Goal: Information Seeking & Learning: Learn about a topic

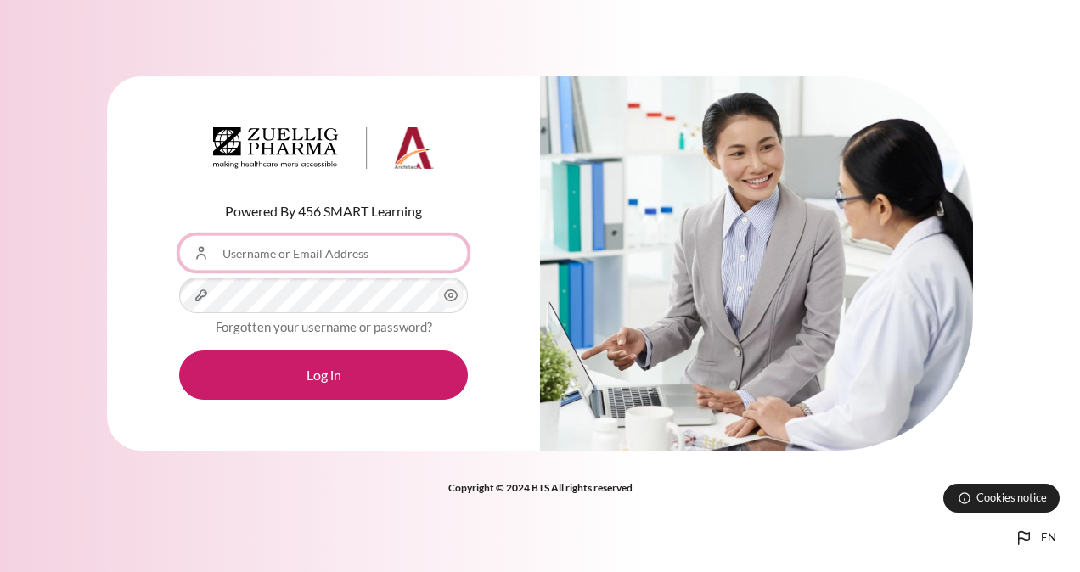
click at [382, 244] on input "Username or Email Address" at bounding box center [323, 253] width 289 height 36
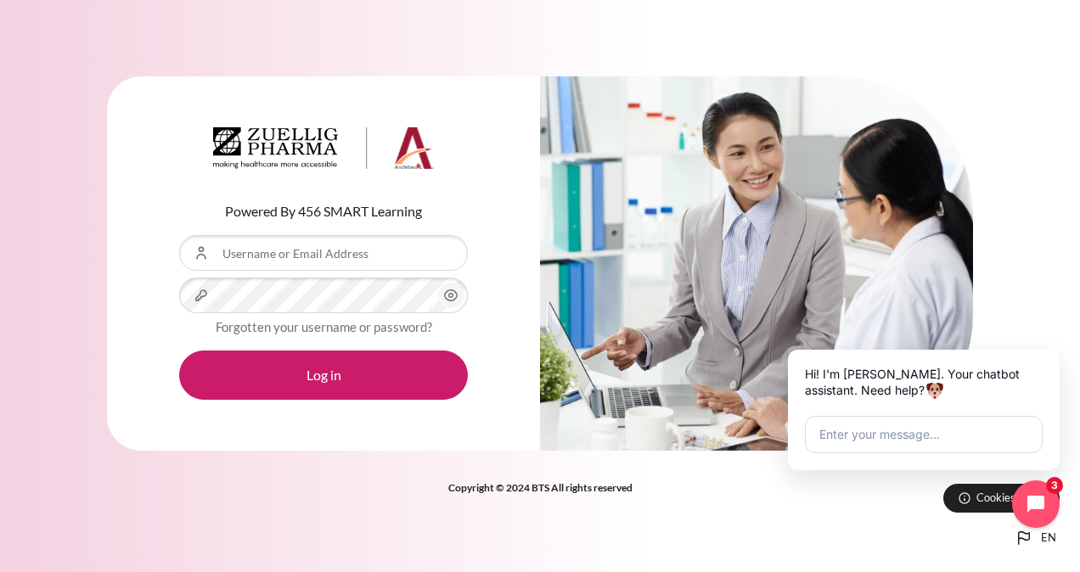
click at [261, 450] on div "Powered By 456 SMART Learning Username or Email Address Password Forgotten your…" at bounding box center [323, 263] width 433 height 375
click at [327, 260] on input "Username or Email Address" at bounding box center [323, 253] width 289 height 36
type input "ㄠ"
type input "[EMAIL_ADDRESS][DOMAIN_NAME]"
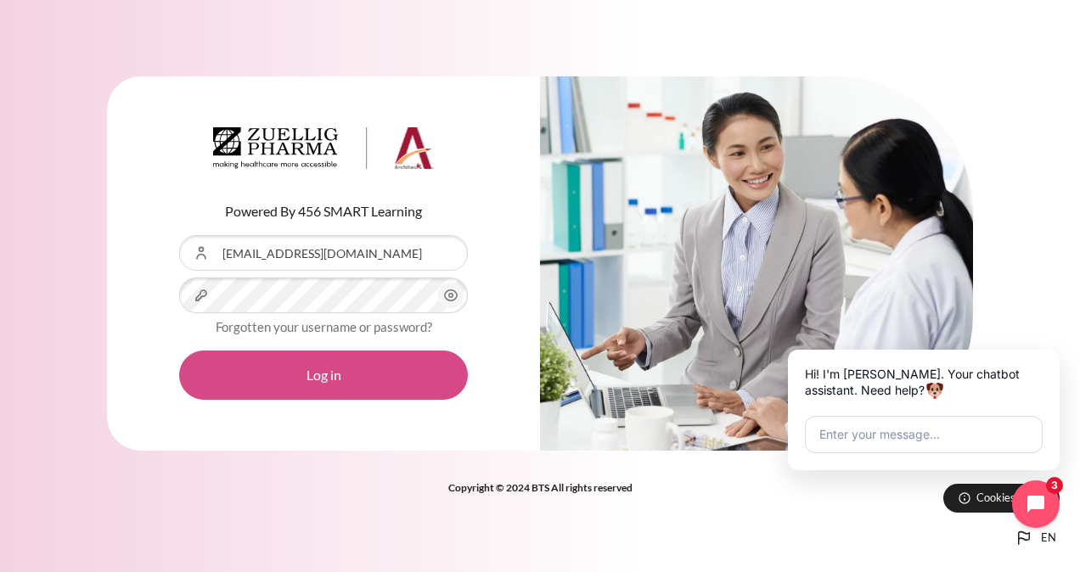
click at [307, 370] on button "Log in" at bounding box center [323, 375] width 289 height 49
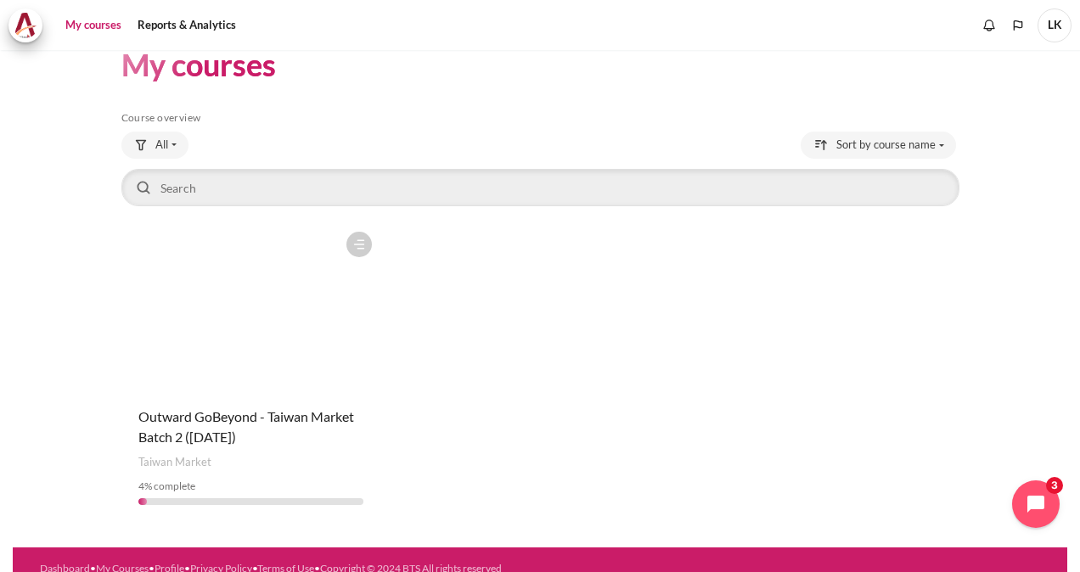
scroll to position [48, 0]
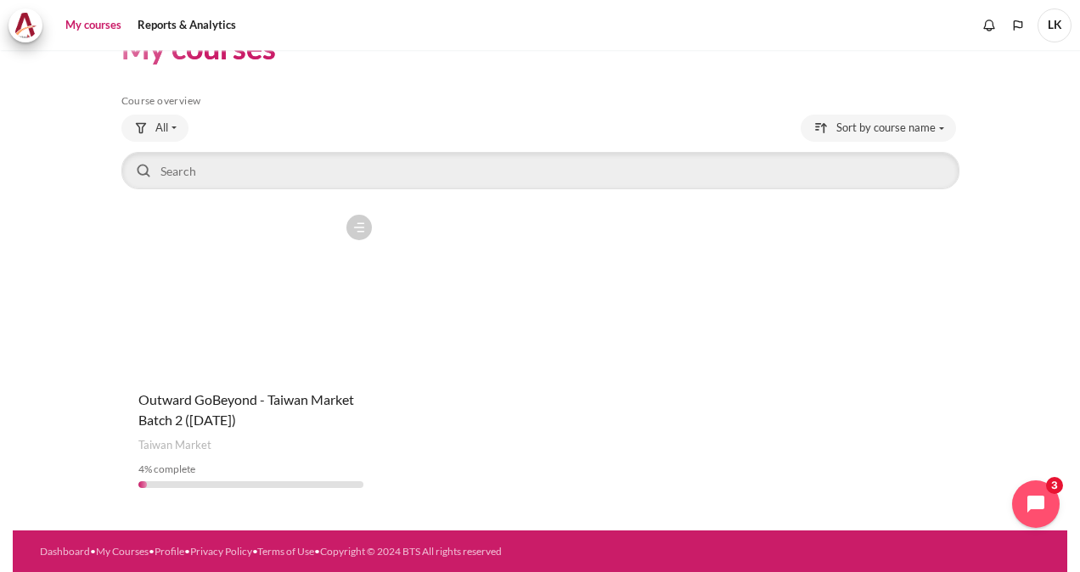
click at [254, 325] on figure "Content" at bounding box center [250, 291] width 259 height 170
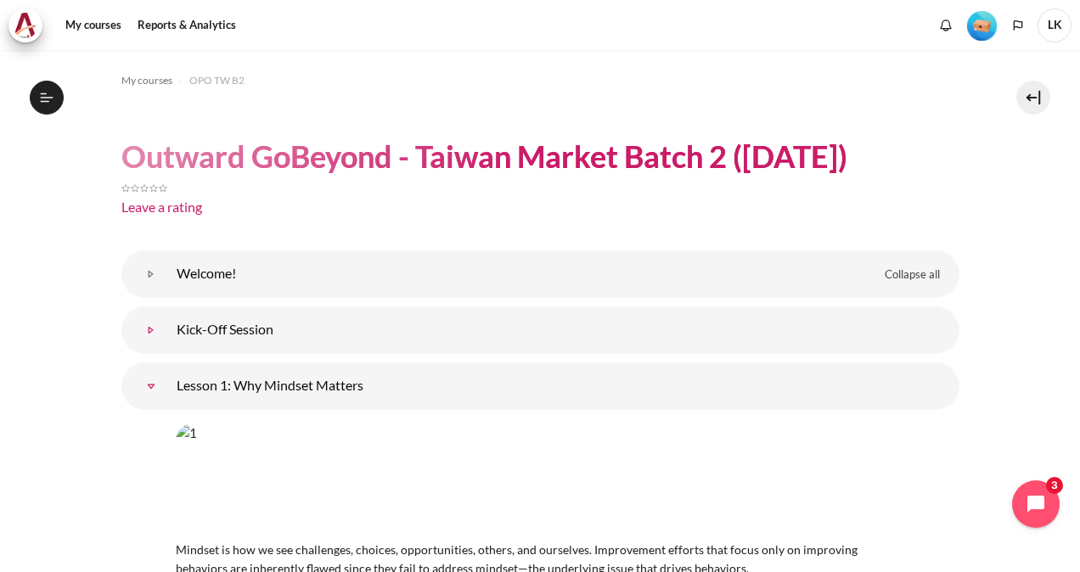
click at [168, 338] on link "Kick-Off Session" at bounding box center [151, 330] width 34 height 34
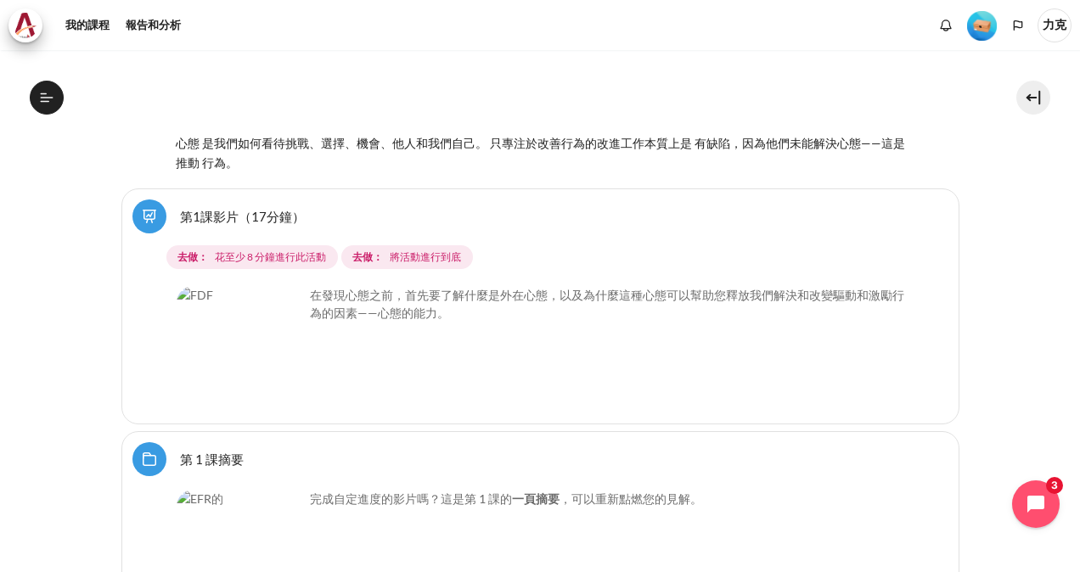
scroll to position [934, 0]
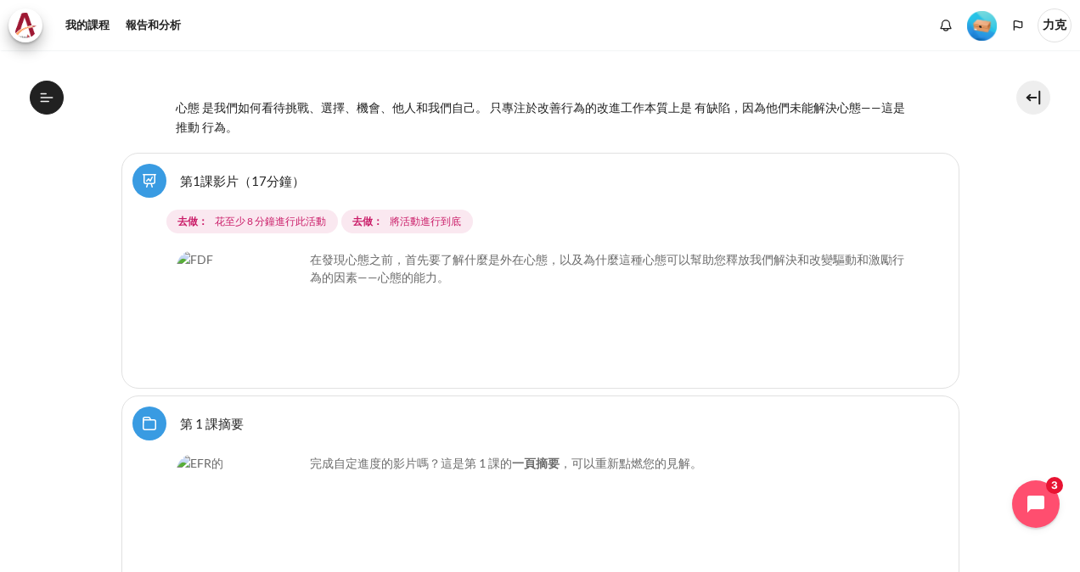
click at [284, 261] on img "Content" at bounding box center [240, 313] width 127 height 127
click at [261, 263] on img "Content" at bounding box center [240, 313] width 127 height 127
click at [274, 258] on img "Content" at bounding box center [240, 313] width 127 height 127
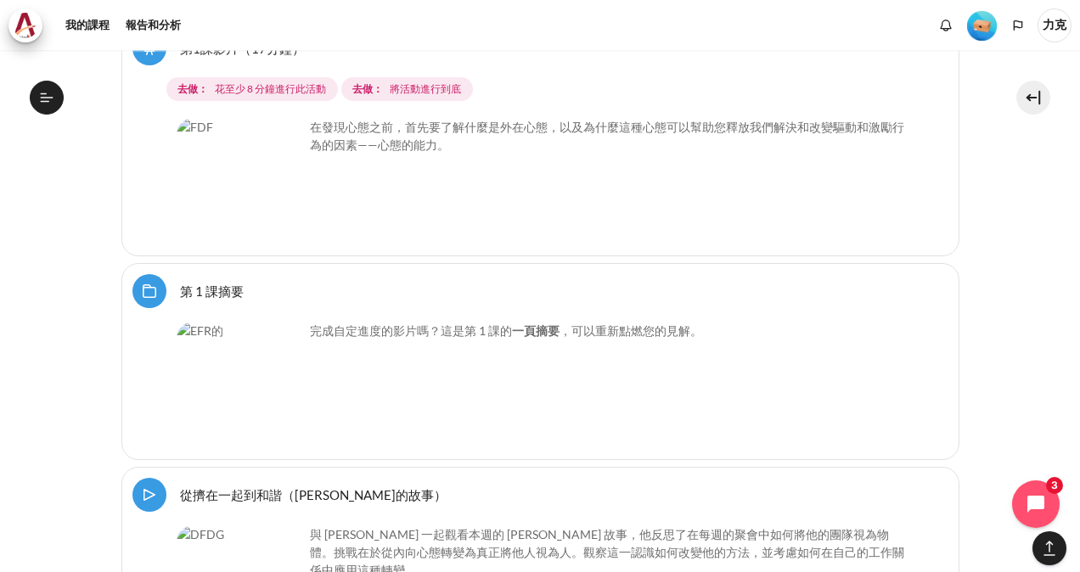
scroll to position [1104, 0]
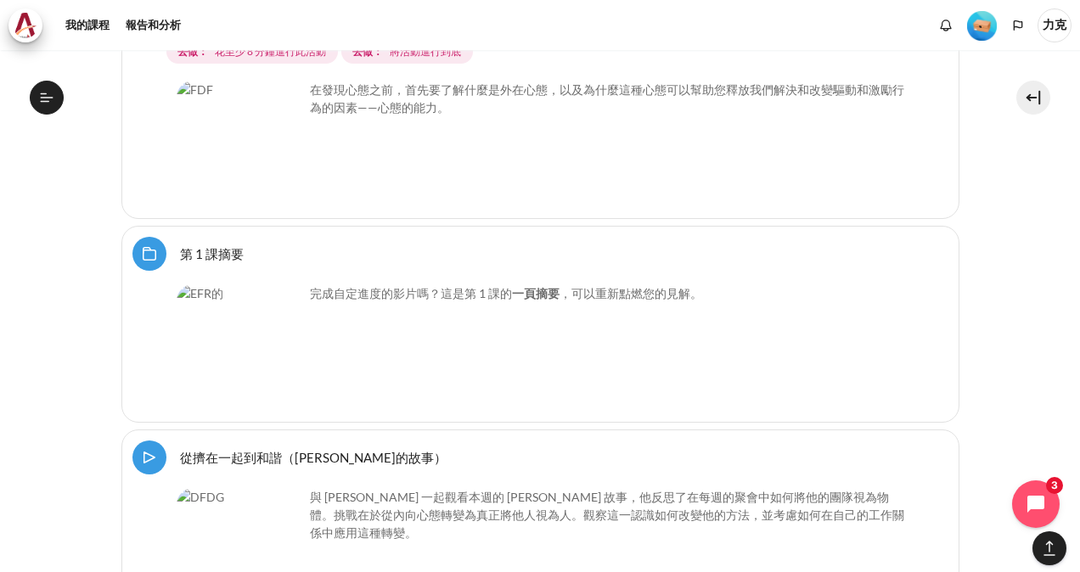
click at [207, 284] on img "Content" at bounding box center [240, 347] width 127 height 127
click at [278, 295] on img "Content" at bounding box center [240, 347] width 127 height 127
click at [180, 245] on link "第 1 課摘要 Folder" at bounding box center [212, 253] width 64 height 16
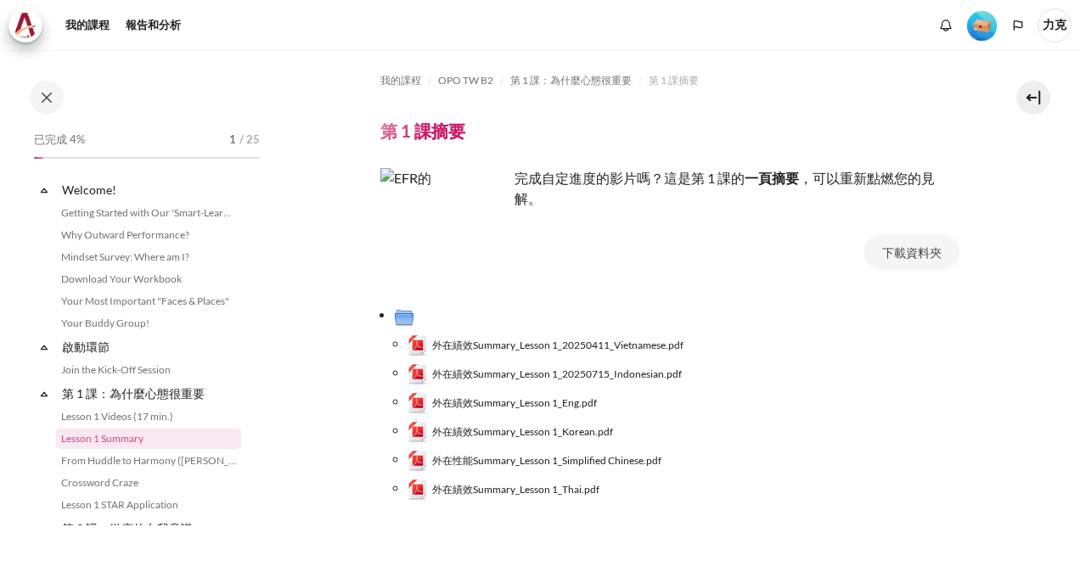
scroll to position [112, 0]
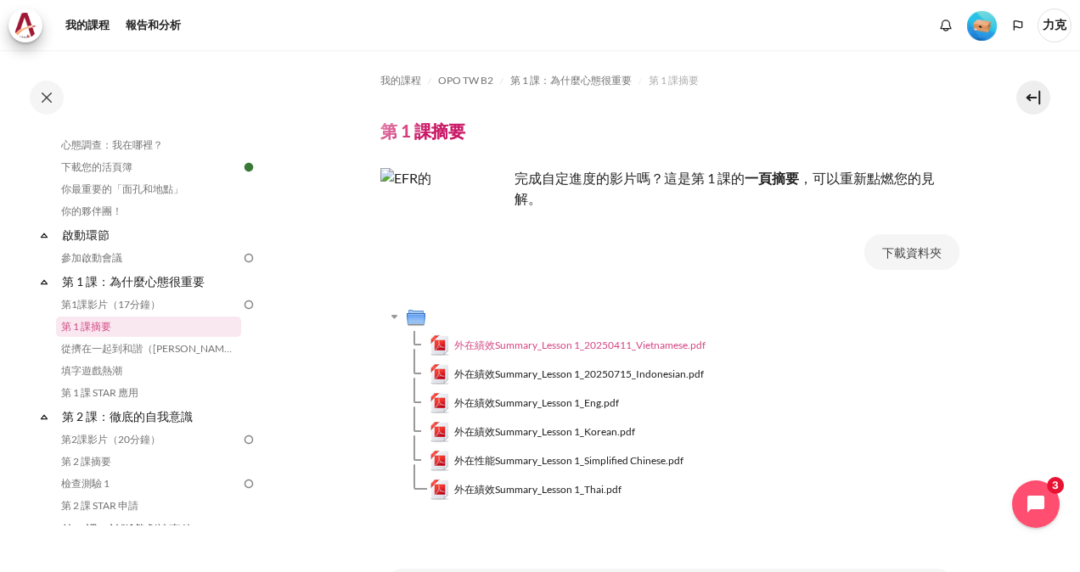
click at [518, 348] on span "外在績效Summary_Lesson 1_20250411_Vietnamese.pdf" at bounding box center [579, 345] width 251 height 15
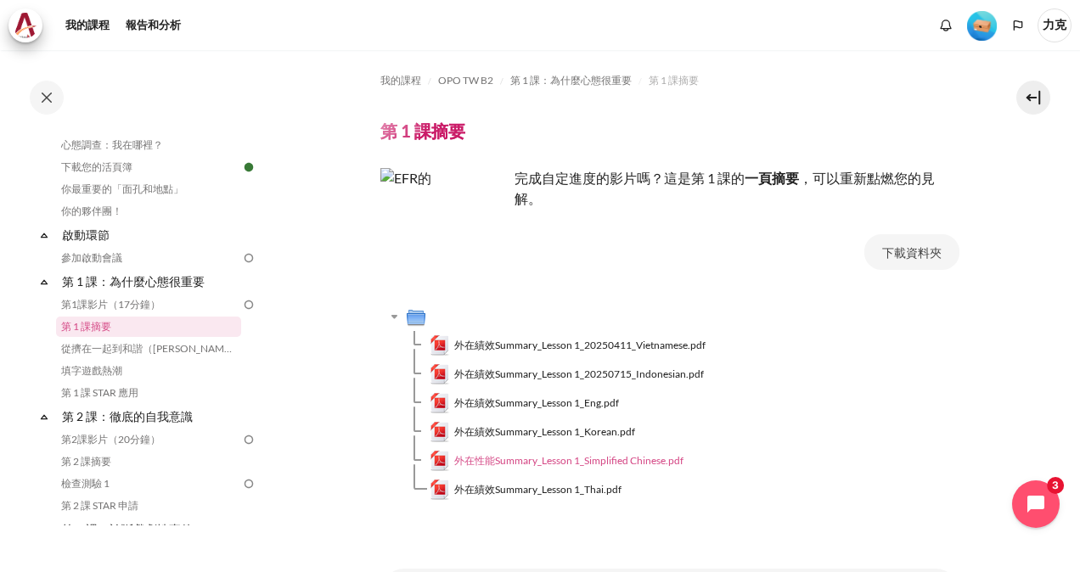
click at [611, 458] on span "外在性能Summary_Lesson 1_Simplified Chinese.pdf" at bounding box center [568, 460] width 229 height 15
click at [560, 460] on span "外在性能Summary_Lesson 1_Simplified Chinese.pdf" at bounding box center [568, 460] width 229 height 15
click at [590, 405] on span "外在績效Summary_Lesson 1_Eng.pdf" at bounding box center [536, 403] width 165 height 15
click at [907, 253] on button "下載資料夾" at bounding box center [911, 252] width 95 height 36
click at [139, 351] on link "從擠在一起到和諧（[PERSON_NAME]的故事）" at bounding box center [148, 349] width 185 height 20
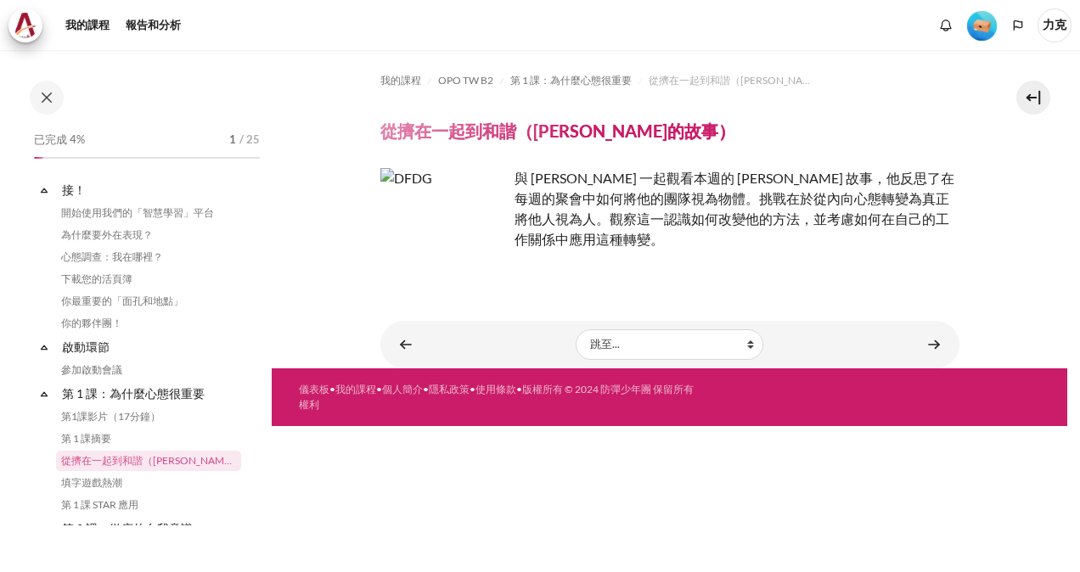
scroll to position [134, 0]
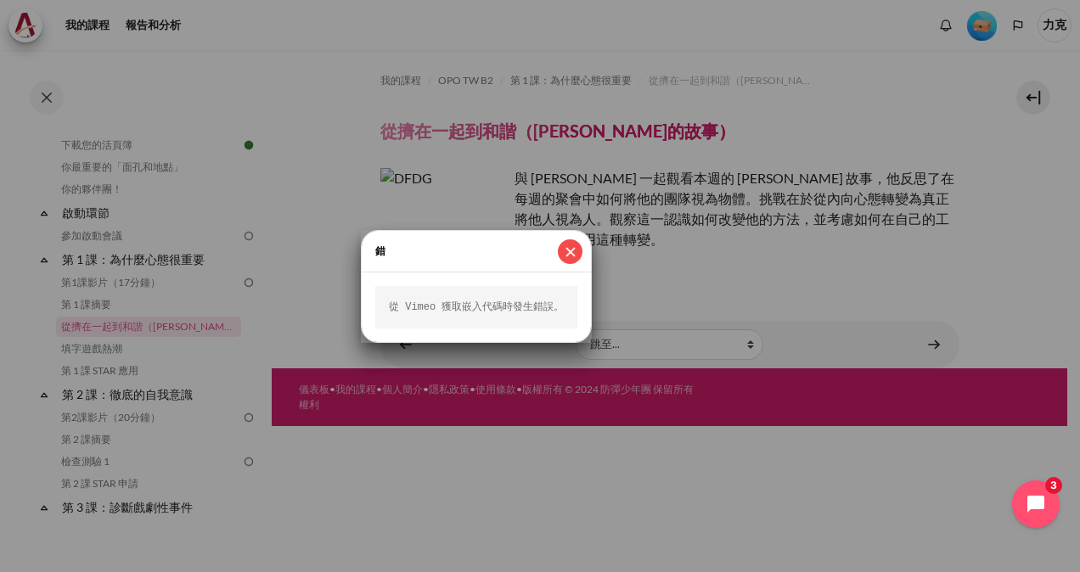
click at [570, 257] on button "近" at bounding box center [570, 251] width 25 height 25
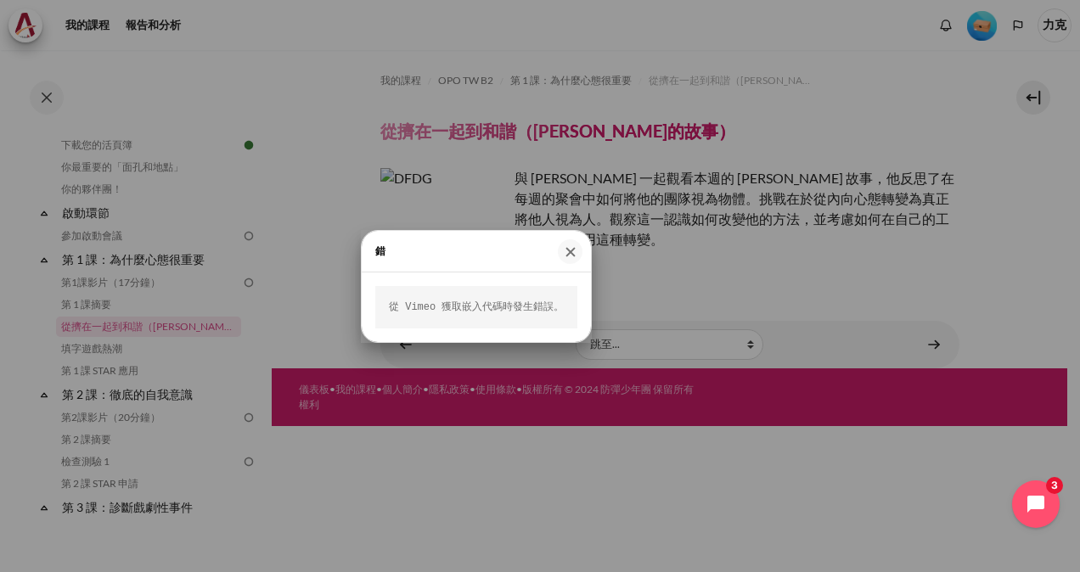
click at [566, 250] on button "近" at bounding box center [570, 251] width 25 height 25
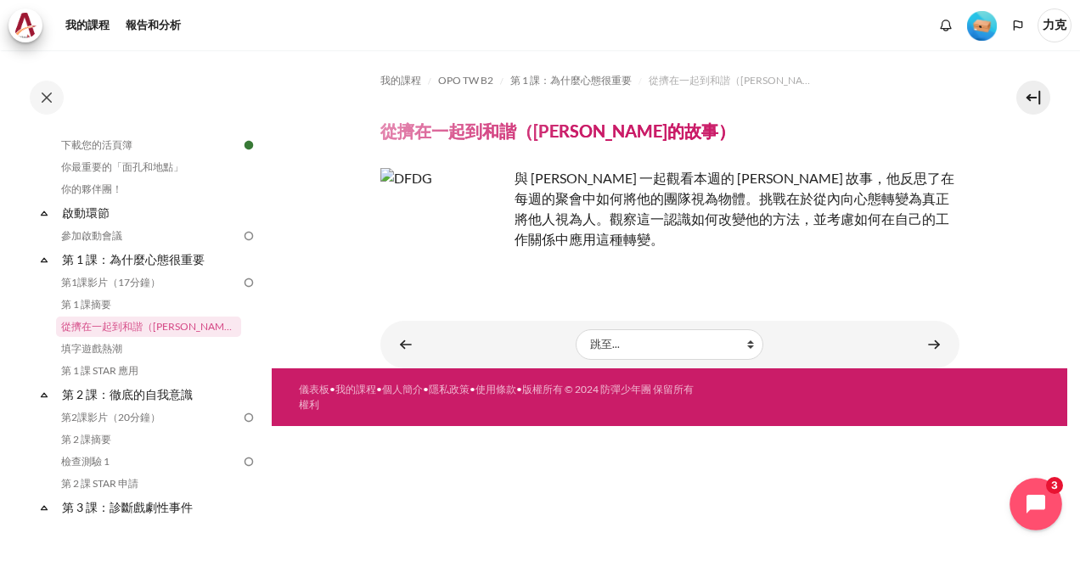
click at [1042, 507] on icon "Open chat widget" at bounding box center [1045, 504] width 26 height 26
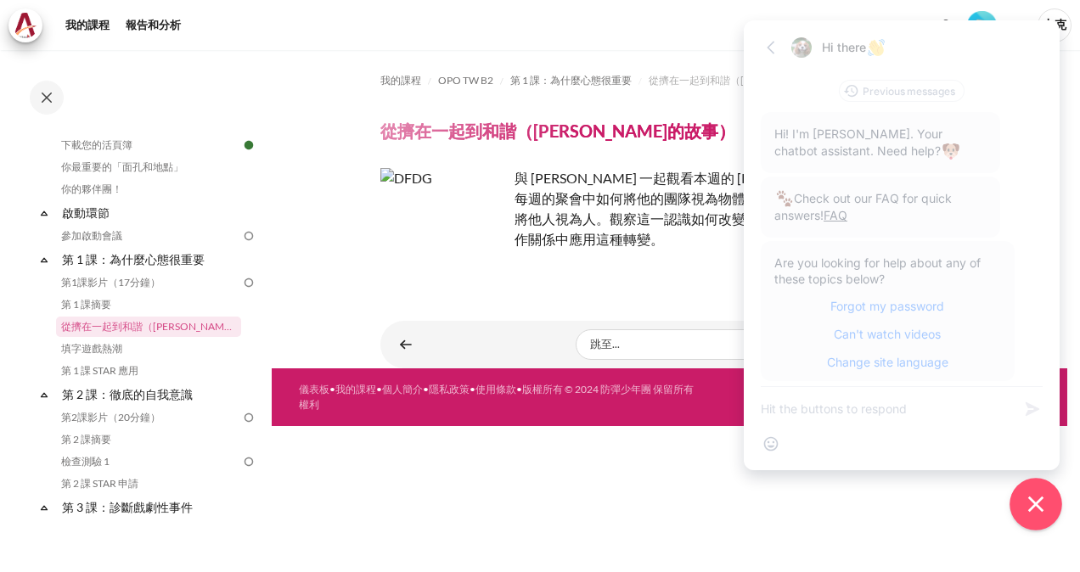
scroll to position [9, 0]
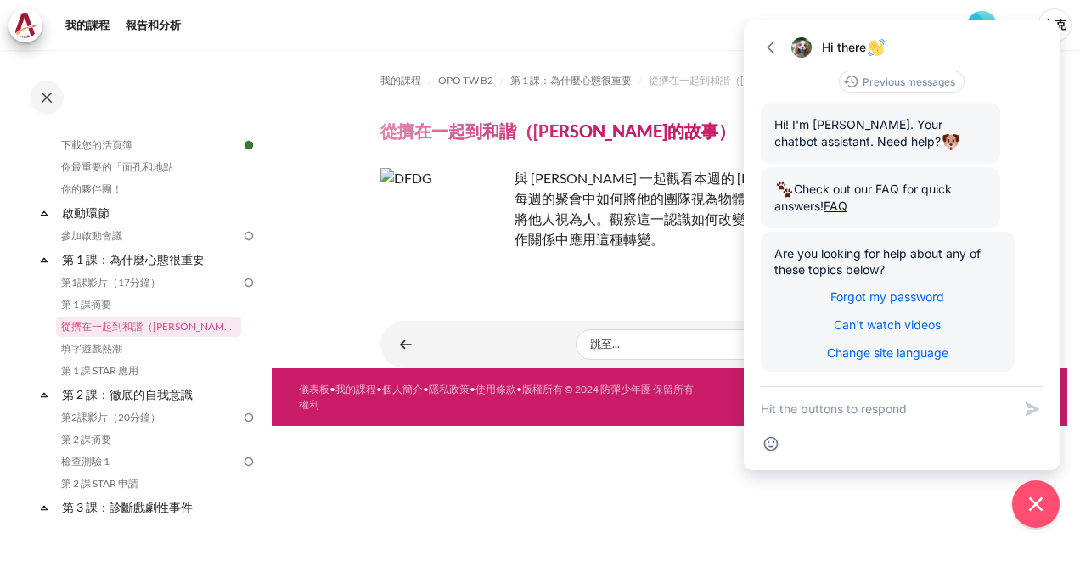
click at [871, 519] on div "我的課程 OPO TW B2 第 1 課：為什麼心態很重要 從擠在一起到和諧（邱吉平的故事） 從擠在一起到和諧（邱吉平的故事）" at bounding box center [669, 311] width 795 height 522
click at [781, 44] on button "Go back" at bounding box center [771, 48] width 24 height 24
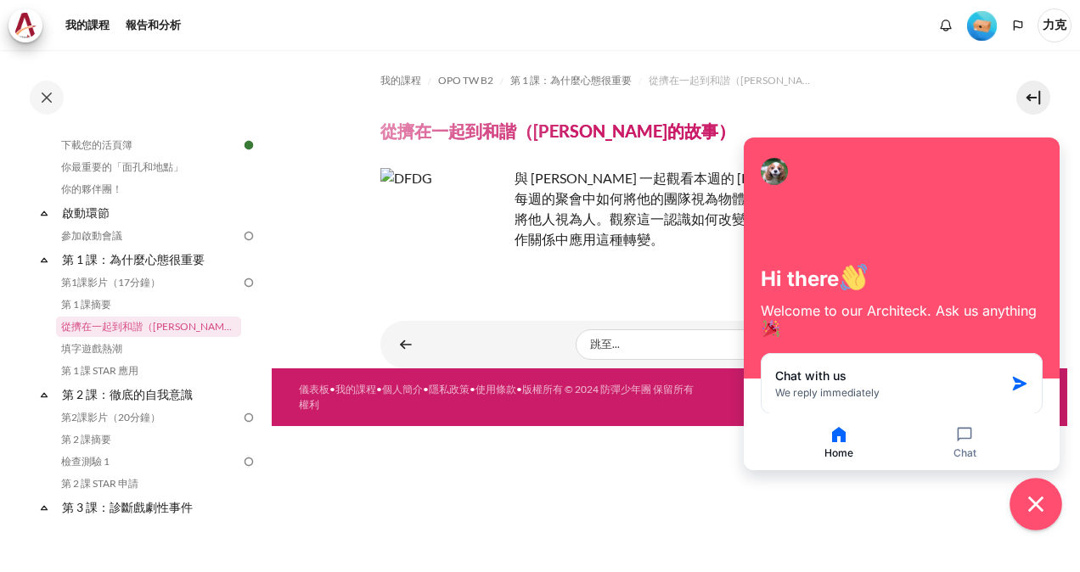
click at [1037, 506] on icon "Close chat widget" at bounding box center [1035, 504] width 15 height 15
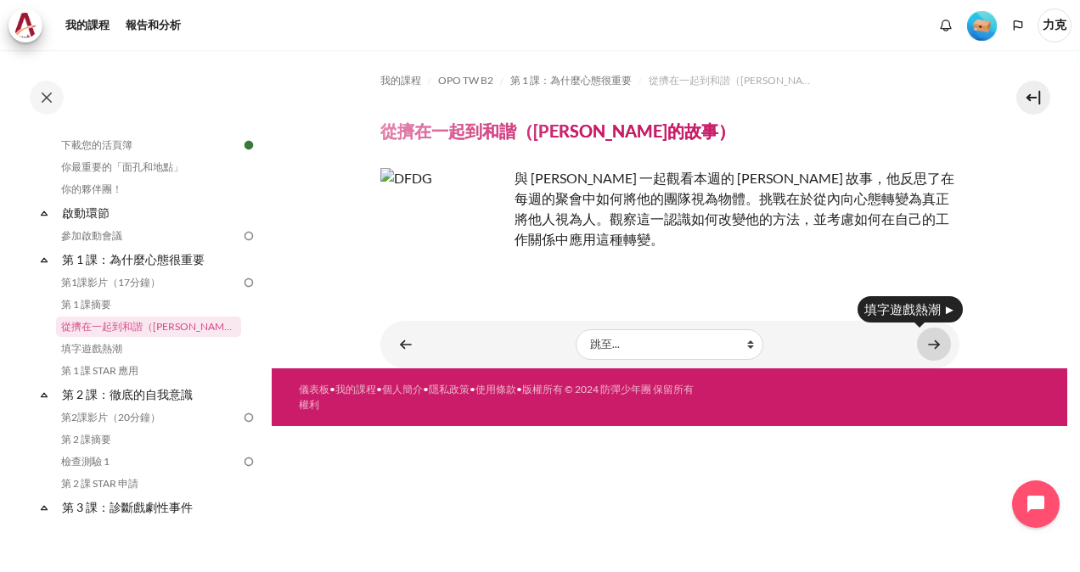
click at [932, 345] on link "內容" at bounding box center [934, 344] width 34 height 33
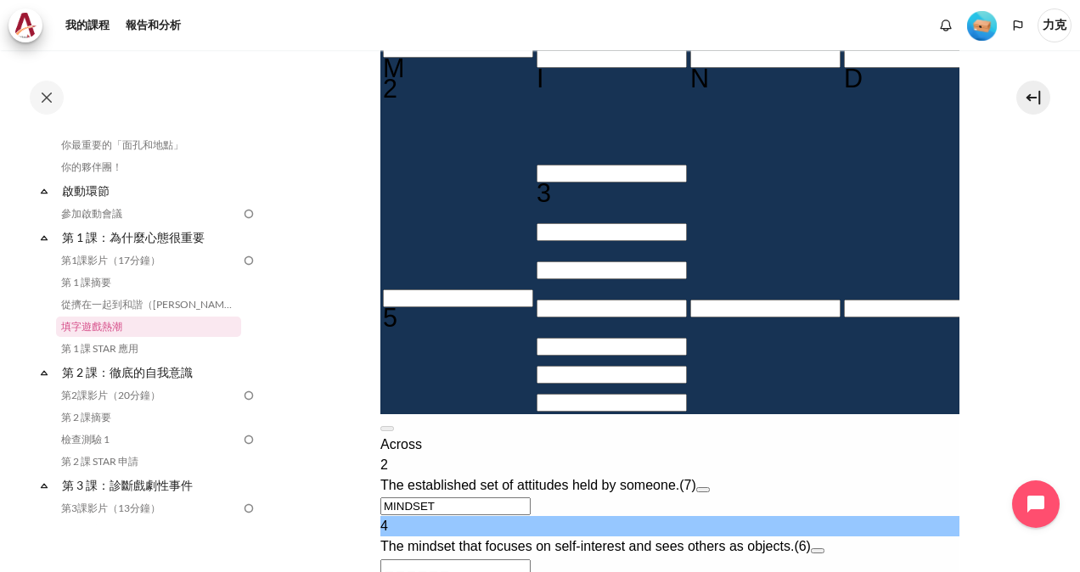
scroll to position [594, 0]
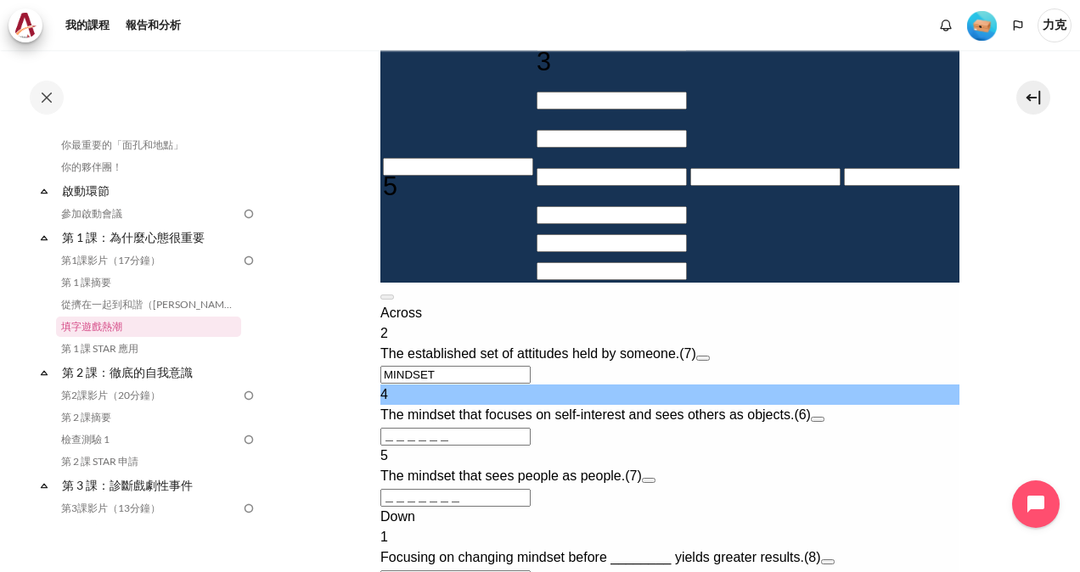
click at [709, 361] on button "Open extra clue for 2 Across. The established set of attitudes held by someone." at bounding box center [702, 358] width 14 height 5
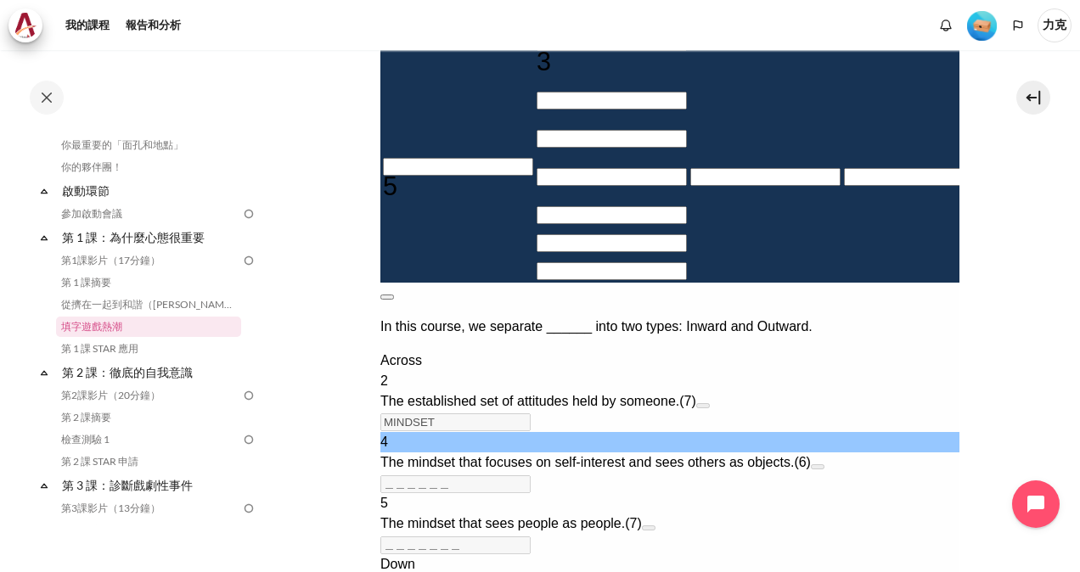
click at [393, 295] on button at bounding box center [386, 297] width 14 height 5
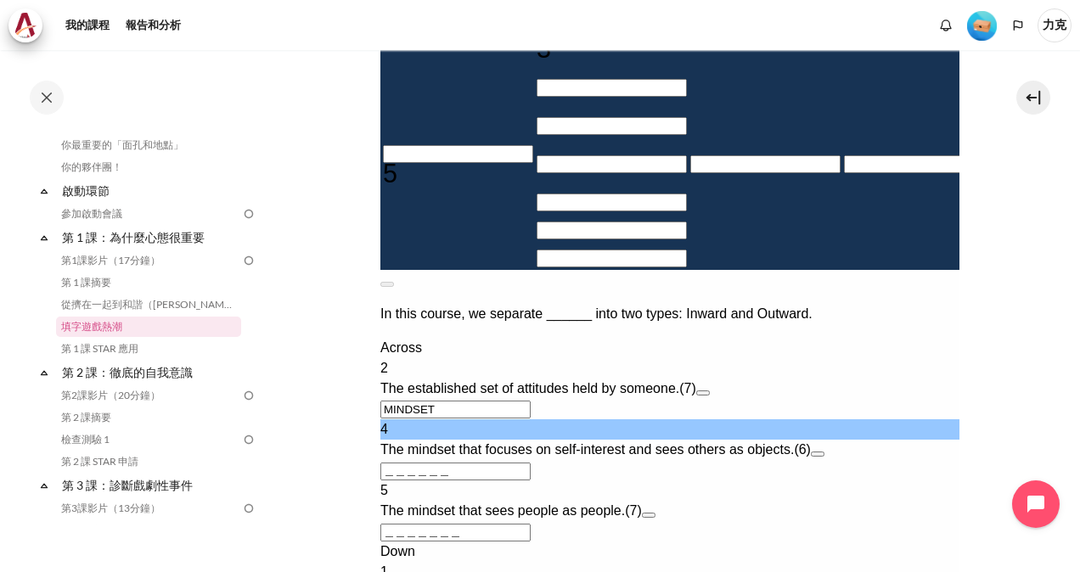
scroll to position [660, 0]
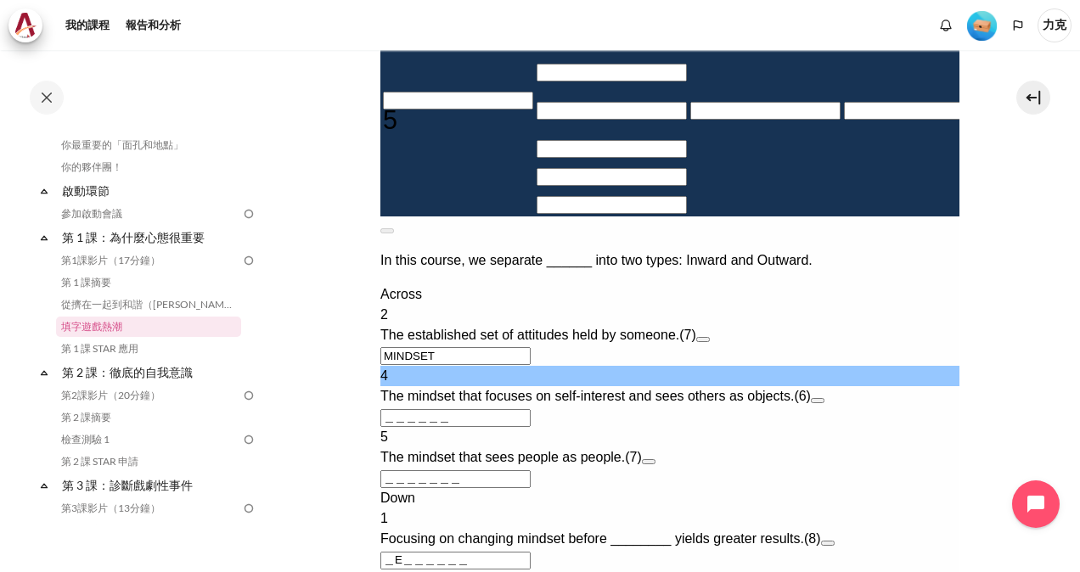
click at [709, 342] on button "Open extra clue for 2 Across. The established set of attitudes held by someone." at bounding box center [702, 339] width 14 height 5
click at [393, 228] on button at bounding box center [386, 230] width 14 height 5
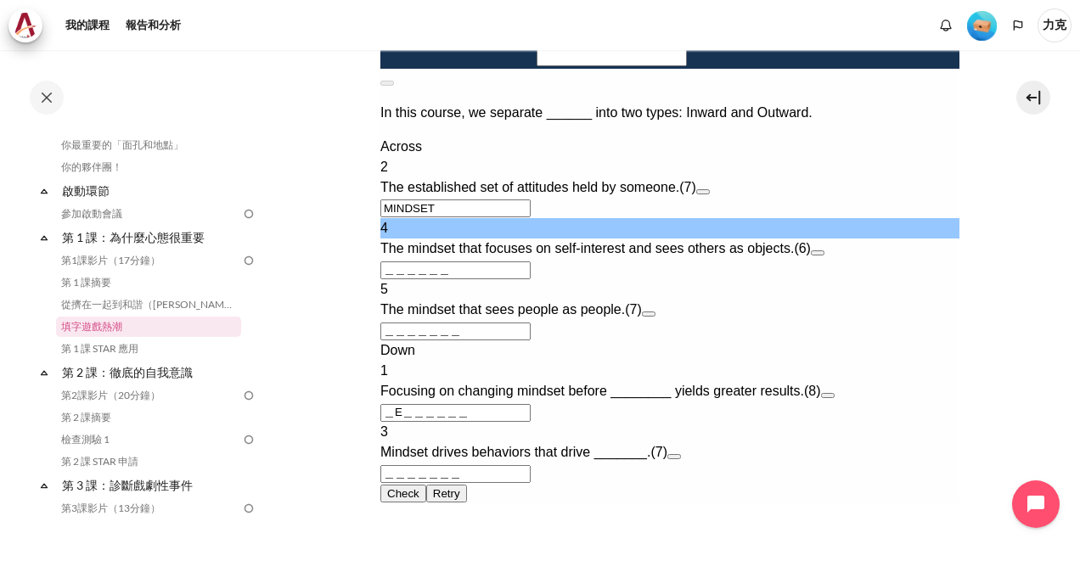
scroll to position [830, 0]
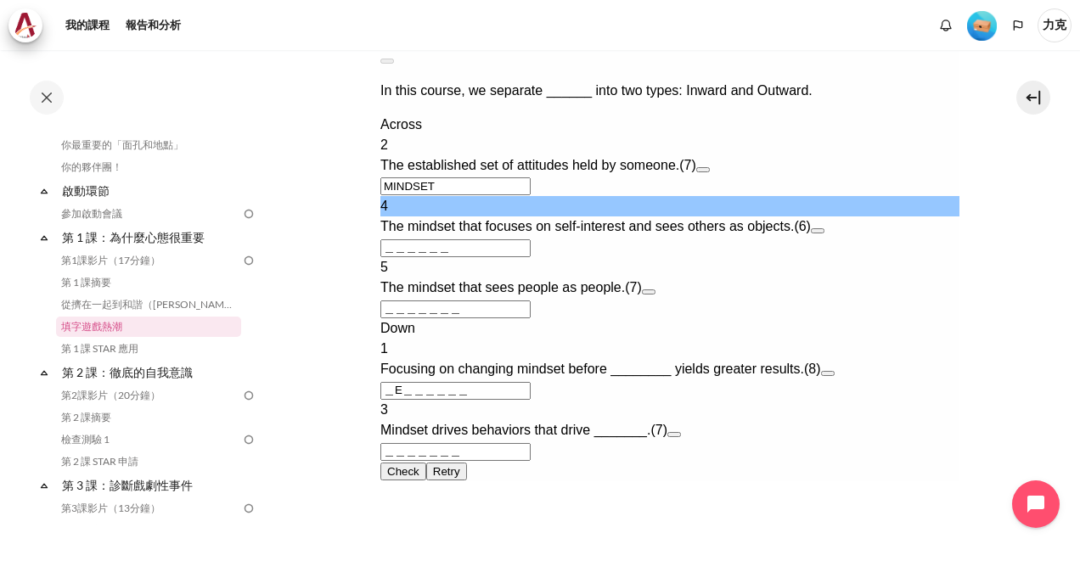
click at [834, 376] on button "Open extra clue for 1 Down. Focusing on changing mindset before ________ yields…" at bounding box center [827, 373] width 14 height 5
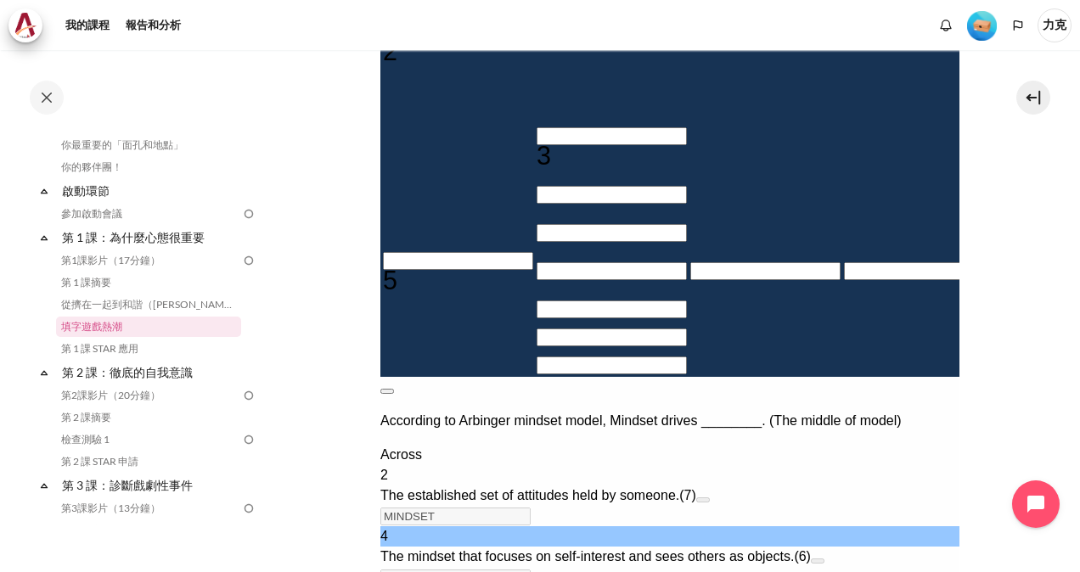
click at [393, 389] on button at bounding box center [386, 391] width 14 height 5
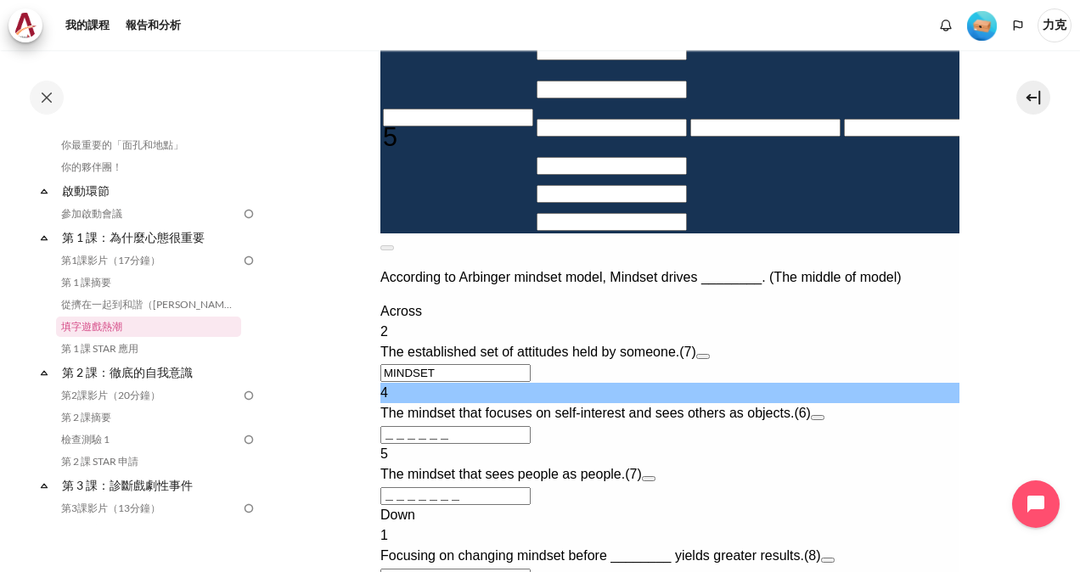
scroll to position [688, 0]
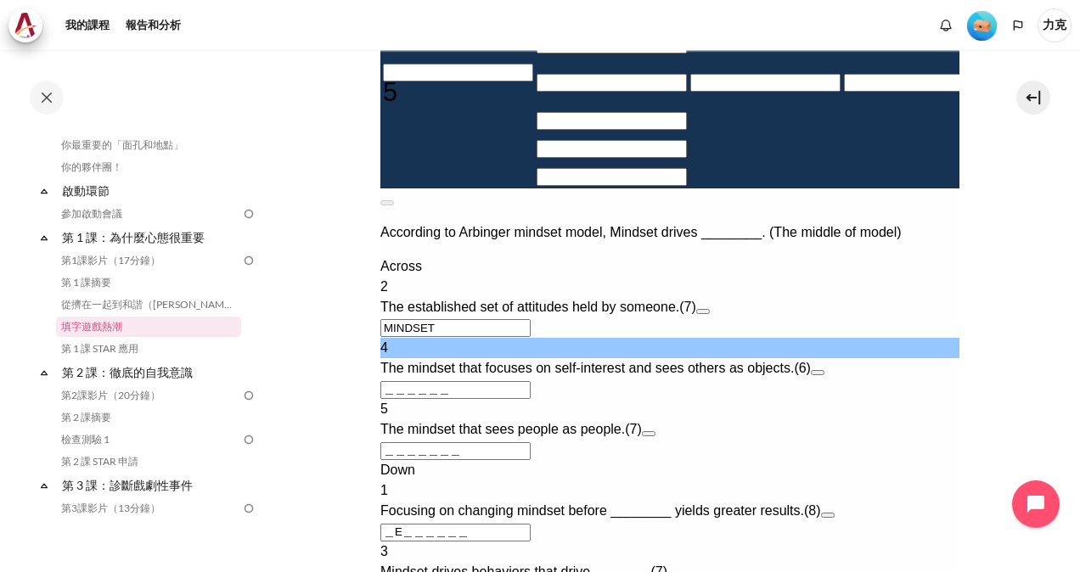
click at [530, 399] on input "＿＿＿＿＿＿" at bounding box center [454, 390] width 150 height 18
type input "I＿＿＿＿＿"
type input "＿E＿＿＿I＿＿"
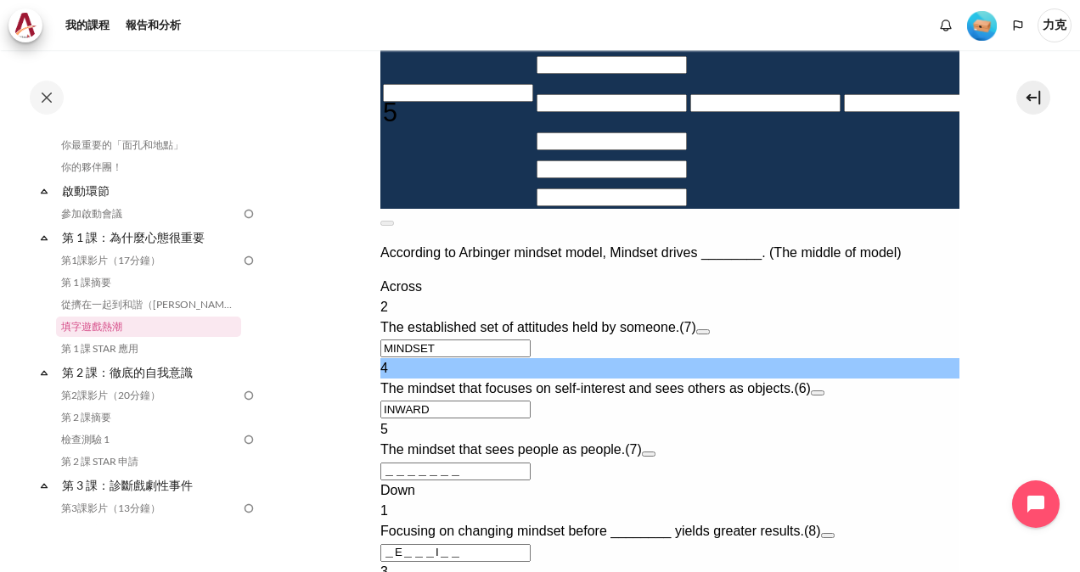
type input "INWARD"
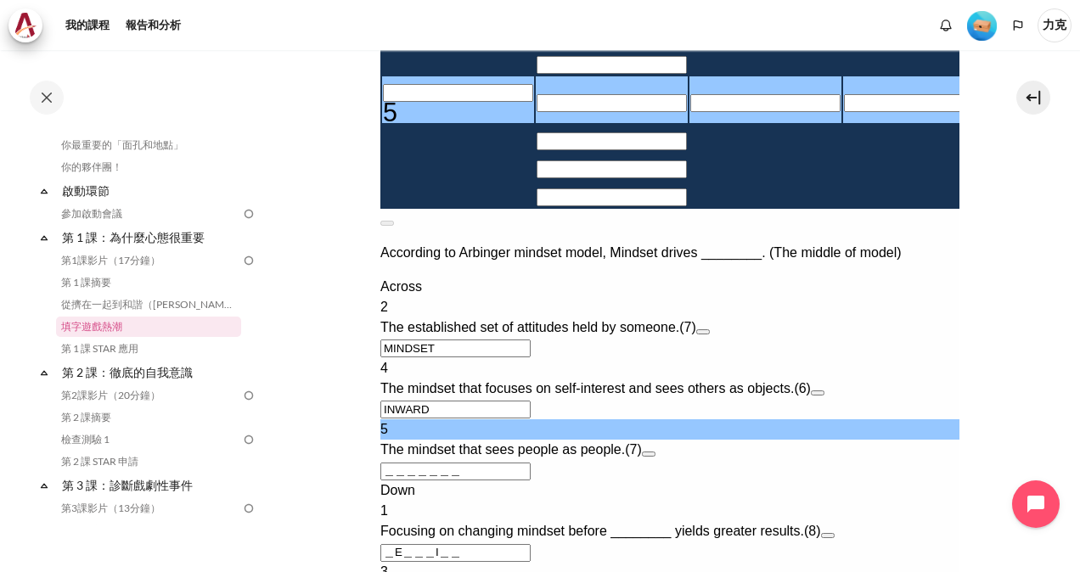
click at [480, 480] on input "＿＿＿＿＿＿＿" at bounding box center [454, 472] width 150 height 18
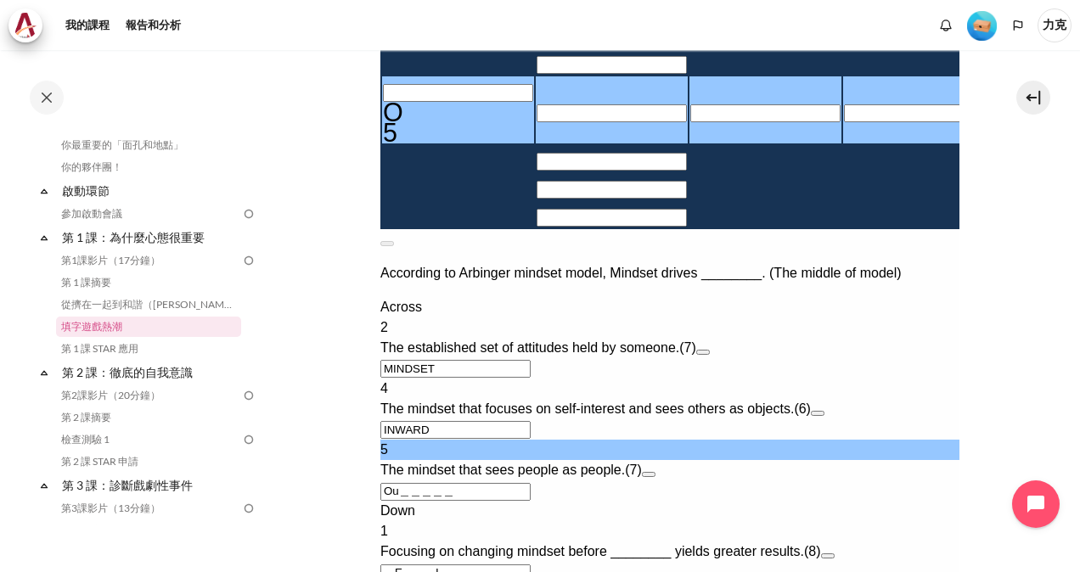
type input "OU＿＿＿＿＿"
type input "＿＿＿U＿＿＿"
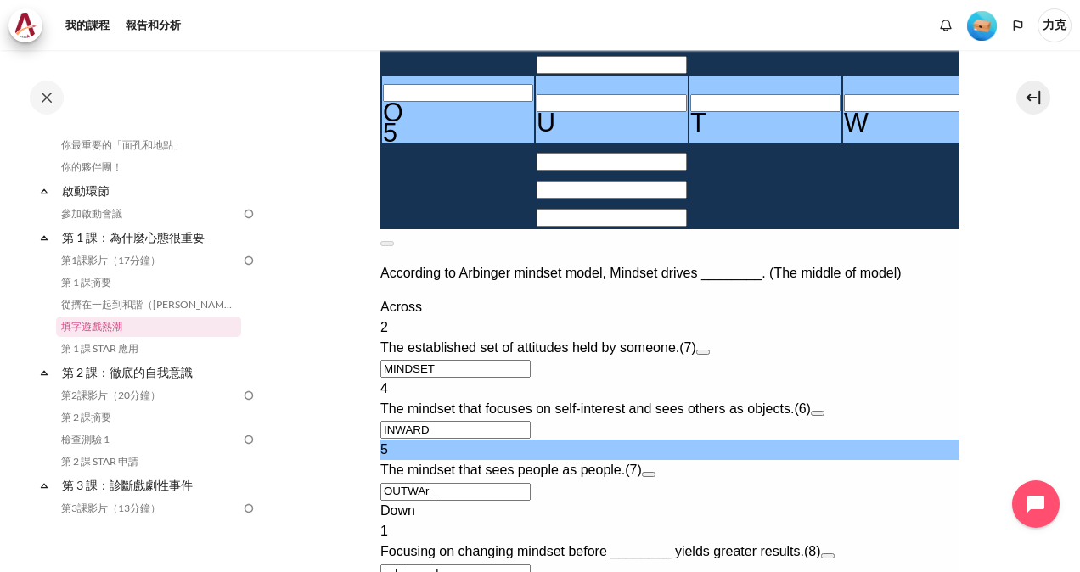
type input "OUTWAR＿"
type input "＿E＿＿＿I＿R"
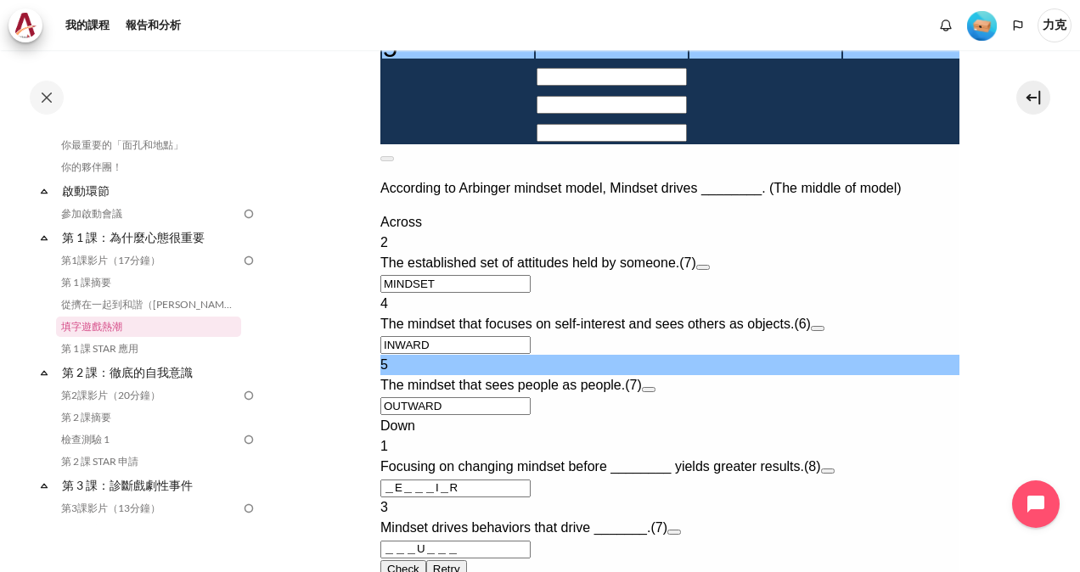
scroll to position [858, 0]
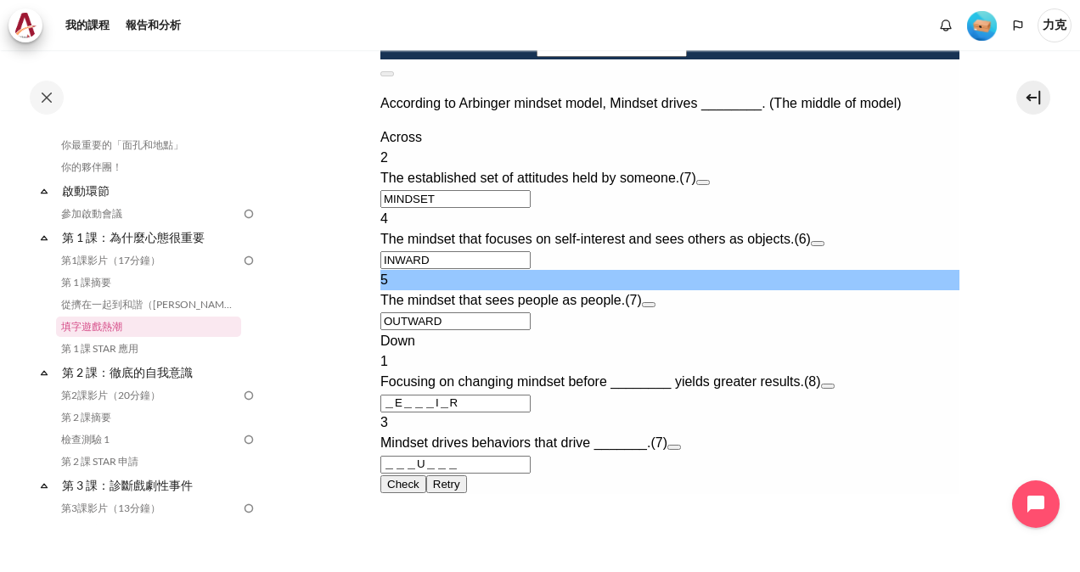
type input "OUTWARD"
click at [834, 389] on button "Open extra clue for 1 Down. Focusing on changing mindset before ________ yields…" at bounding box center [827, 386] width 14 height 5
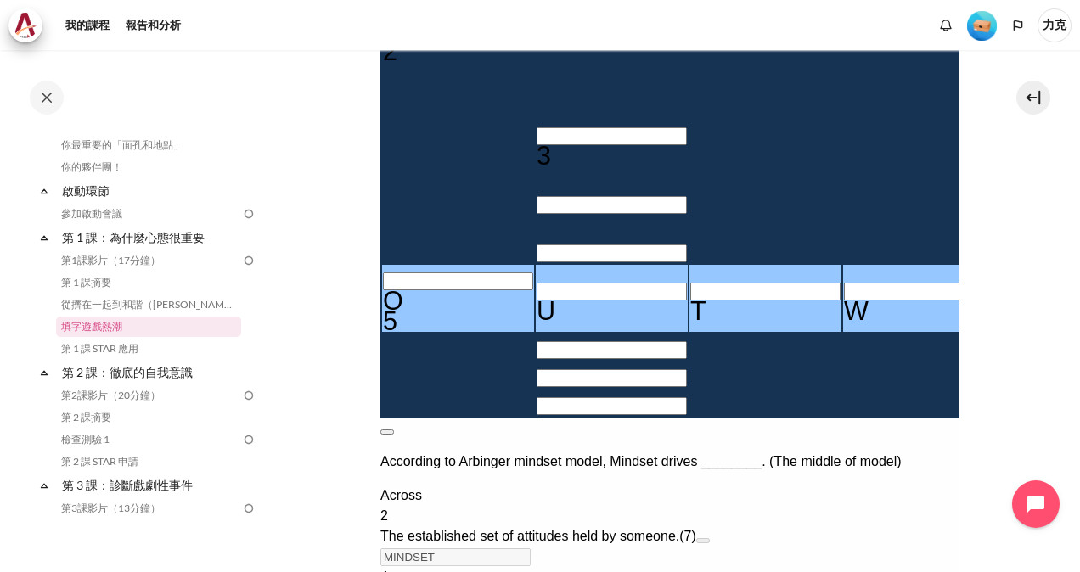
drag, startPoint x: 924, startPoint y: 310, endPoint x: 922, endPoint y: 756, distance: 446.5
click at [393, 430] on button at bounding box center [386, 432] width 14 height 5
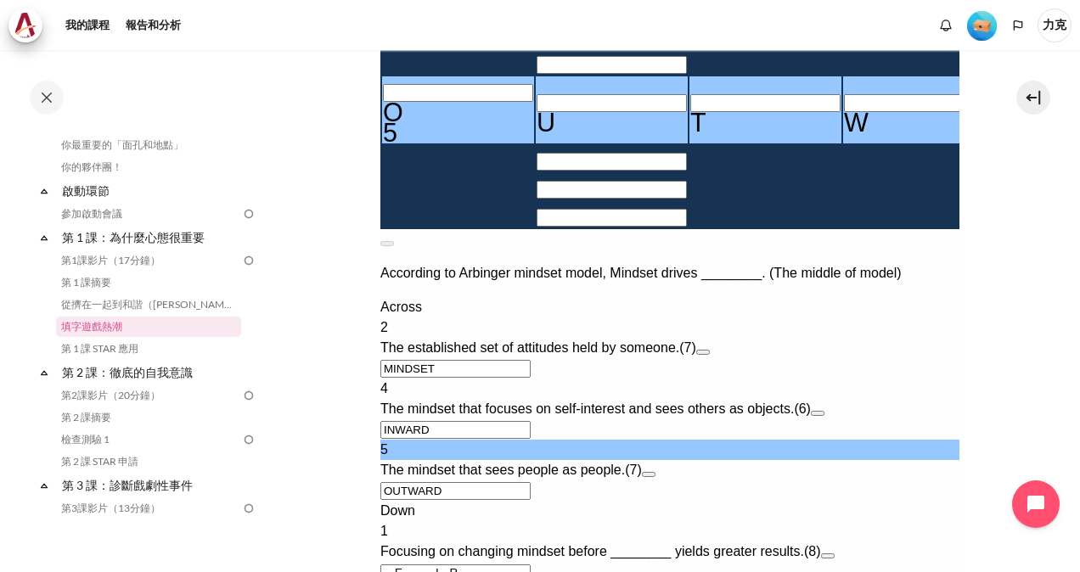
scroll to position [858, 0]
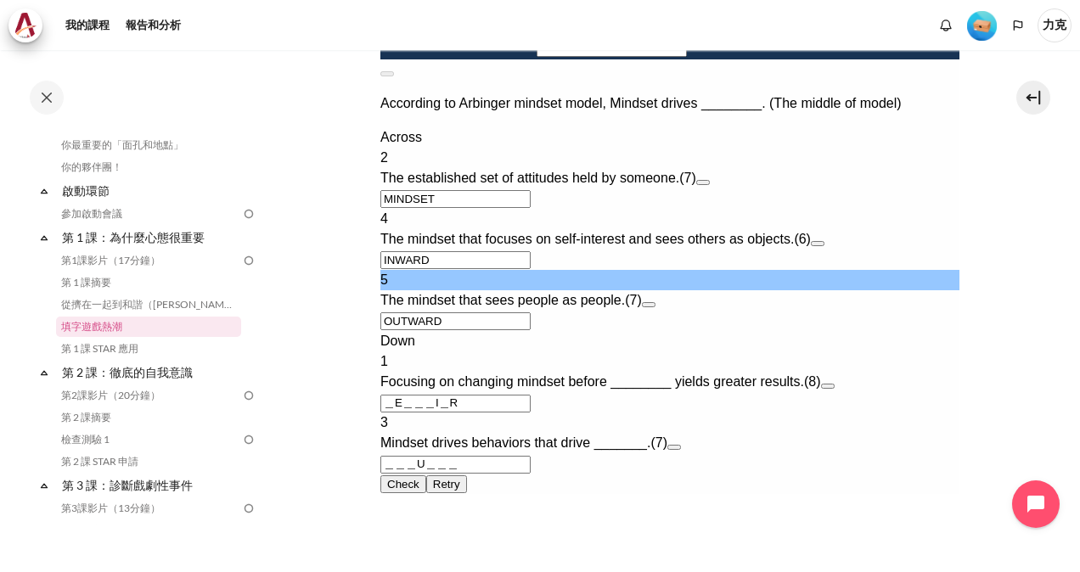
click at [680, 450] on button "Open extra clue for 3 Down. Mindset drives behaviors that drive _______." at bounding box center [673, 447] width 14 height 5
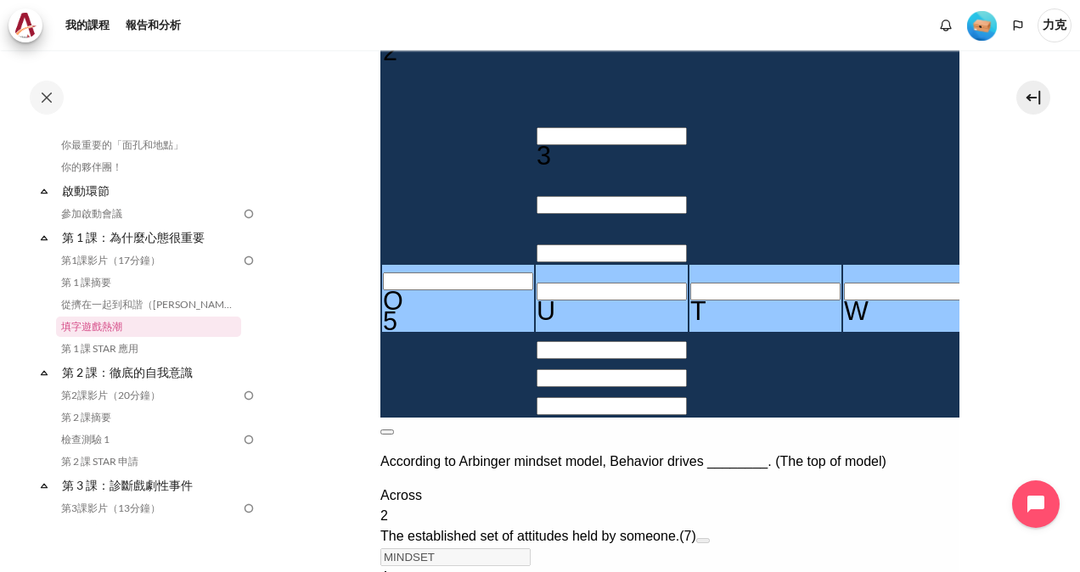
click at [393, 430] on button at bounding box center [386, 432] width 14 height 5
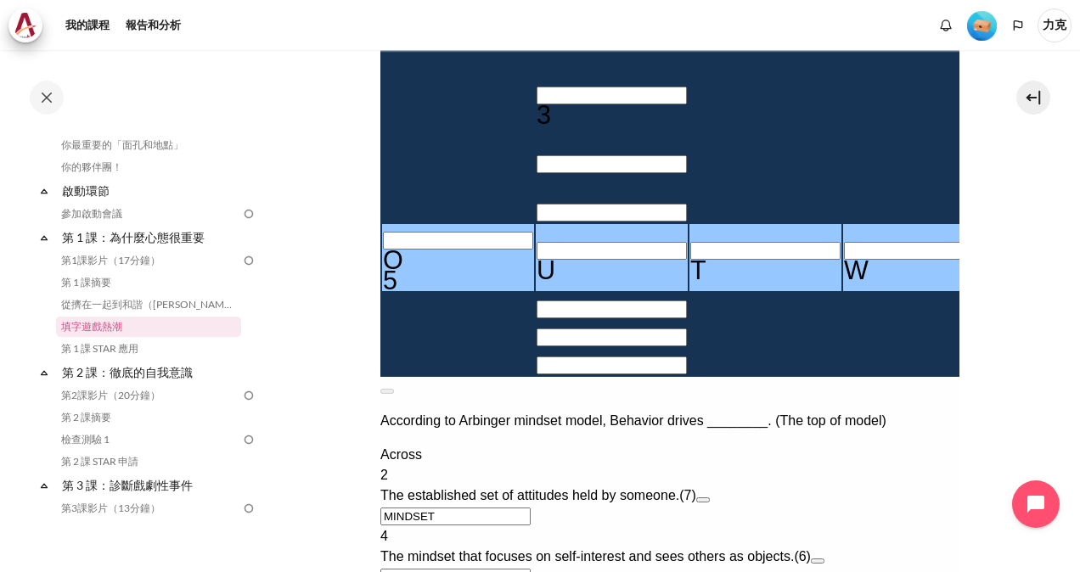
scroll to position [576, 0]
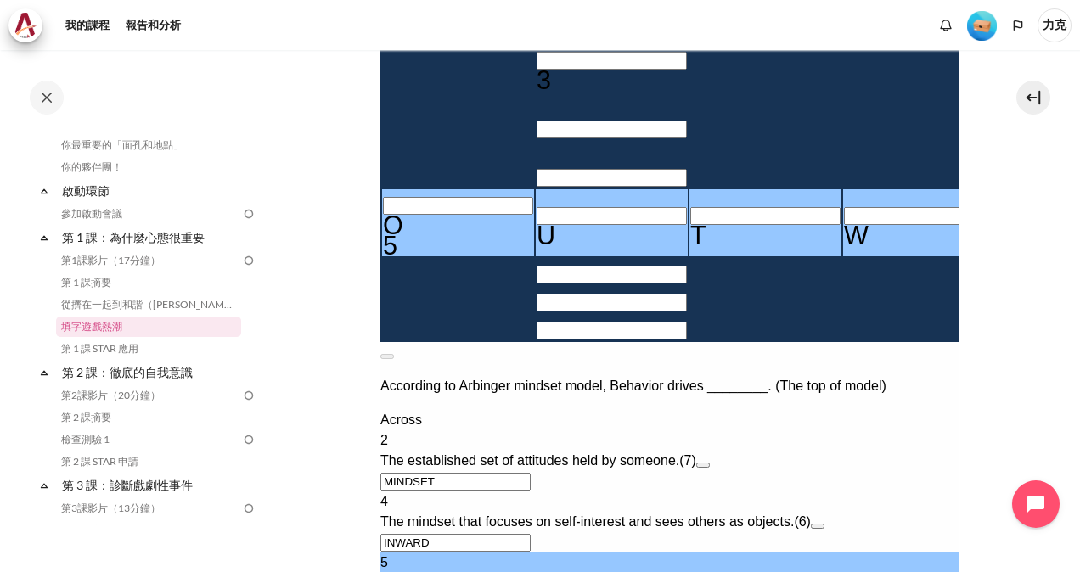
click at [709, 467] on button "Open extra clue for 2 Across. The established set of attitudes held by someone." at bounding box center [702, 465] width 14 height 5
click at [393, 354] on button at bounding box center [386, 356] width 14 height 5
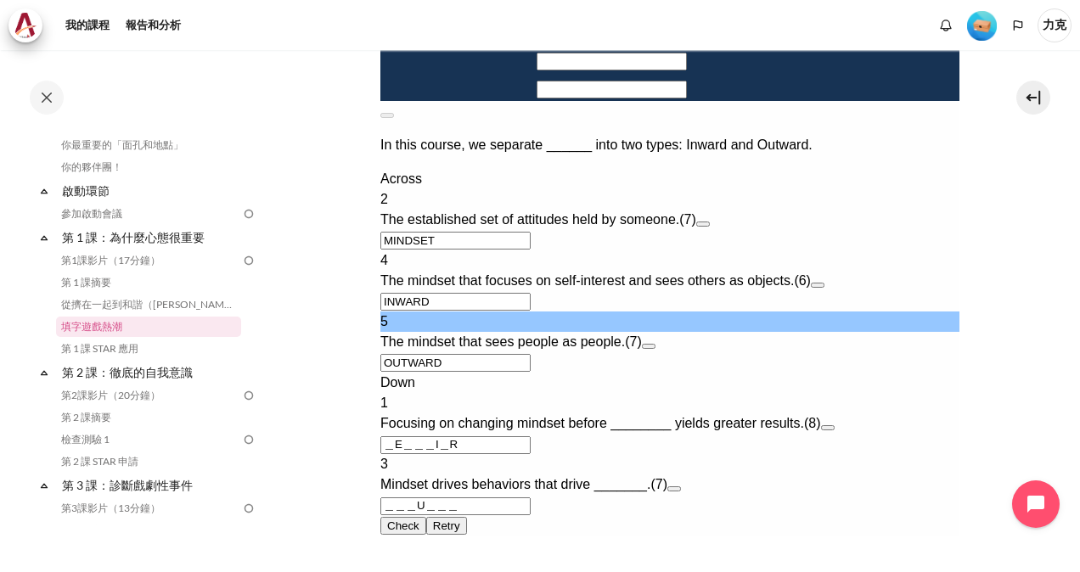
scroll to position [830, 0]
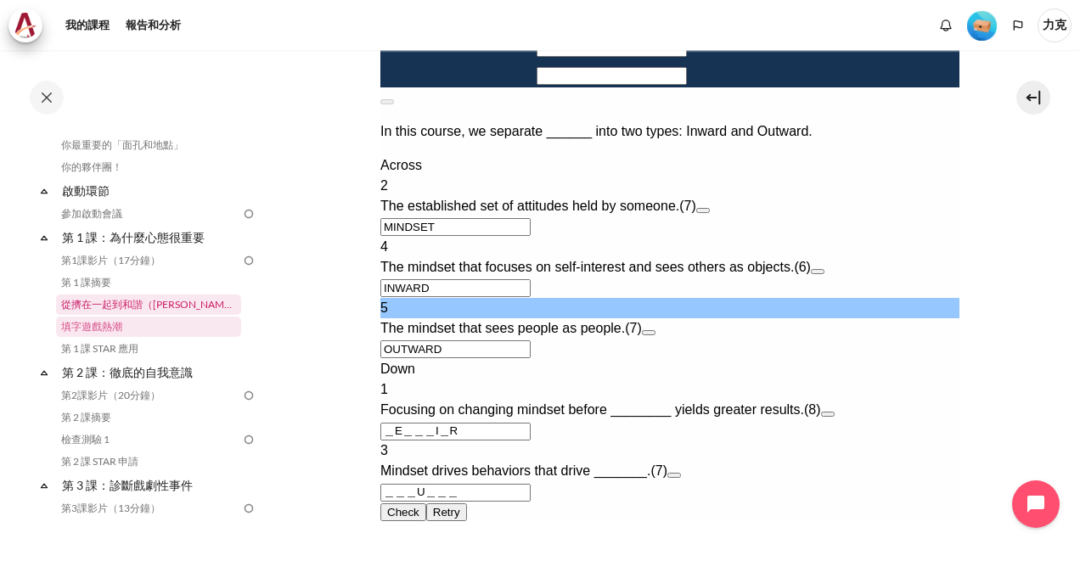
click at [107, 304] on link "從擠在一起到和諧（邱吉平的故事）" at bounding box center [148, 305] width 185 height 20
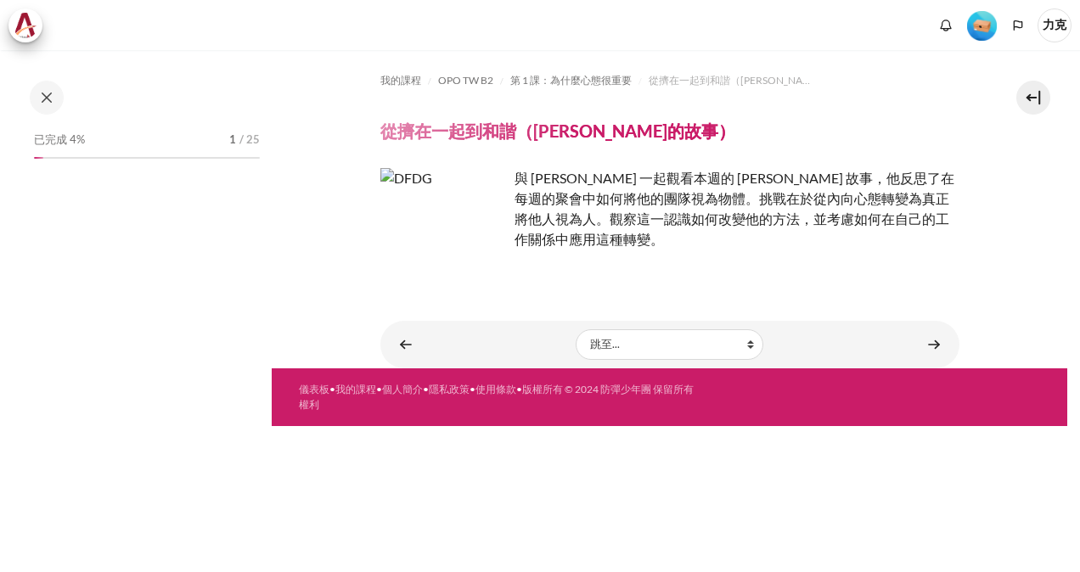
scroll to position [134, 0]
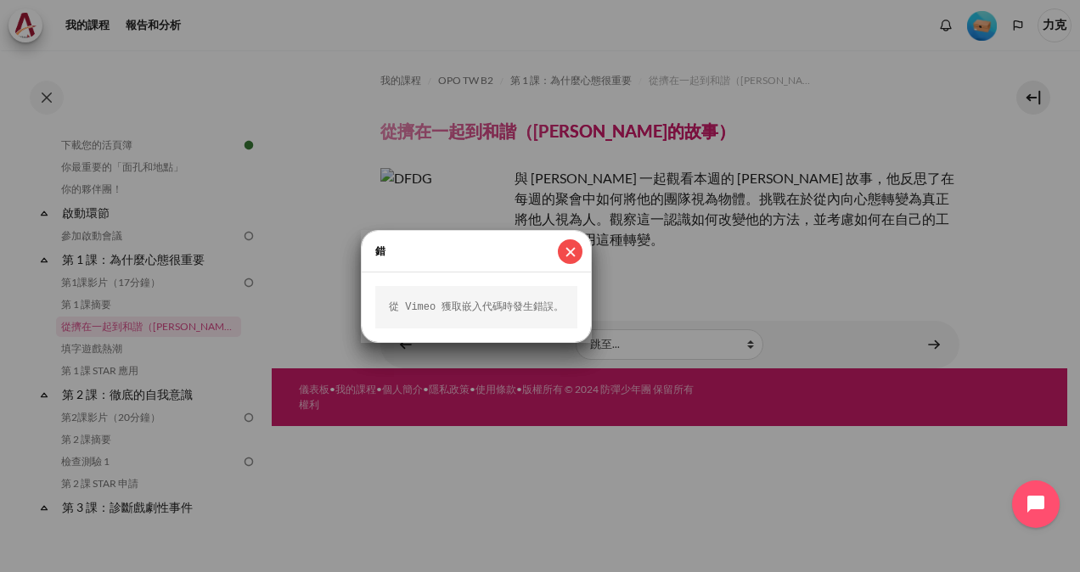
click at [567, 253] on button "近" at bounding box center [570, 251] width 25 height 25
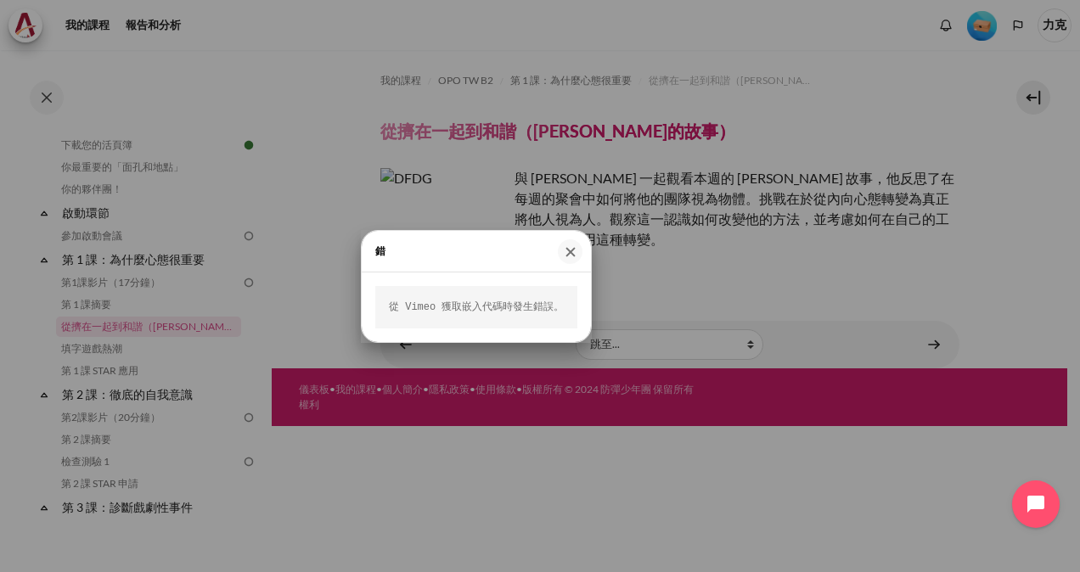
click at [563, 250] on button "近" at bounding box center [570, 251] width 25 height 25
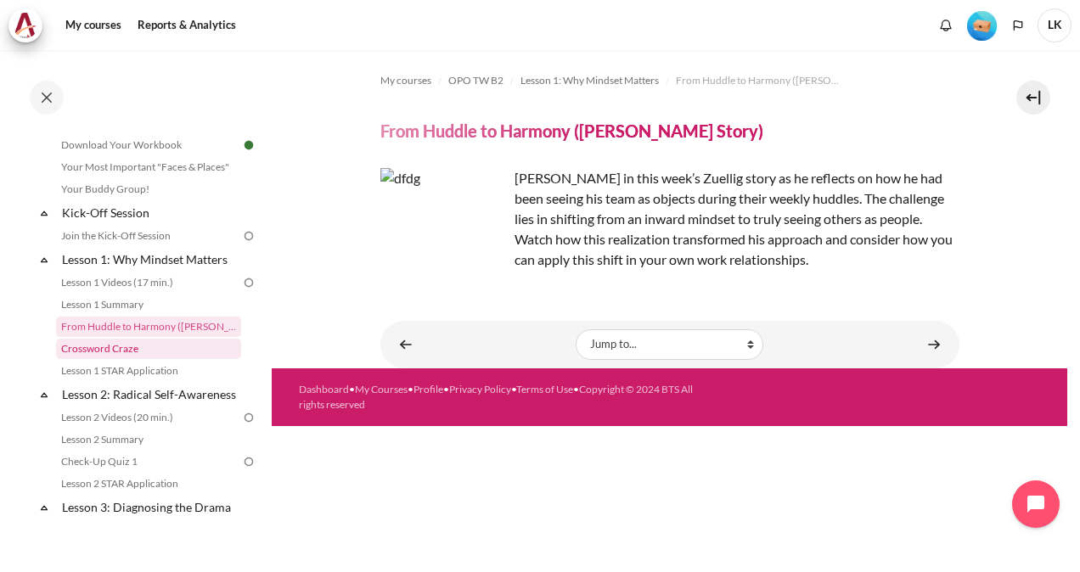
click at [112, 351] on link "Crossword Craze" at bounding box center [148, 349] width 185 height 20
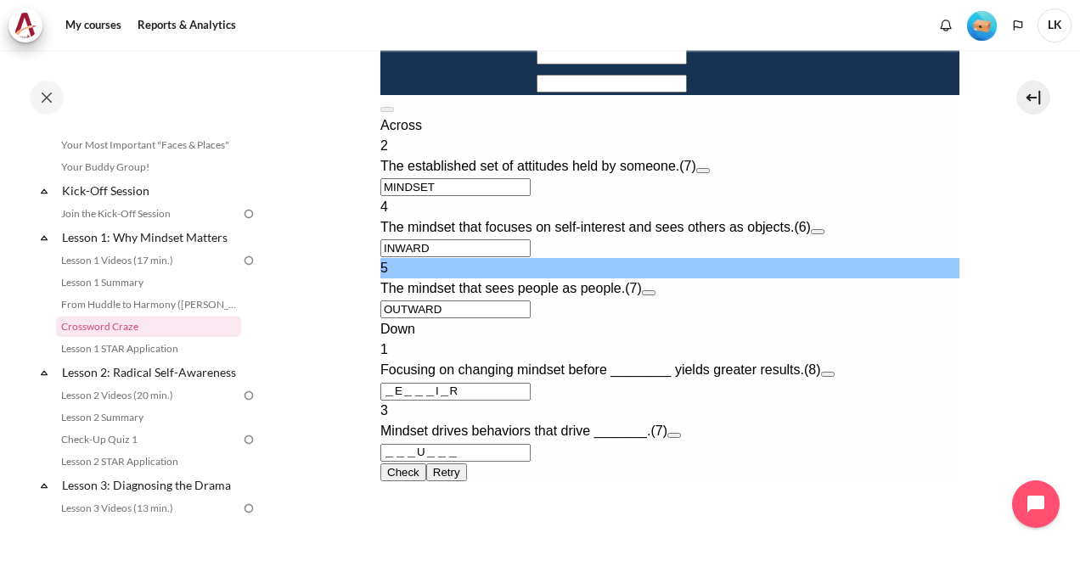
scroll to position [849, 0]
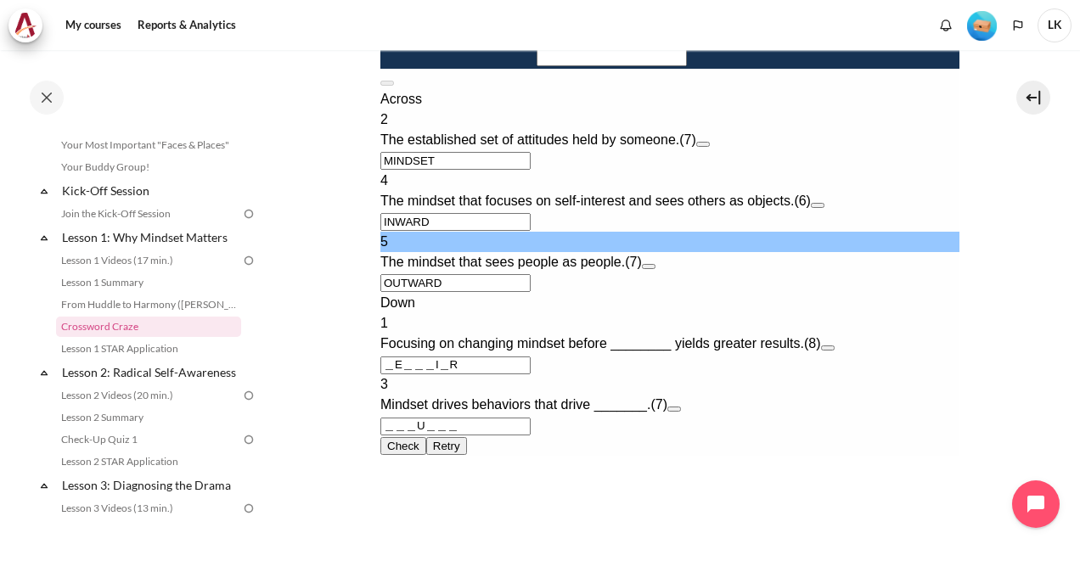
click at [425, 455] on button "Check Check the characters. The responses will be marked as correct, incorrect,…" at bounding box center [402, 446] width 46 height 18
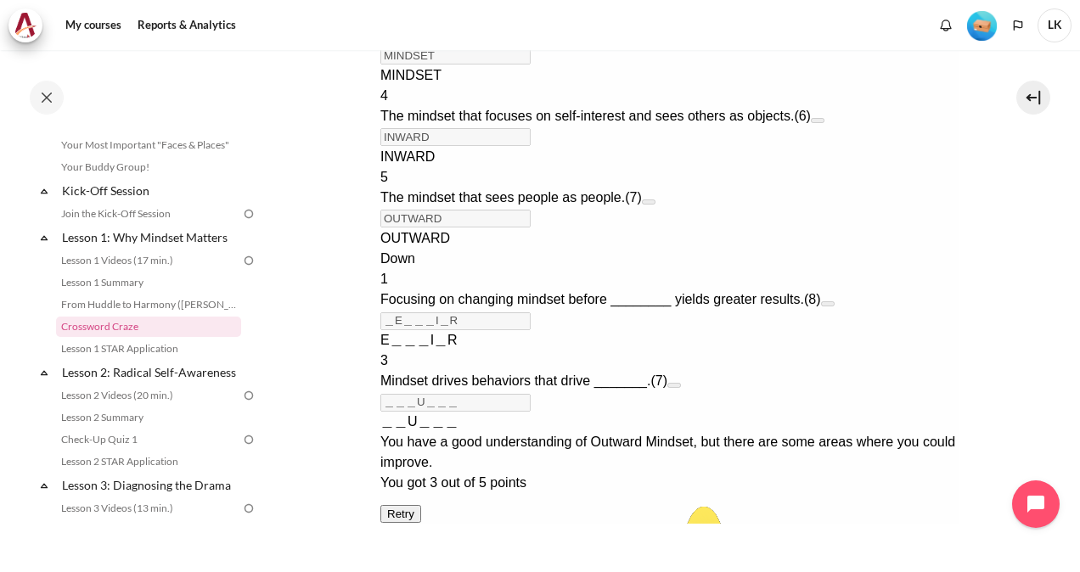
scroll to position [1188, 0]
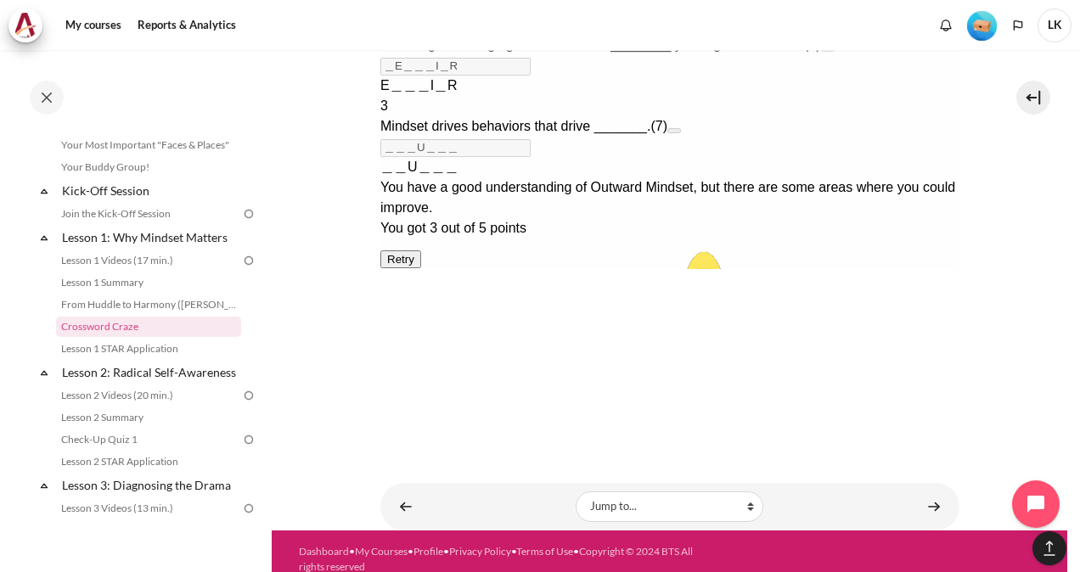
click at [420, 268] on button "Retry Retry the task. Reset all responses and start the task over again." at bounding box center [399, 259] width 41 height 18
type input "＿＿＿＿＿＿＿"
type input "＿＿＿＿＿＿"
type input "＿＿＿＿＿＿＿"
type input "＿＿＿＿＿＿＿＿"
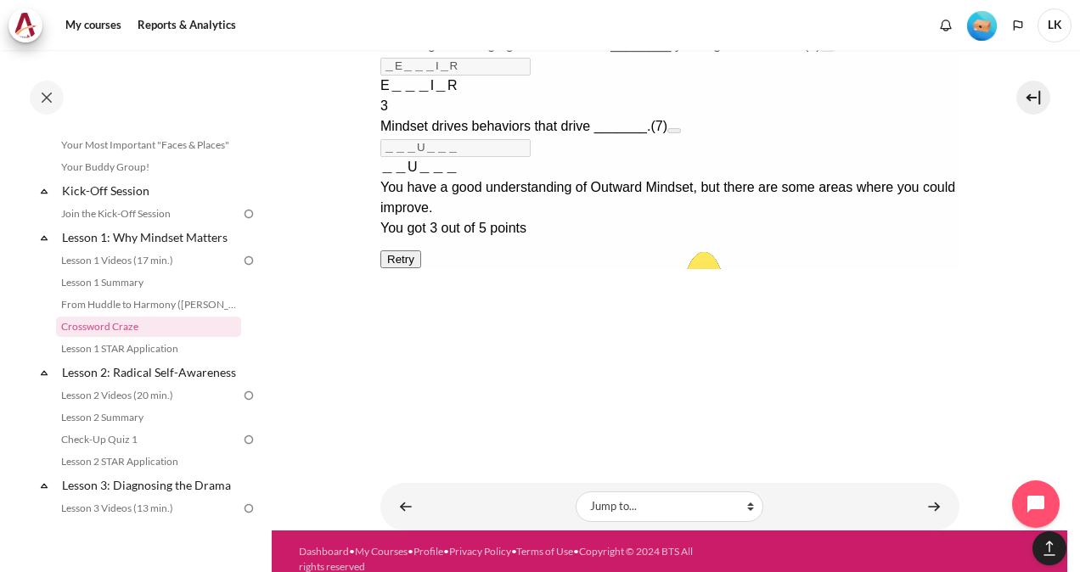
type input "＿＿＿＿＿＿＿"
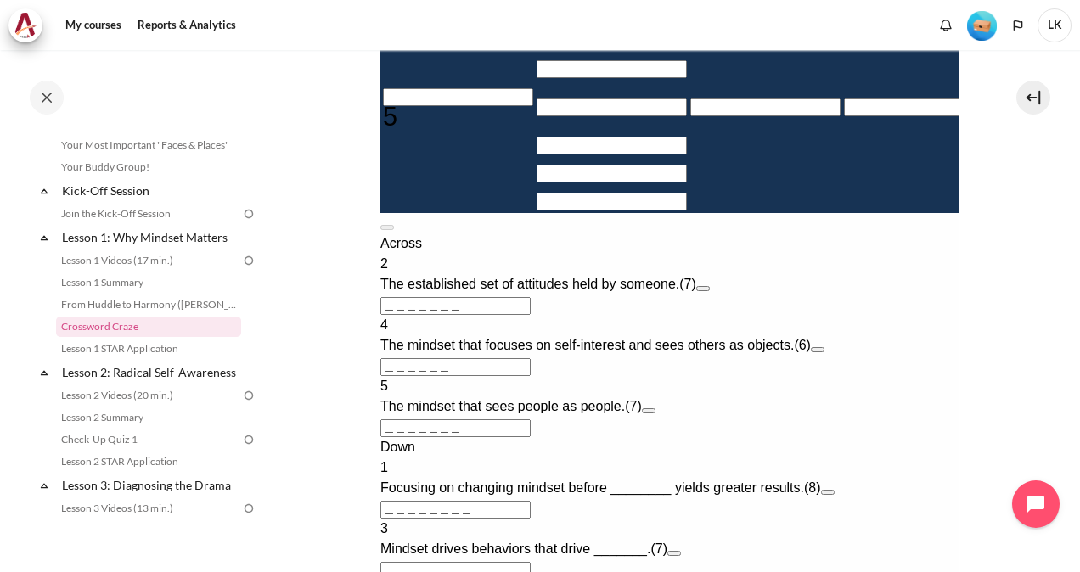
scroll to position [660, 0]
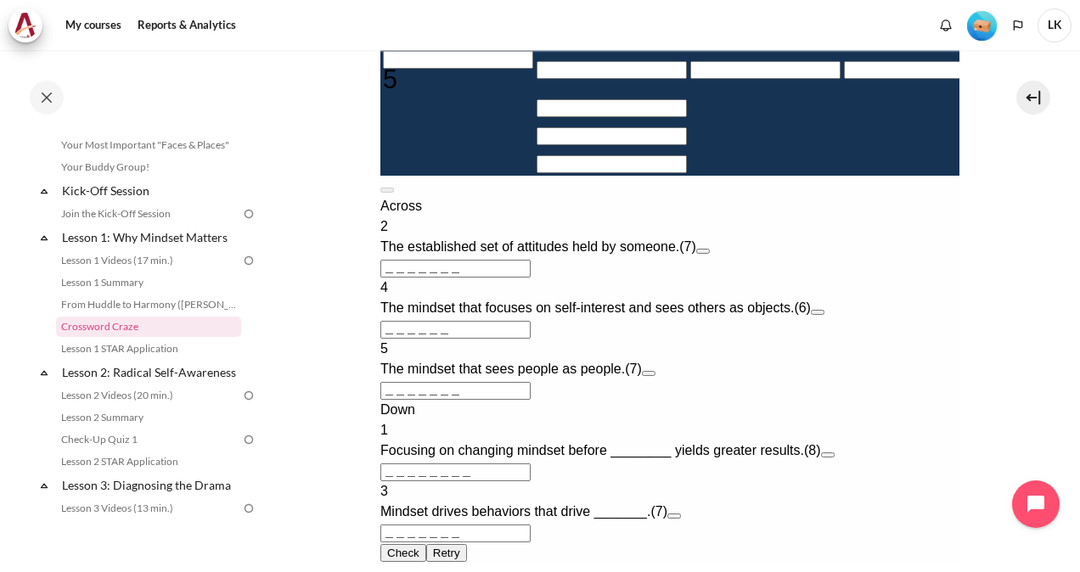
click at [462, 278] on input "＿＿＿＿＿＿＿" at bounding box center [454, 269] width 150 height 18
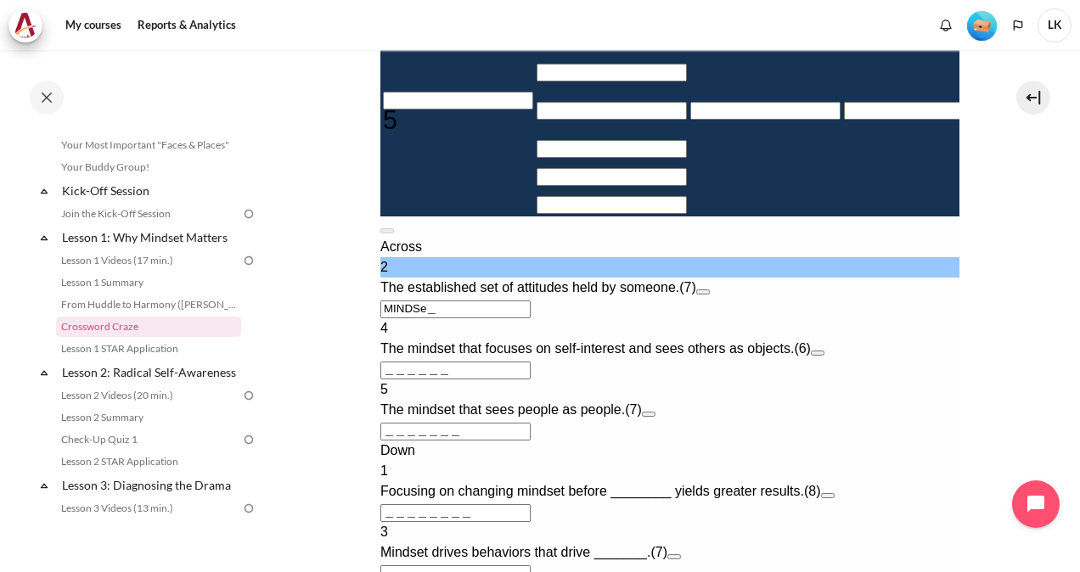
type input "MINDSE＿"
type input "＿E＿＿＿＿＿＿"
type input "MINDSET"
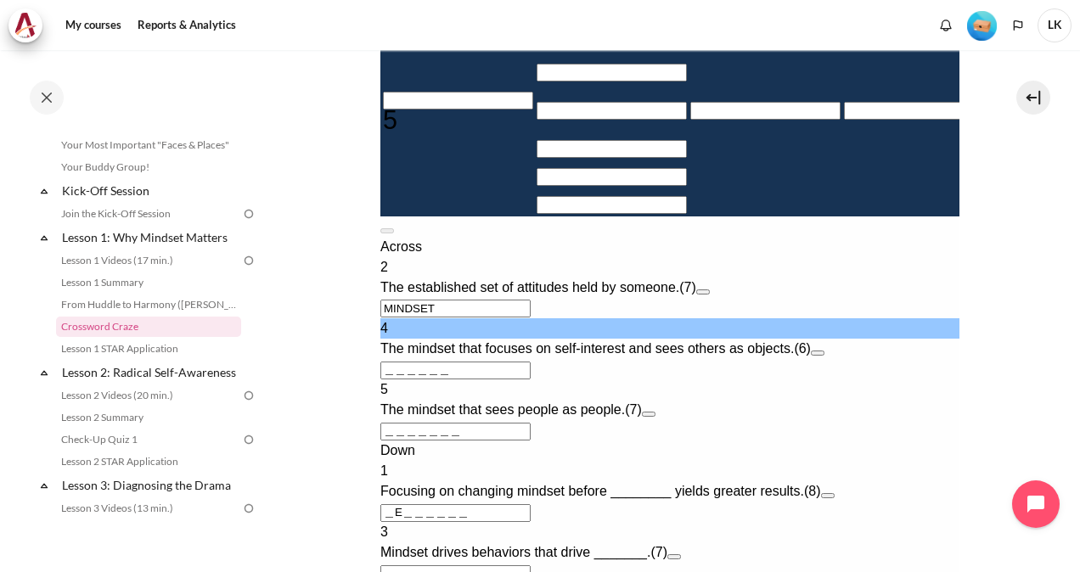
click at [418, 379] on input "＿＿＿＿＿＿" at bounding box center [454, 371] width 150 height 18
type input "I＿＿＿＿＿"
type input "＿E＿＿＿I＿＿"
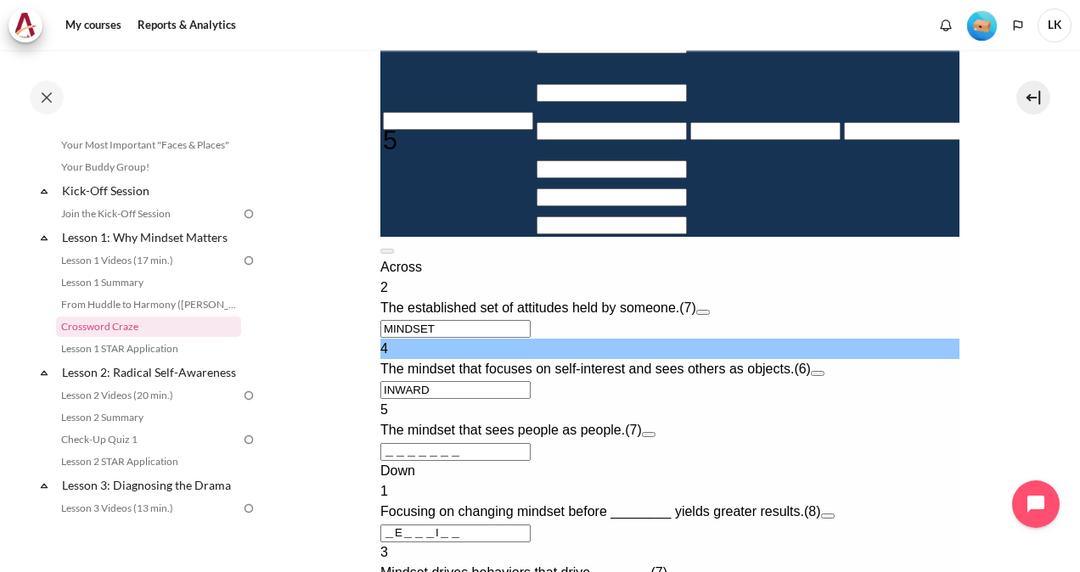
type input "INWARD"
click at [418, 461] on input "＿＿＿＿＿＿＿" at bounding box center [454, 452] width 150 height 18
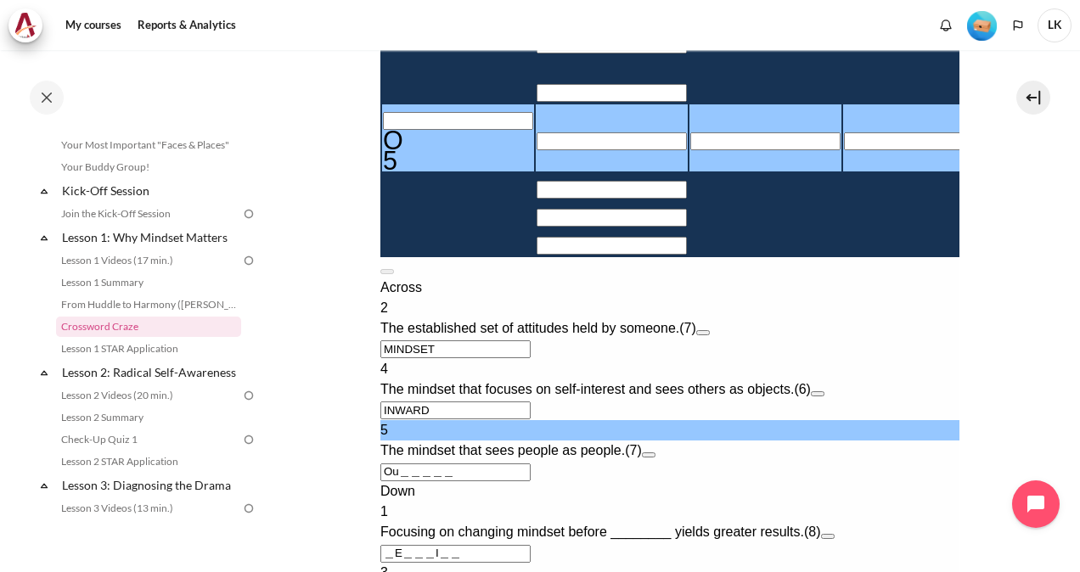
type input "OU＿＿＿＿＿"
type input "＿＿＿U＿＿＿"
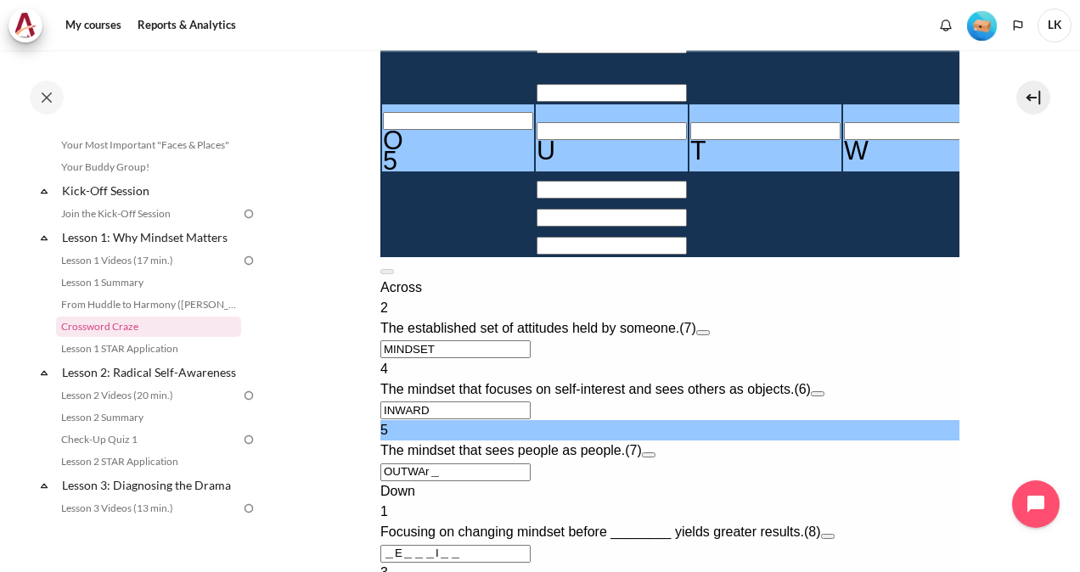
type input "OUTWAR＿"
type input "＿E＿＿＿I＿R"
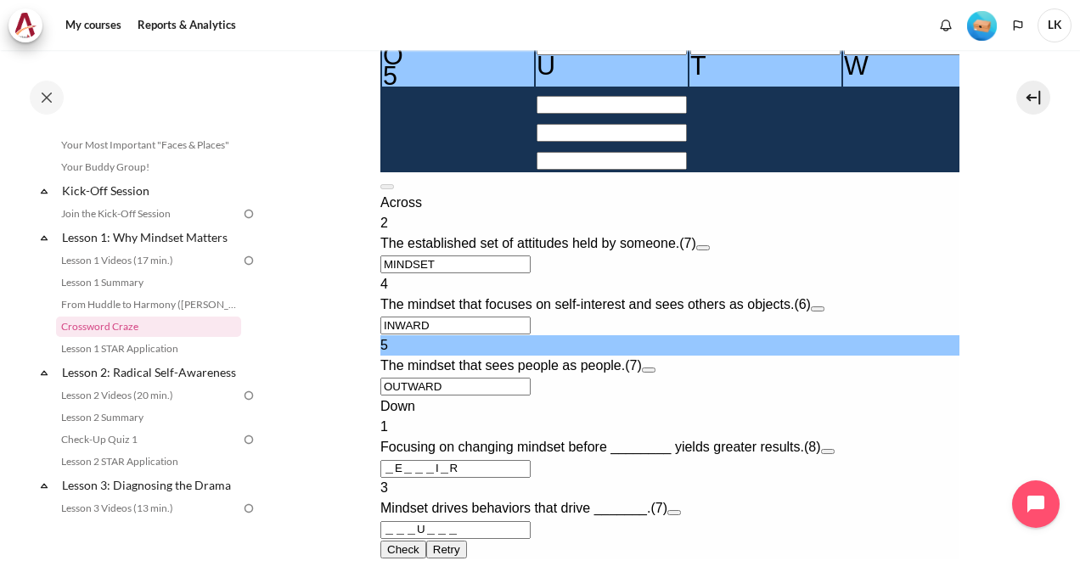
type input "OUTWARD"
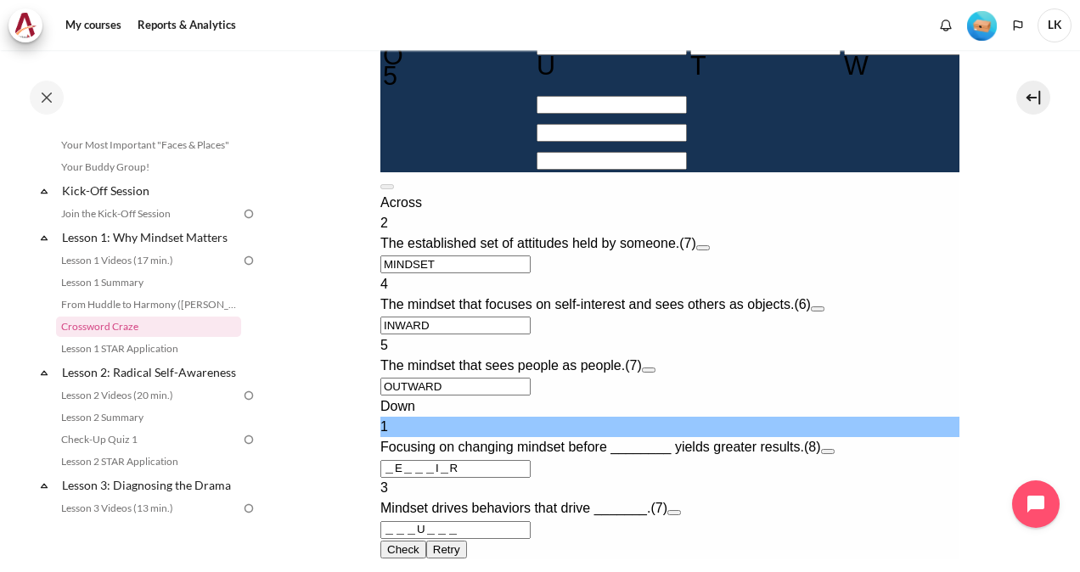
click at [400, 478] on input "＿E＿＿＿I＿R" at bounding box center [454, 469] width 150 height 18
click at [392, 478] on input "＿E＿＿＿I＿R" at bounding box center [454, 469] width 150 height 18
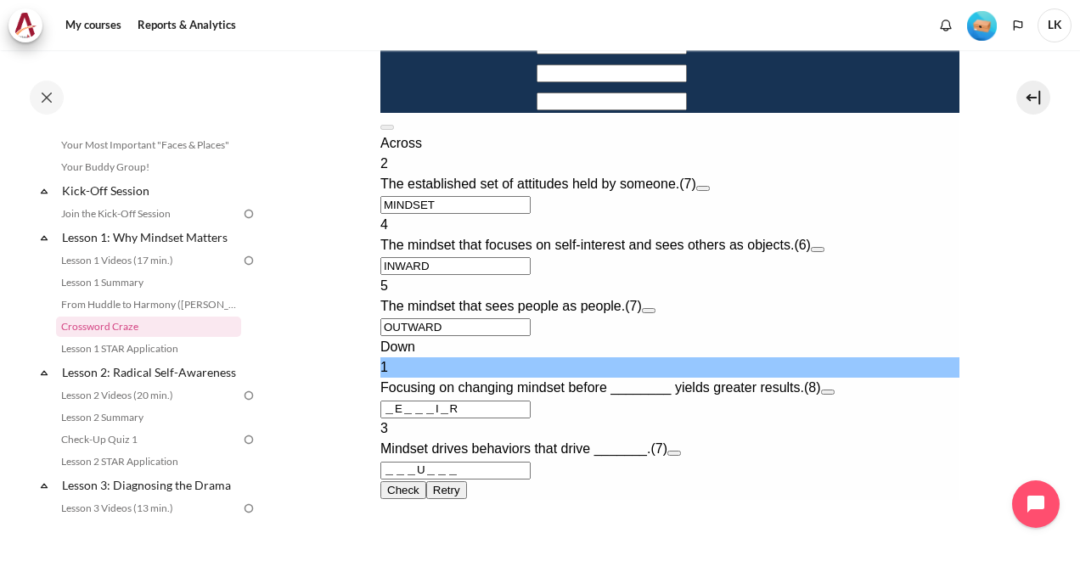
scroll to position [830, 0]
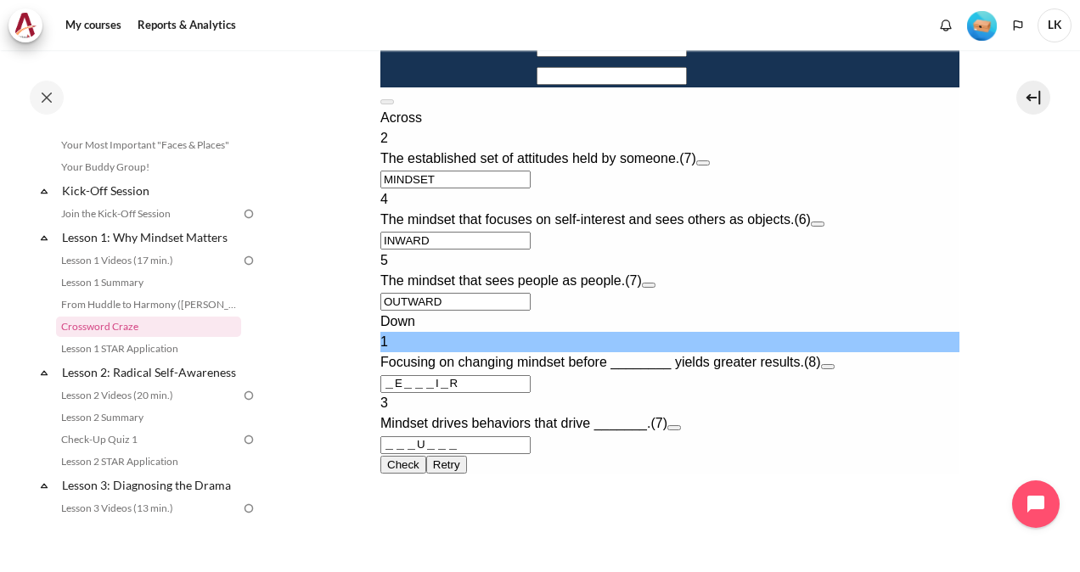
type input "＿b＿＿＿I＿R"
type input "MINDSBT"
type input "＿＿＿＿I＿R"
type input "MINDS＿T"
type input "＿NWARD"
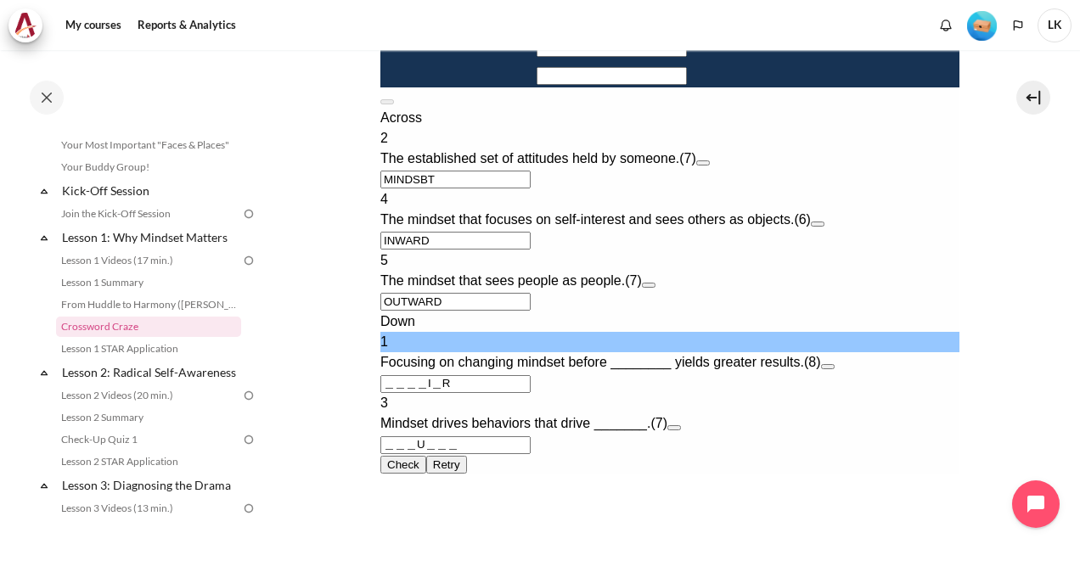
type input "OUTWA＿D"
type input "＿＿＿I＿R＿"
type input "RNWARD"
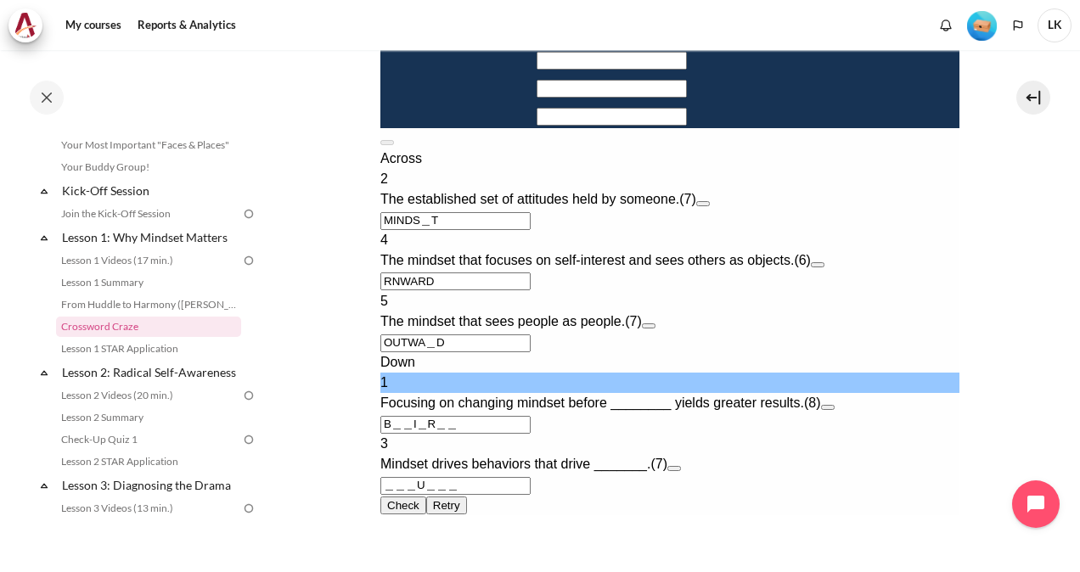
type input "Be＿I＿R＿＿"
type input "MINDSET"
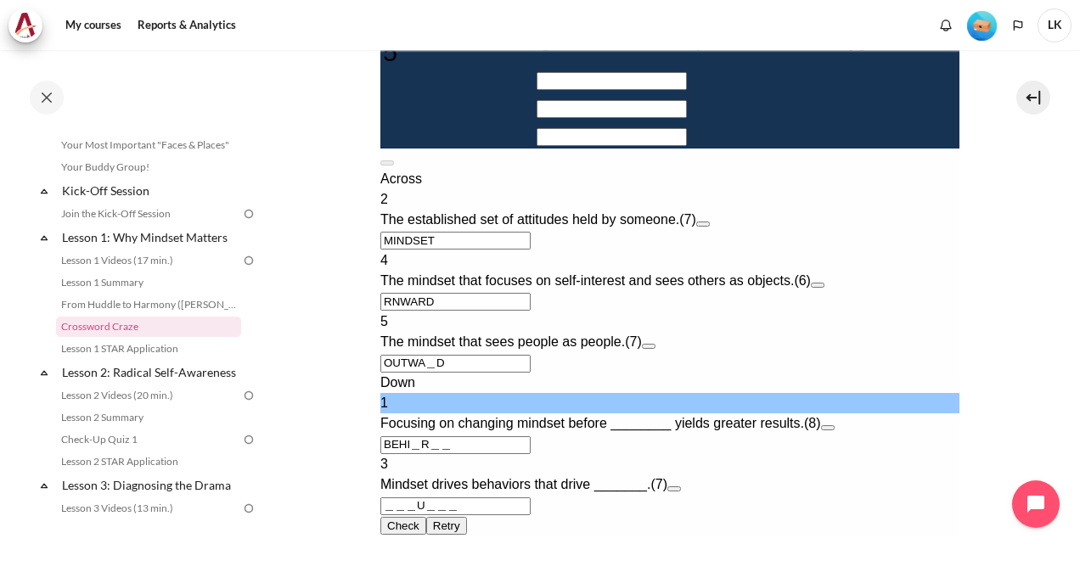
type input "BEH＿R＿＿"
type input "＿NWARD"
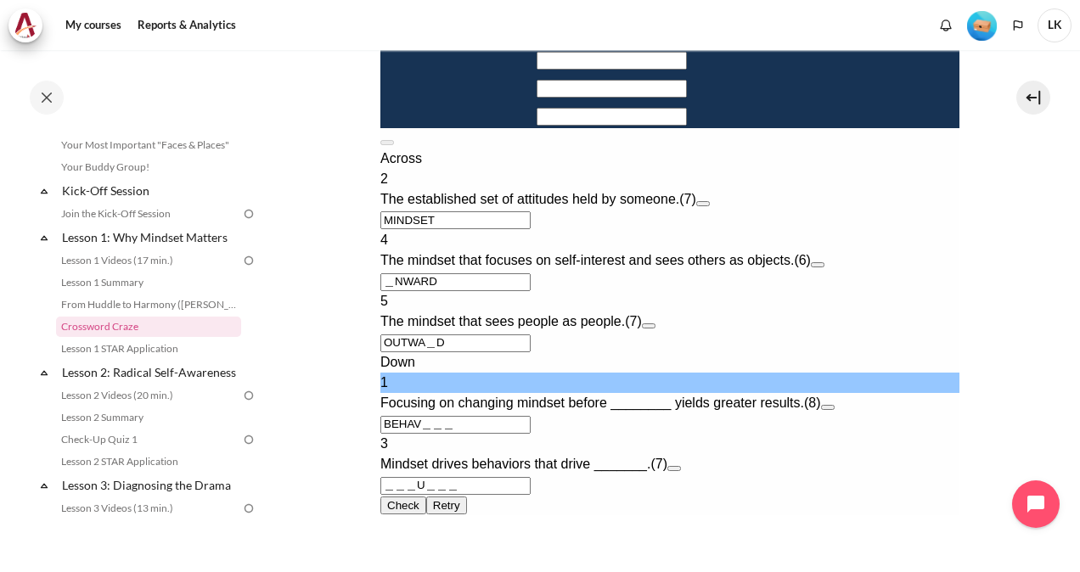
type input "BEHAVi＿＿"
type input "INWARD"
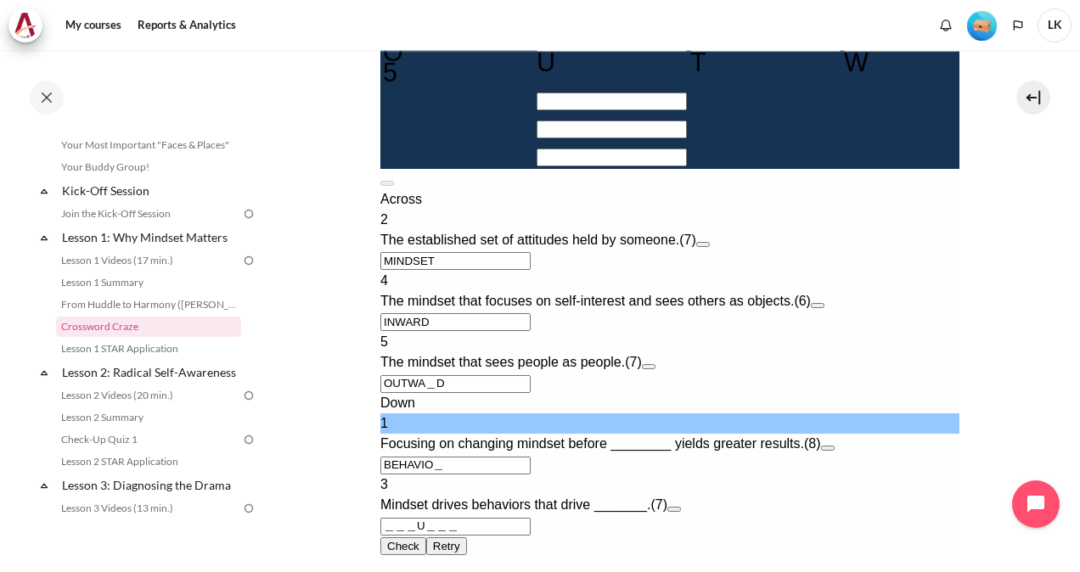
type input "BEHAVIOr"
type input "OUTWARD"
type input "BEHAVIOR"
click at [385, 518] on input "＿＿＿U＿＿＿" at bounding box center [454, 527] width 150 height 18
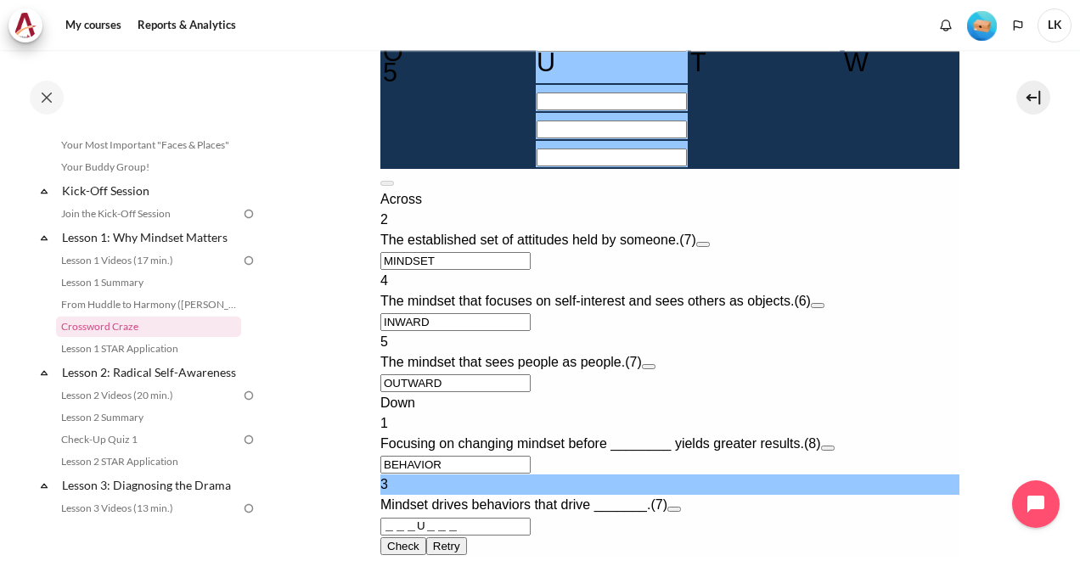
click at [680, 507] on button "Open extra clue for 3 Down. Mindset drives behaviors that drive _______." at bounding box center [673, 509] width 14 height 5
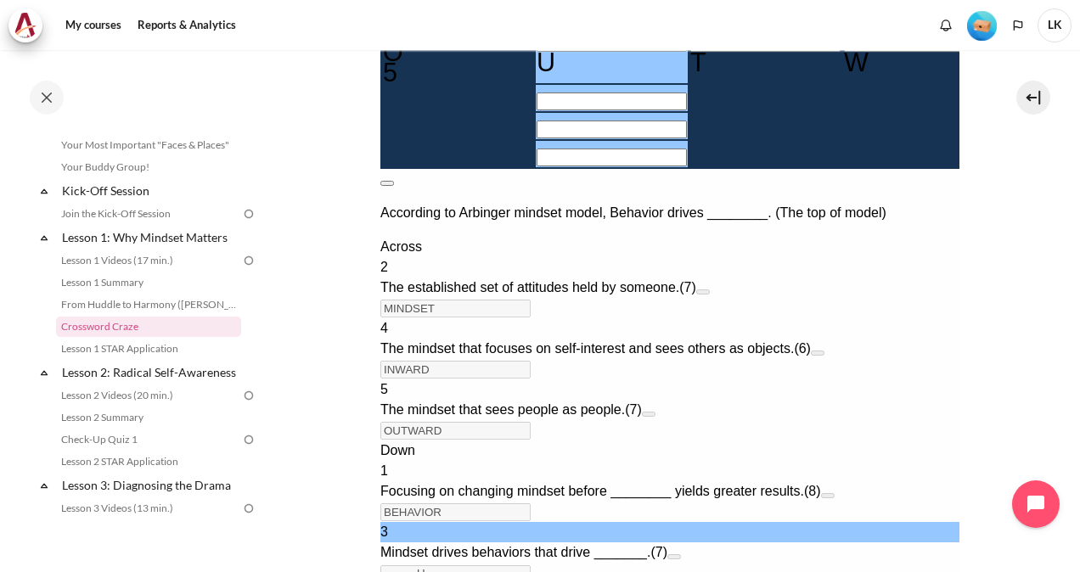
scroll to position [499, 0]
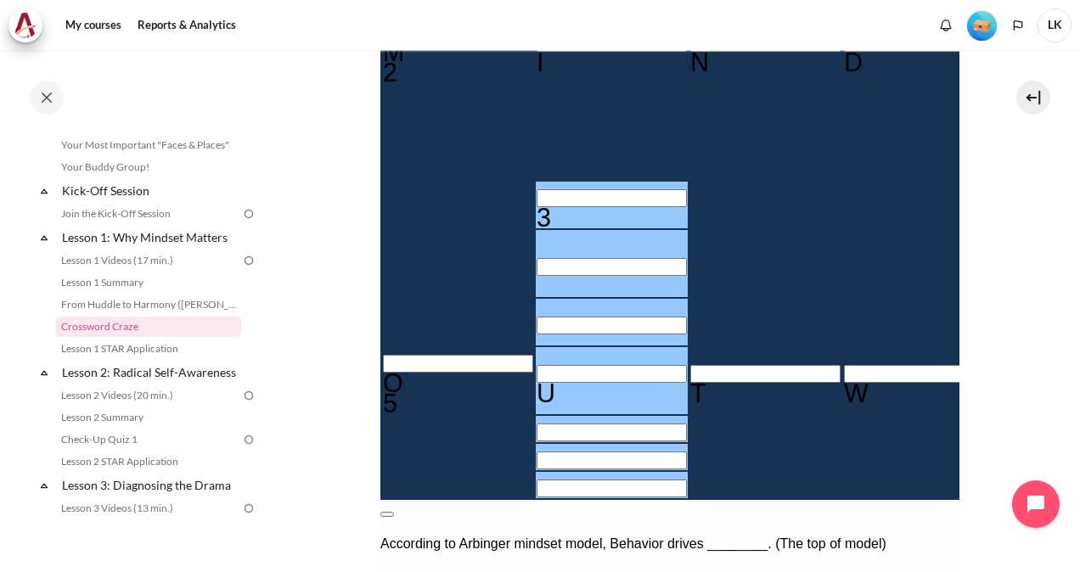
drag, startPoint x: 924, startPoint y: 311, endPoint x: 922, endPoint y: 812, distance: 501.7
click at [393, 512] on button at bounding box center [386, 514] width 14 height 5
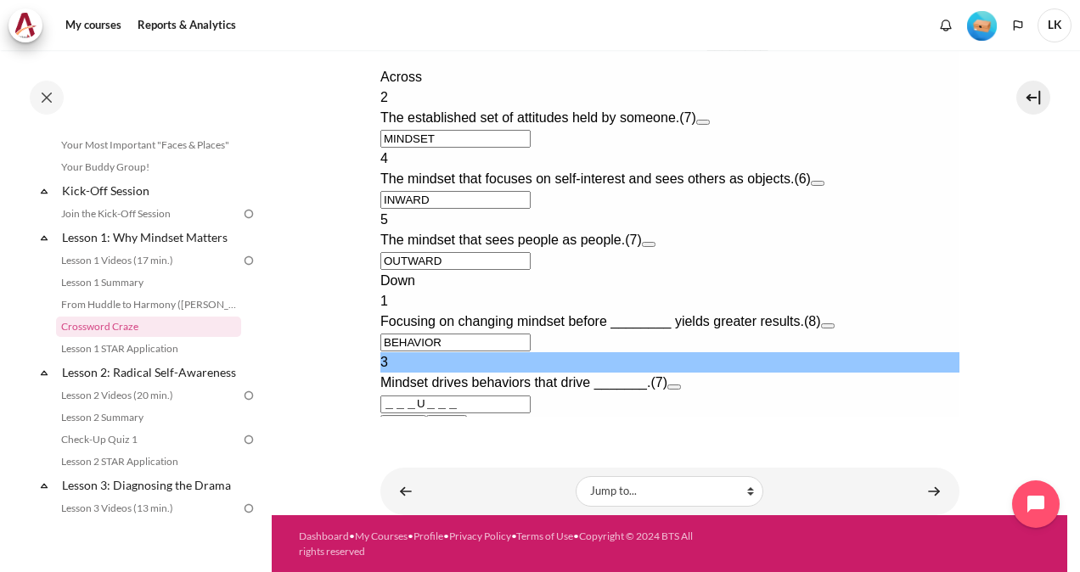
click at [385, 396] on input "＿＿＿U＿＿＿" at bounding box center [454, 405] width 150 height 18
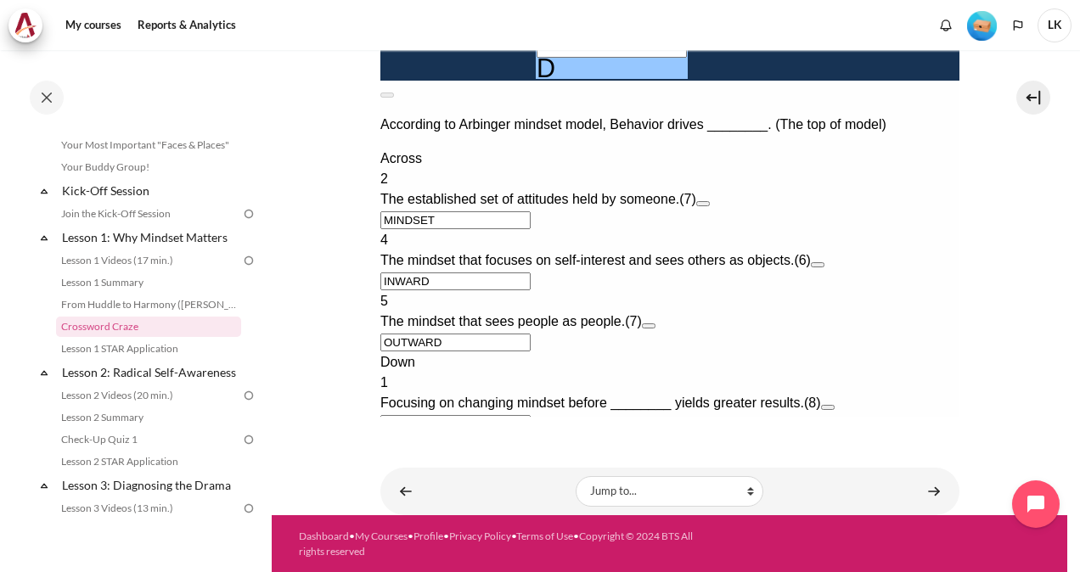
type input "FOCUESD"
click at [425, 497] on button "Check Check the characters. The responses will be marked as correct, incorrect,…" at bounding box center [402, 506] width 46 height 18
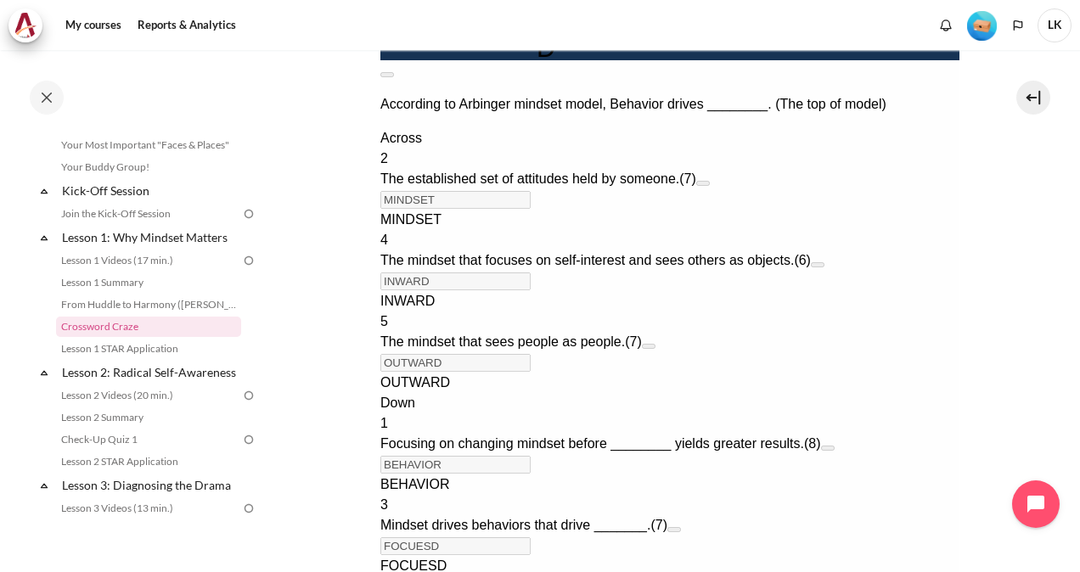
click at [460, 556] on div "FOCUESD" at bounding box center [668, 566] width 579 height 20
click at [435, 559] on span "FOCUESD" at bounding box center [412, 566] width 66 height 14
click at [468, 556] on div "FOCUESD" at bounding box center [668, 566] width 579 height 20
click at [469, 556] on div "FOCUESD" at bounding box center [668, 566] width 579 height 20
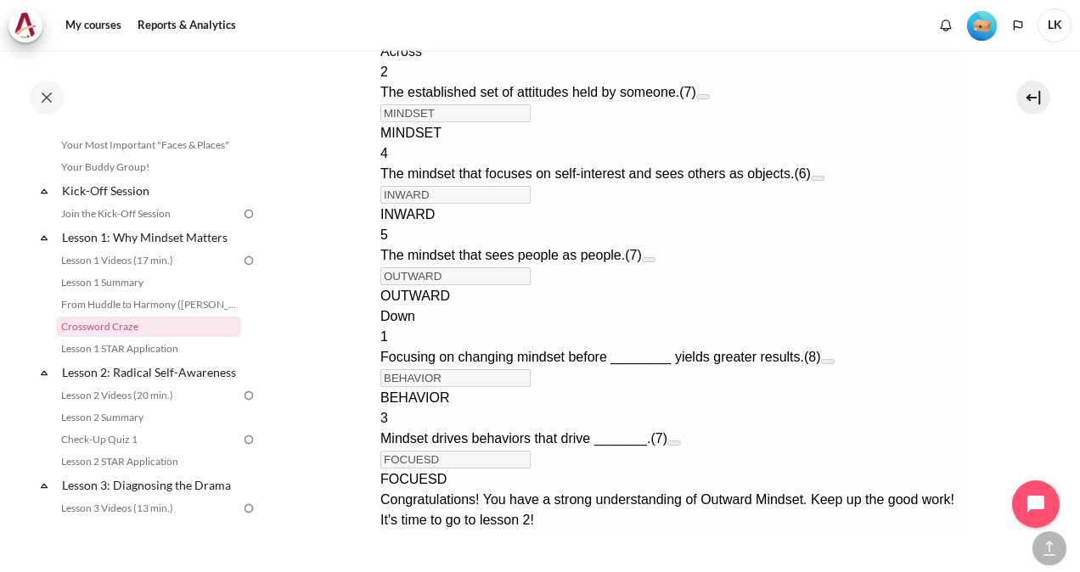
scroll to position [1204, 0]
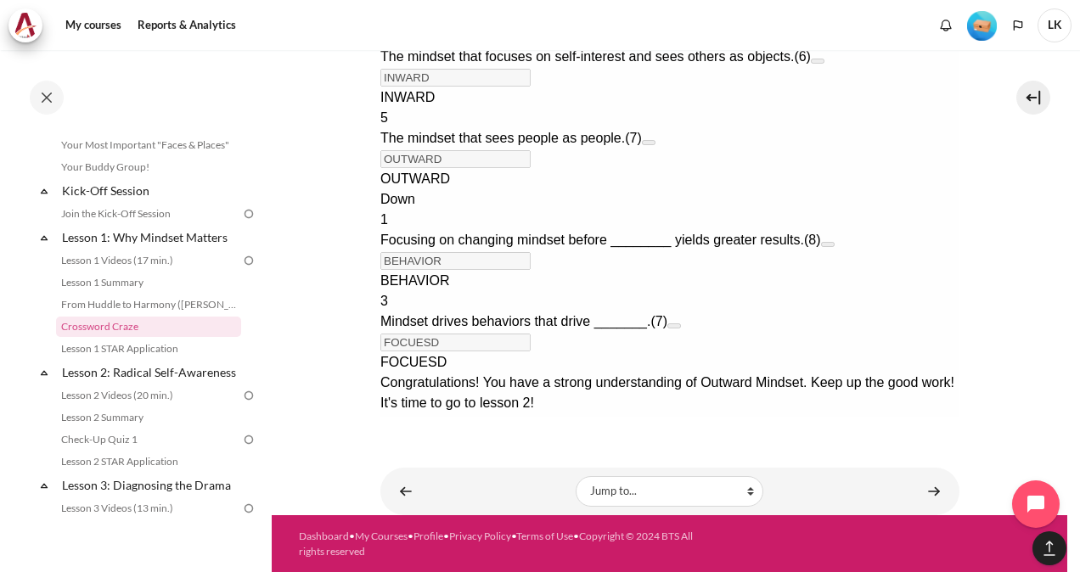
click at [420, 446] on button "Retry Retry the task. Reset all responses and start the task over again." at bounding box center [399, 455] width 41 height 18
type input "＿＿＿＿＿＿＿"
type input "＿＿＿＿＿＿"
type input "＿＿＿＿＿＿＿"
type input "＿＿＿＿＿＿＿＿"
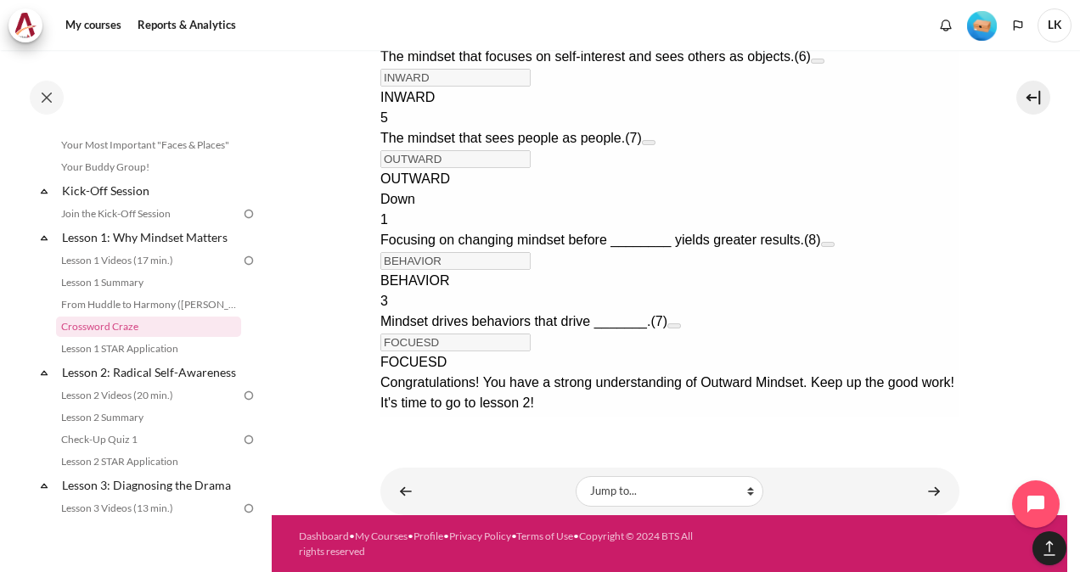
type input "＿＿＿＿＿＿＿"
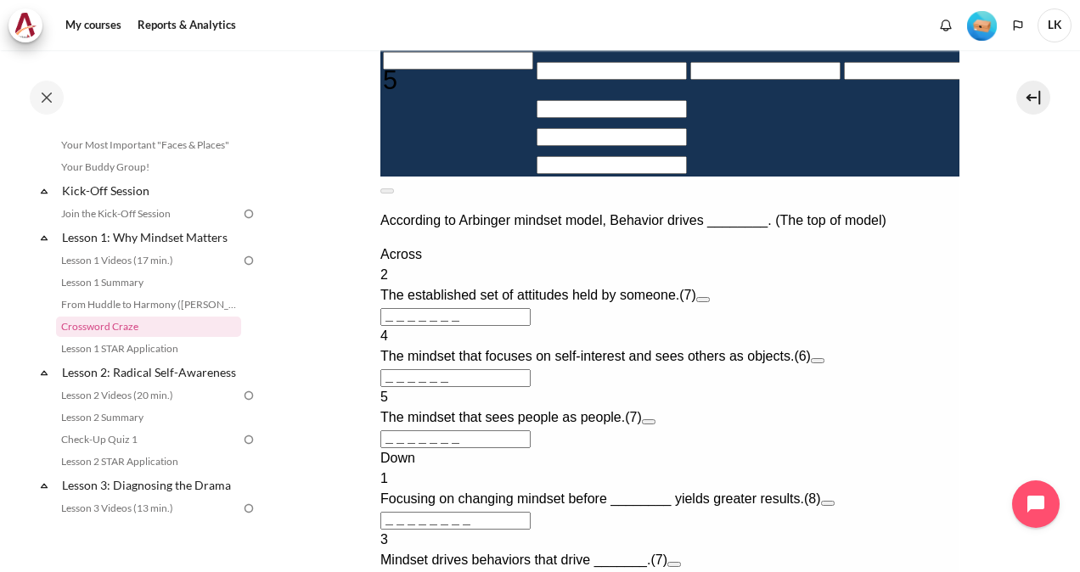
scroll to position [660, 0]
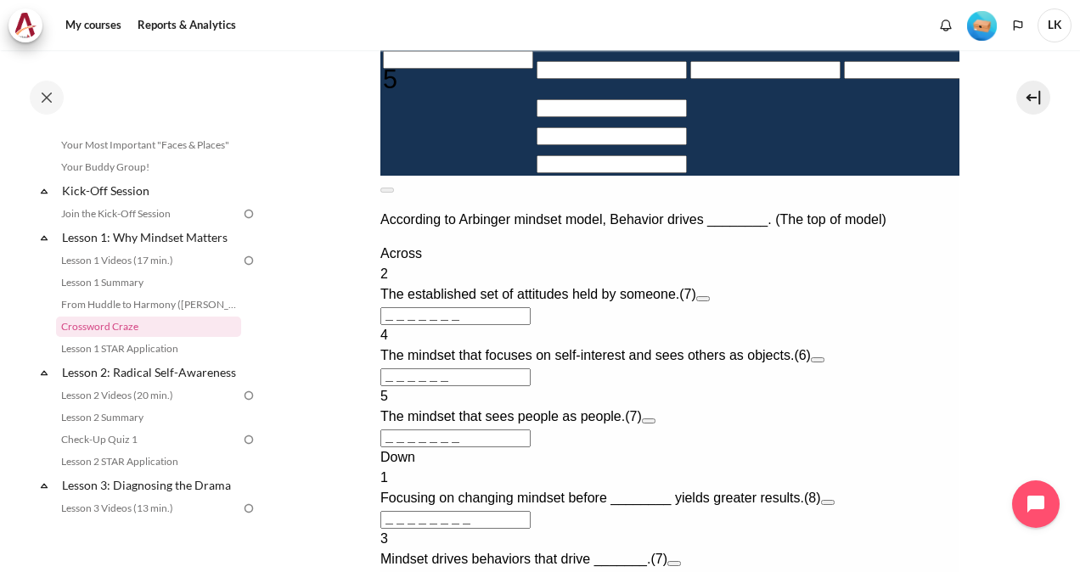
click at [502, 325] on input "＿＿＿＿＿＿＿" at bounding box center [454, 316] width 150 height 18
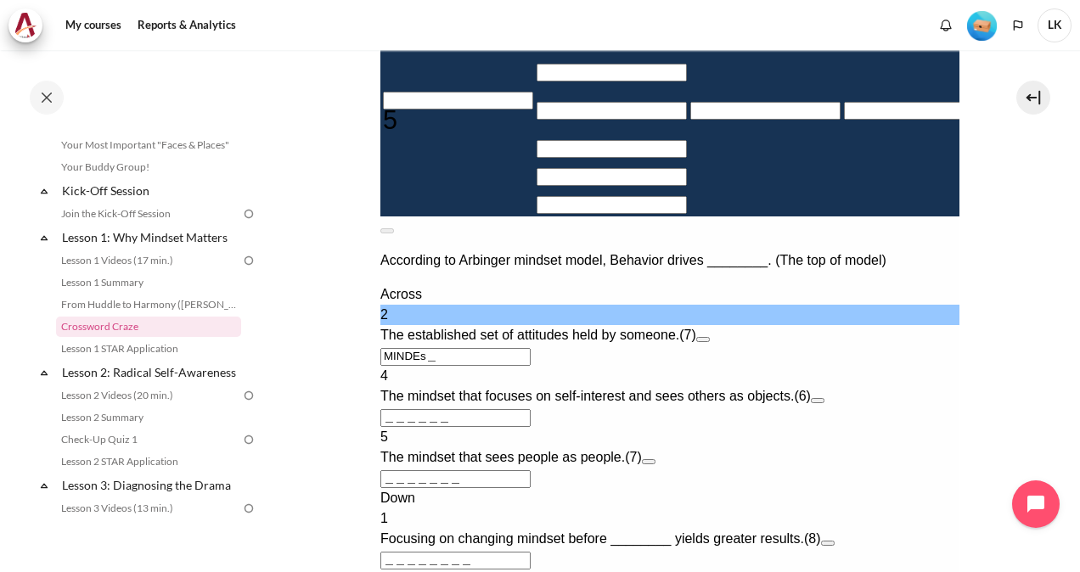
type input "MINDES＿"
type input "＿S＿＿＿＿＿＿"
type input "MINDEST"
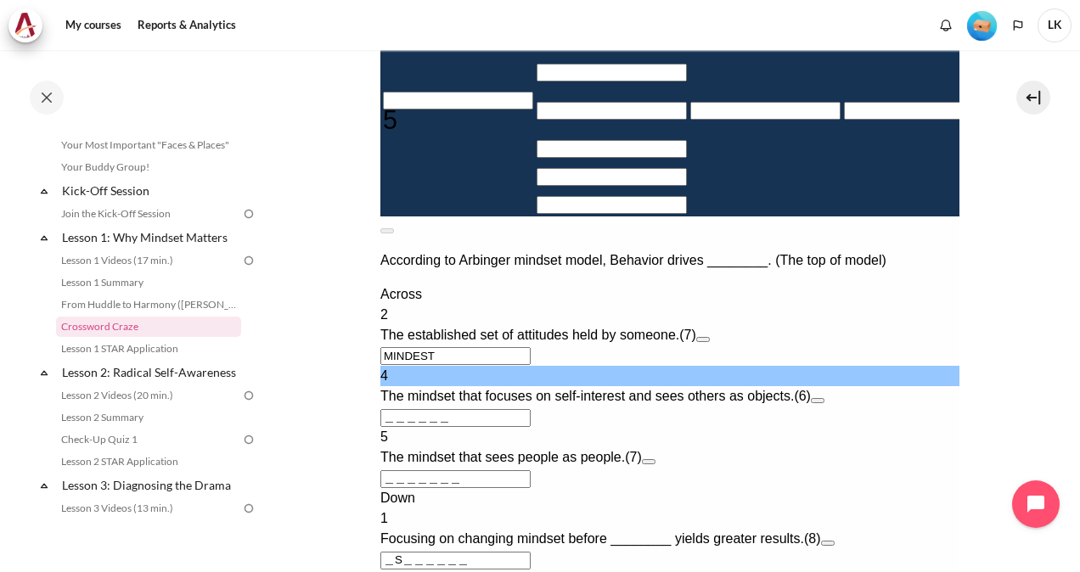
click at [390, 427] on input "＿＿＿＿＿＿" at bounding box center [454, 418] width 150 height 18
type input "I＿＿＿＿＿"
type input "＿S＿＿＿I＿＿"
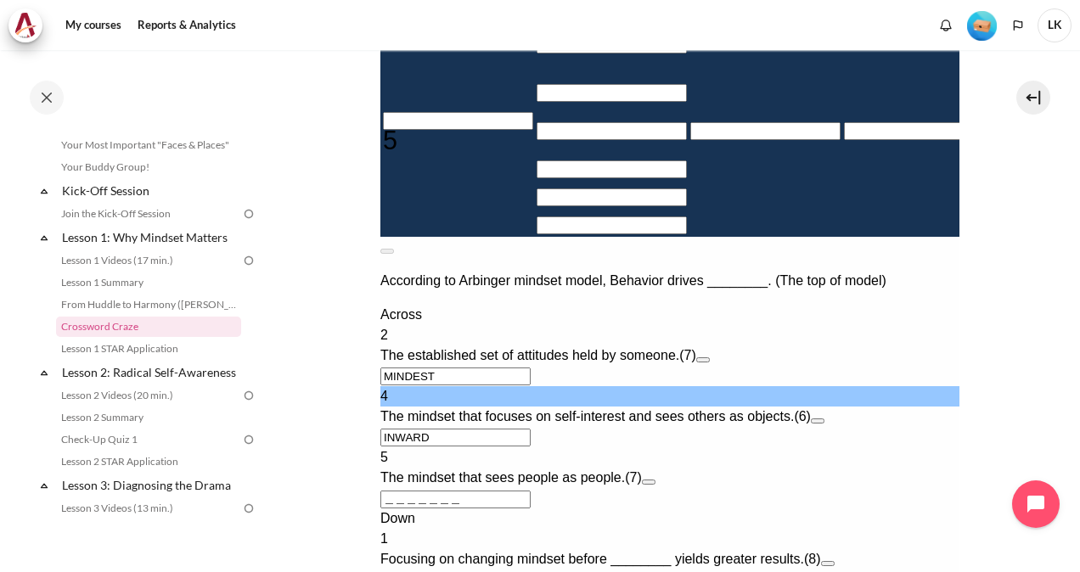
type input "INWARD"
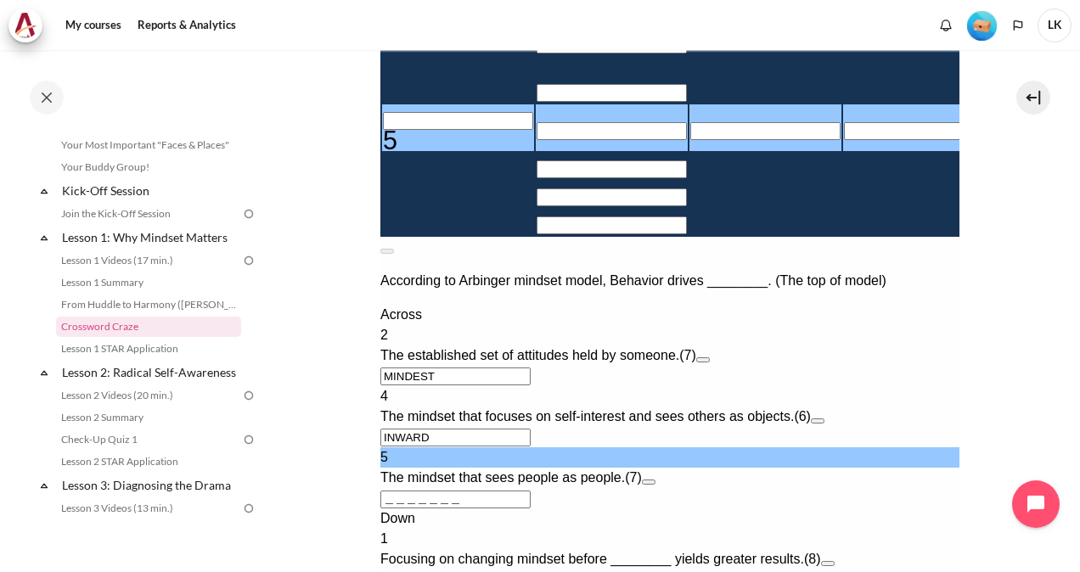
click at [383, 508] on input "＿＿＿＿＿＿＿" at bounding box center [454, 500] width 150 height 18
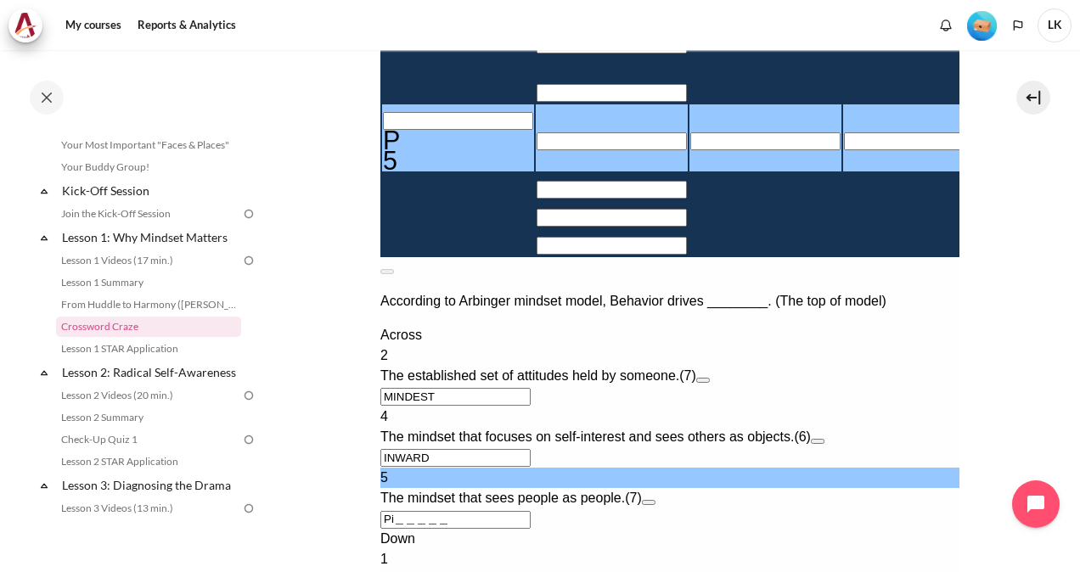
type input "PI＿＿＿＿＿"
type input "＿＿＿I＿＿＿"
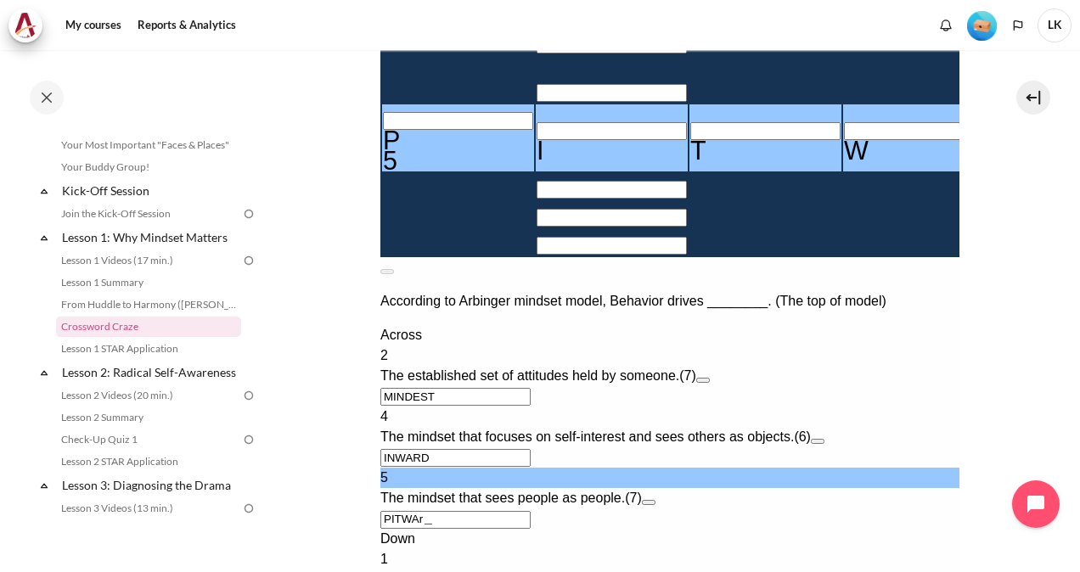
type input "PITWAR＿"
type input "＿S＿＿＿I＿R"
type input "PITWA＿＿"
type input "＿S＿＿＿I＿＿"
type input "P＿＿＿＿＿＿"
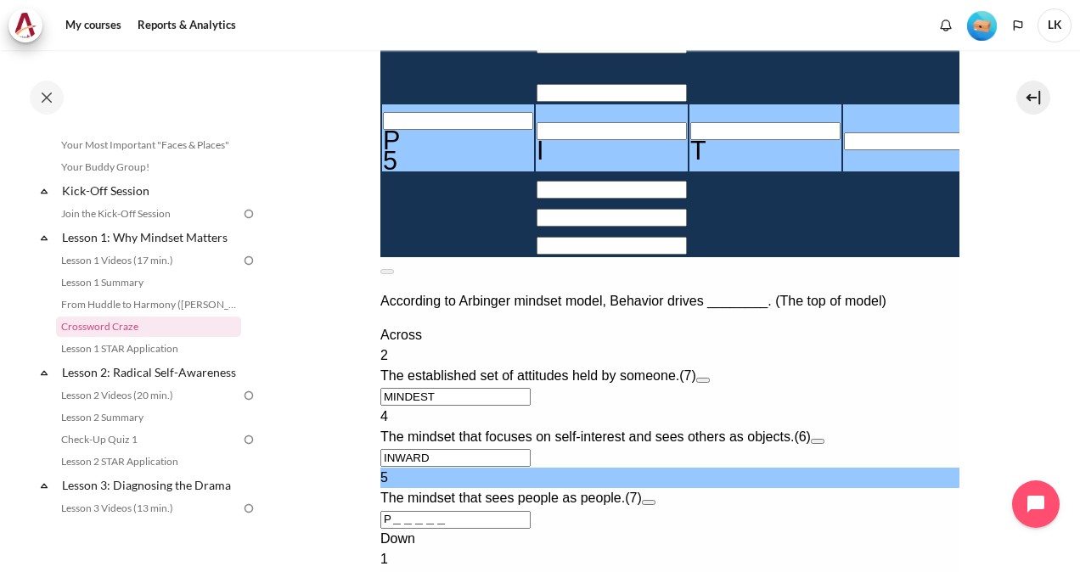
type input "＿＿＿＿＿＿＿"
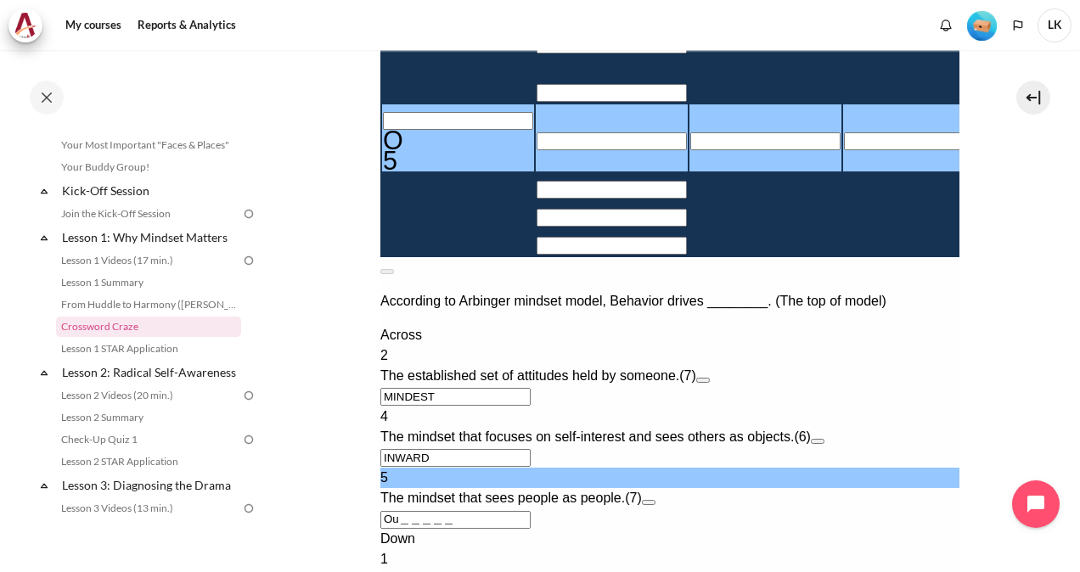
type input "OU＿＿＿＿＿"
type input "＿＿＿U＿＿＿"
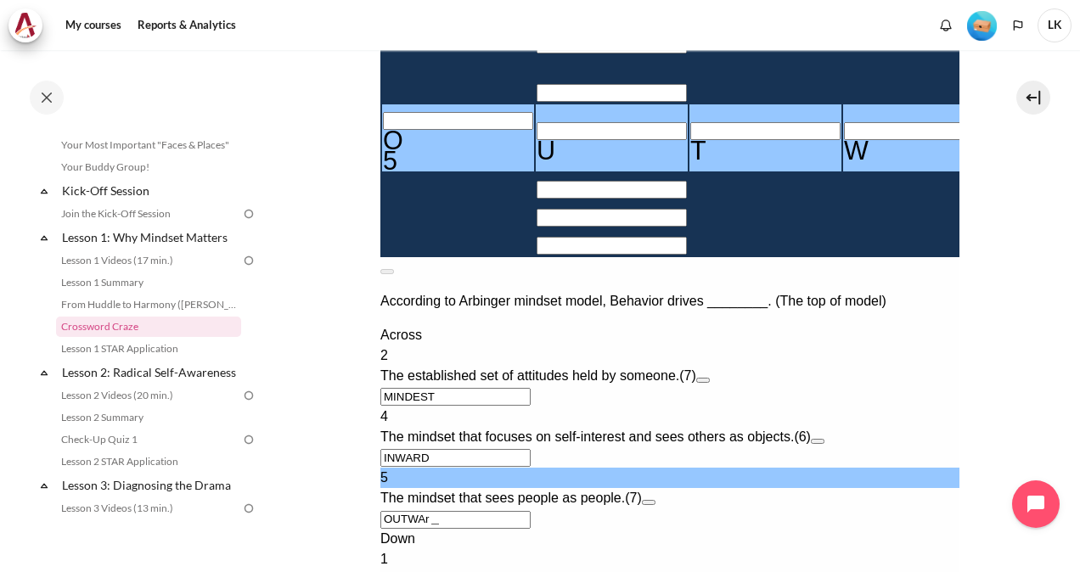
type input "OUTWAR＿"
type input "＿S＿＿＿I＿R"
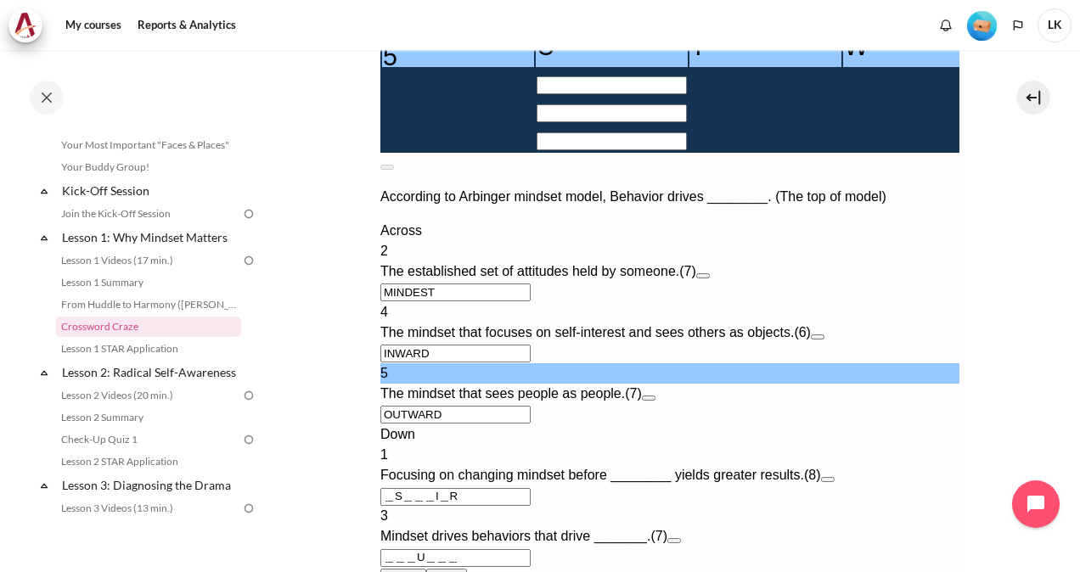
scroll to position [830, 0]
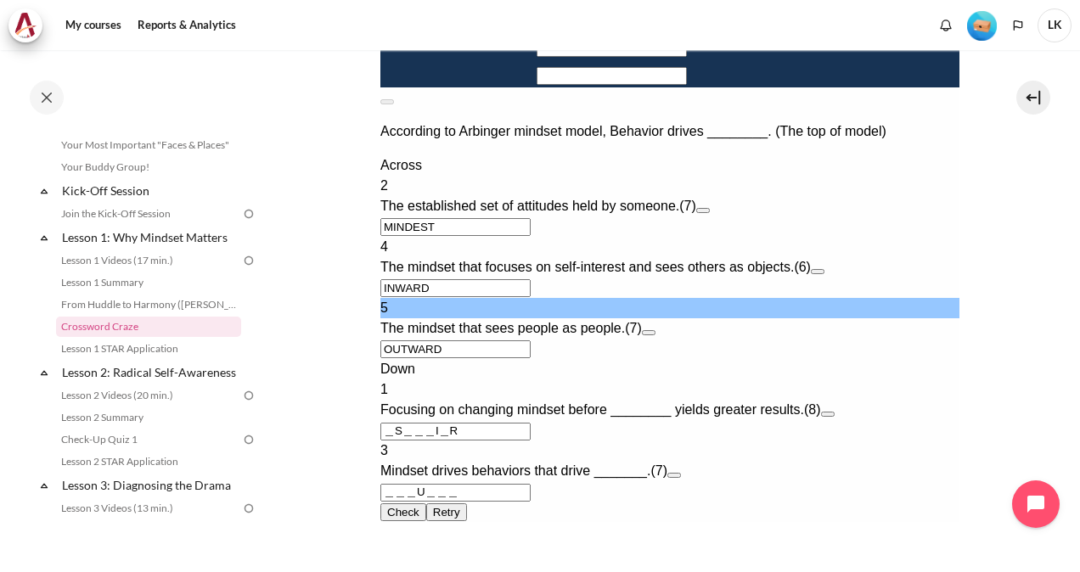
type input "OUTWARD"
click at [384, 441] on input "＿S＿＿＿I＿R" at bounding box center [454, 432] width 150 height 18
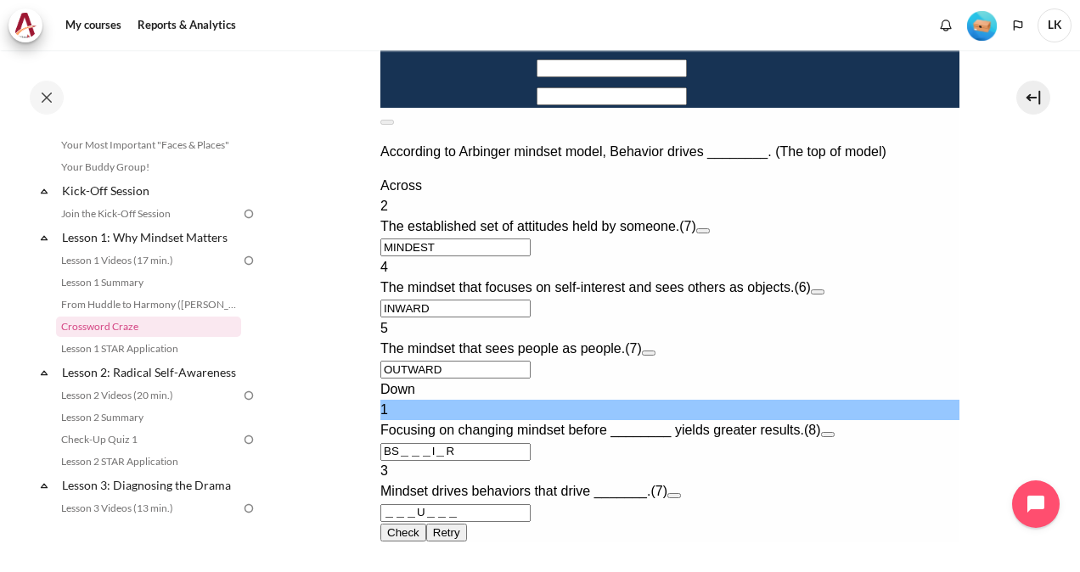
type input "Be＿＿＿I＿R"
type input "MINDEET"
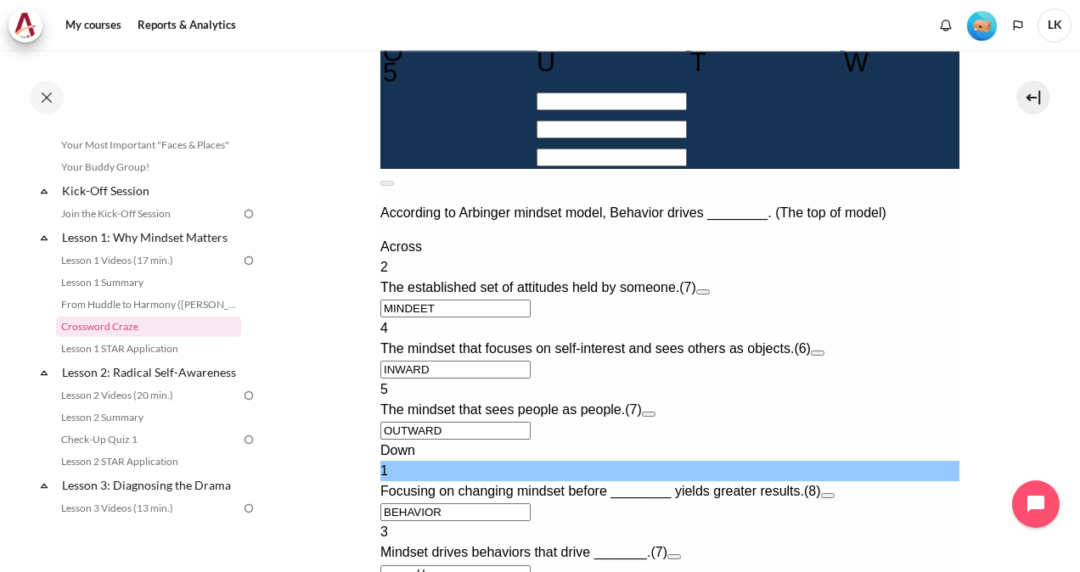
type input "BEHAVIOR"
click at [683, 368] on div "Across 2 The established set of attitudes held by someone. (7) MINDEET 4 The mi…" at bounding box center [668, 339] width 579 height 204
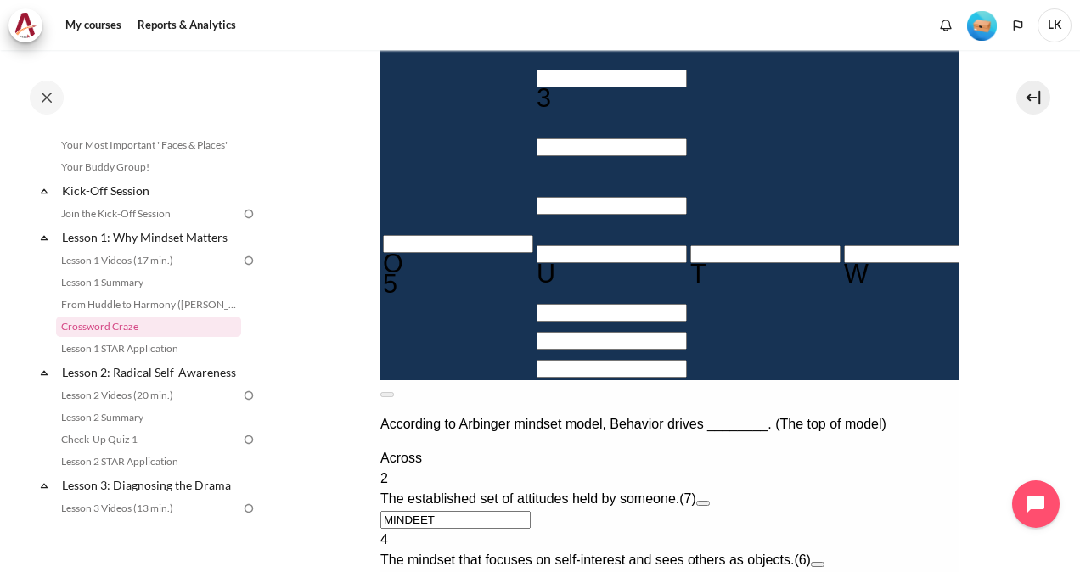
scroll to position [745, 0]
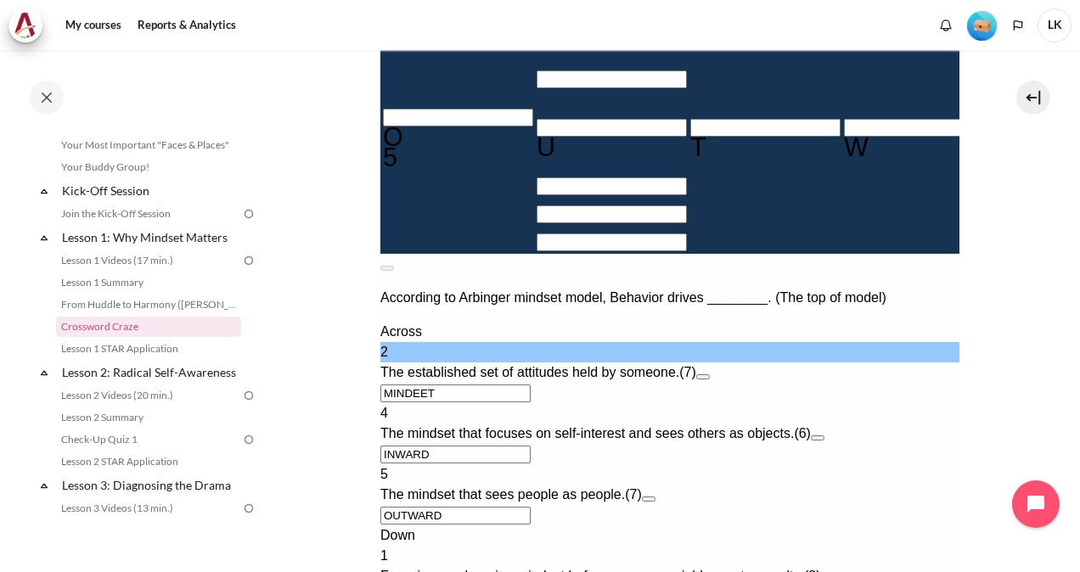
click at [426, 385] on input "MINDEET" at bounding box center [454, 394] width 150 height 18
type input "MINDET＿"
type input "BTHAVIOR"
type input "MINDSE＿"
type input "BEHAVIOR"
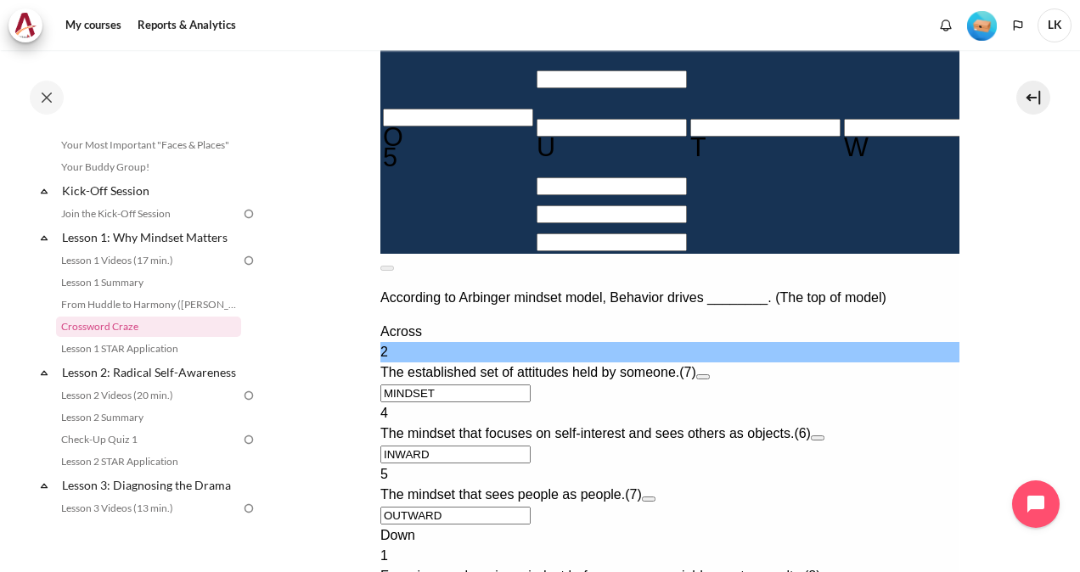
scroll to position [491, 0]
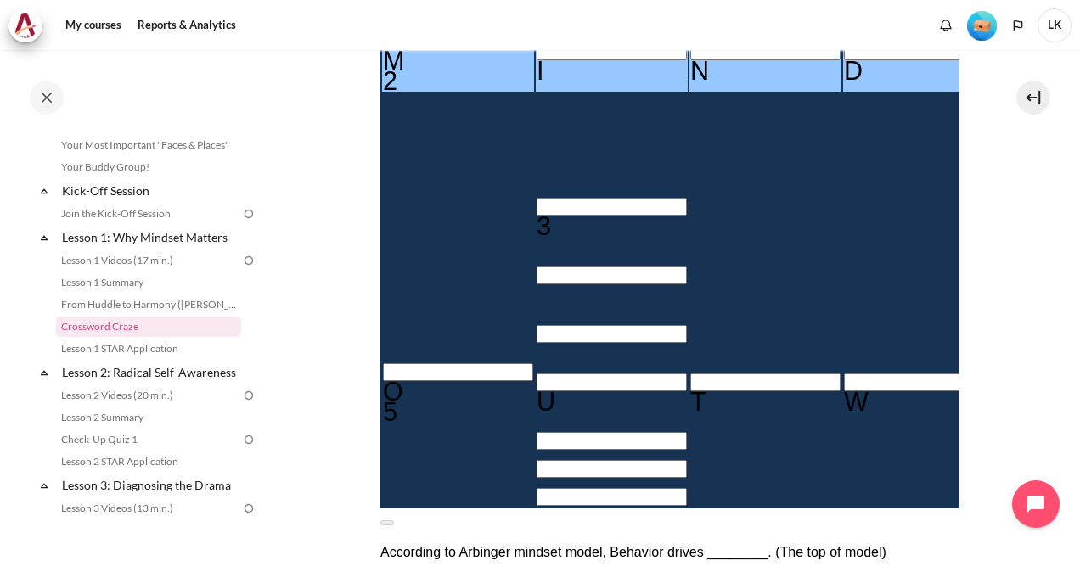
type input "MINDSET"
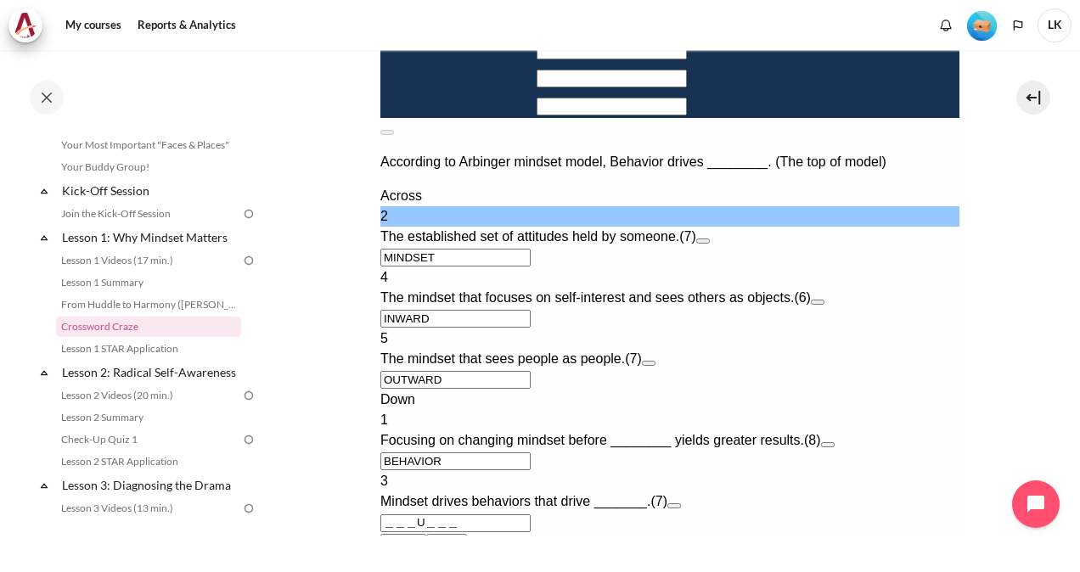
scroll to position [915, 0]
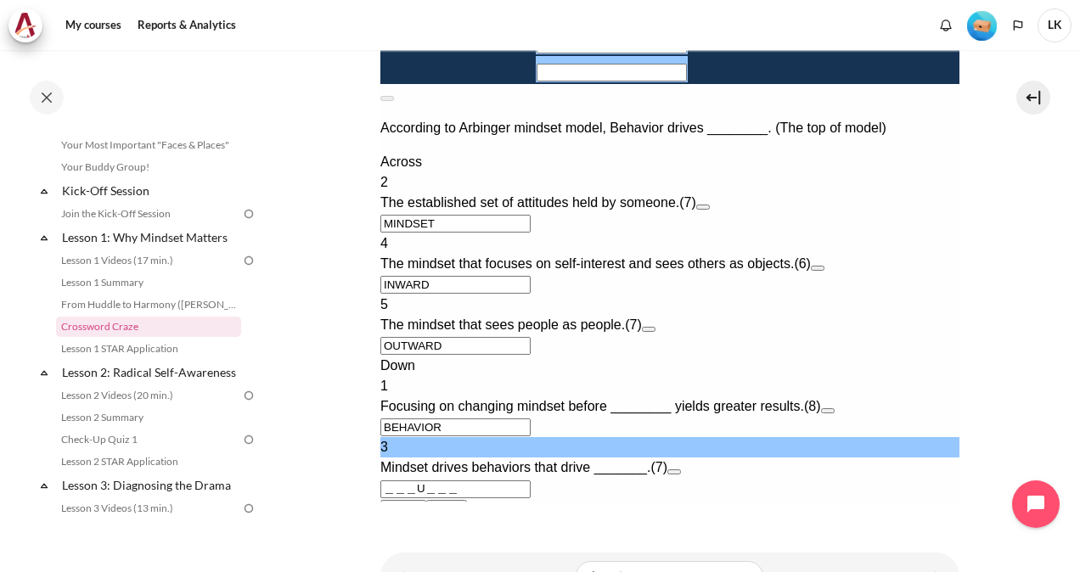
click at [385, 480] on input "＿＿＿U＿＿＿" at bounding box center [454, 489] width 150 height 18
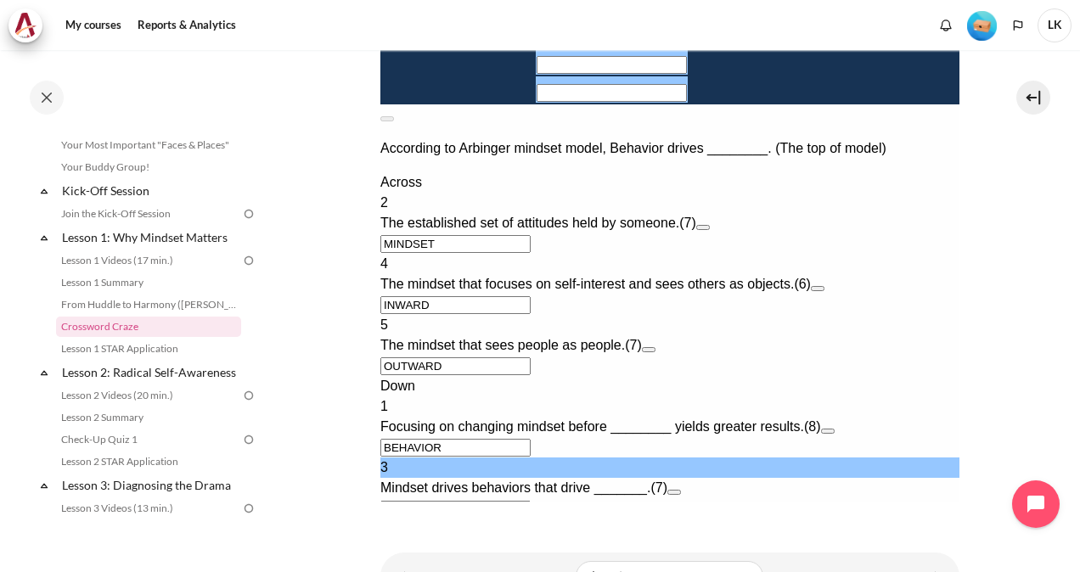
type input "RUU＿＿＿"
type input "O＿TWARD"
type input "RESu＿＿＿"
type input "OUTWARD"
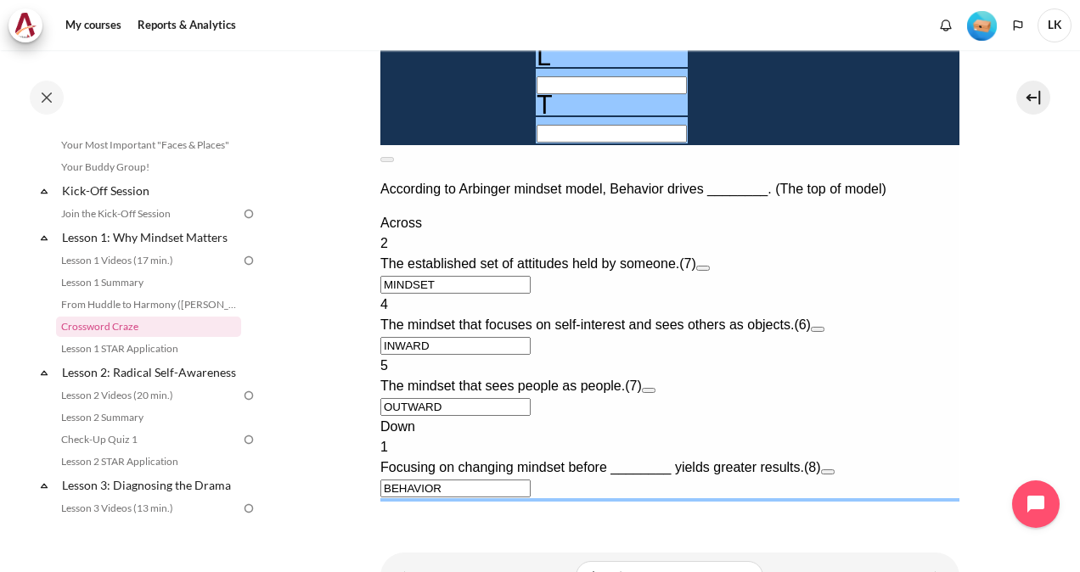
type input "RESULTS"
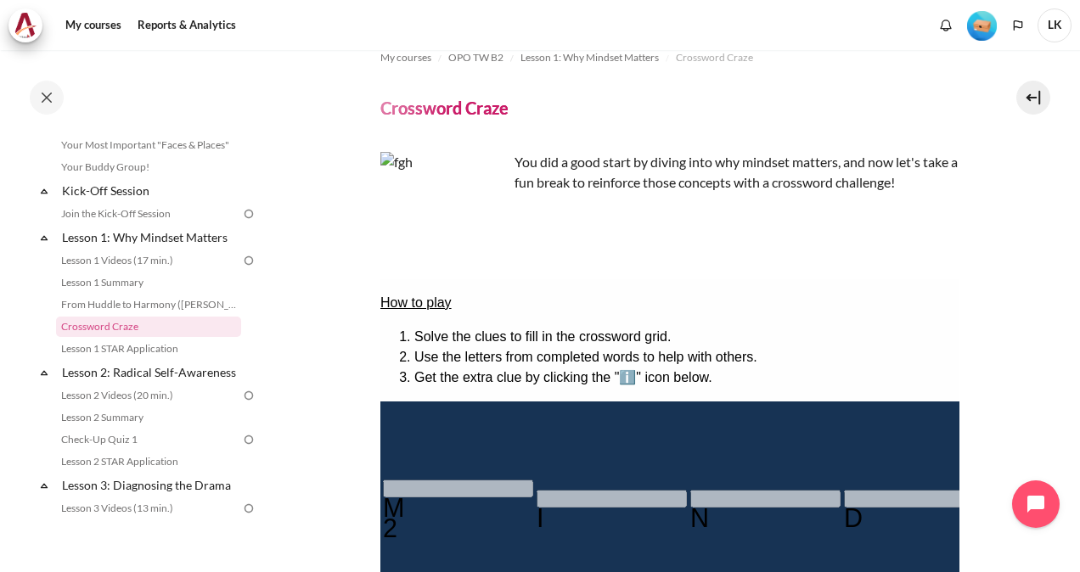
scroll to position [0, 0]
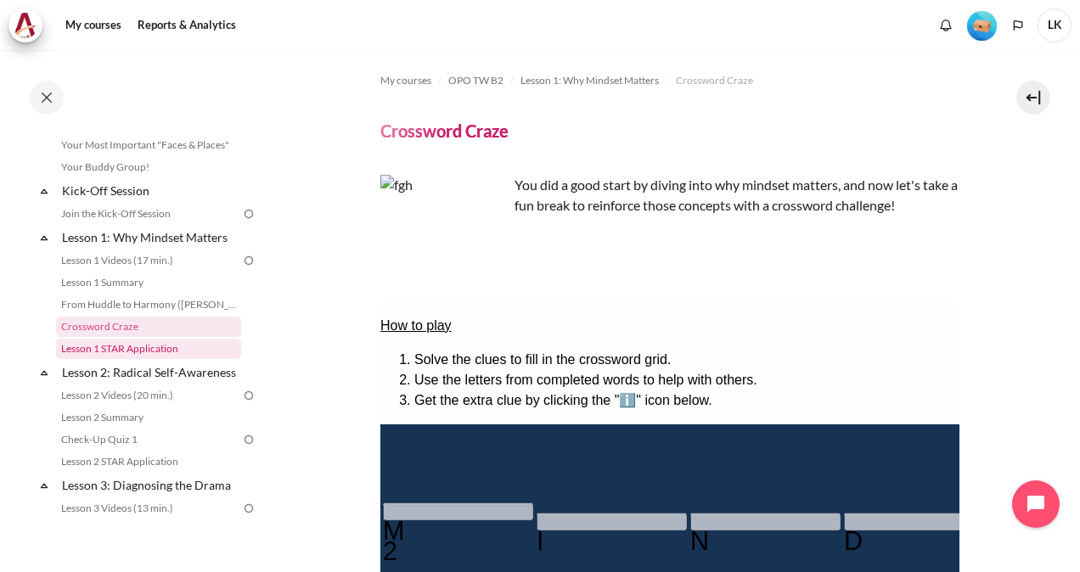
click at [88, 348] on link "Lesson 1 STAR Application" at bounding box center [148, 349] width 185 height 20
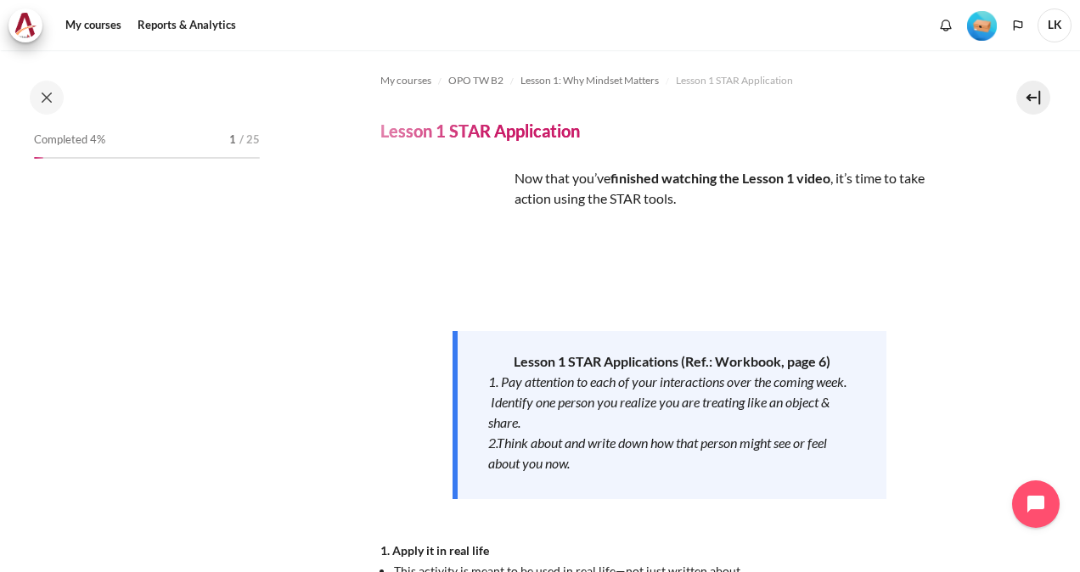
scroll to position [178, 0]
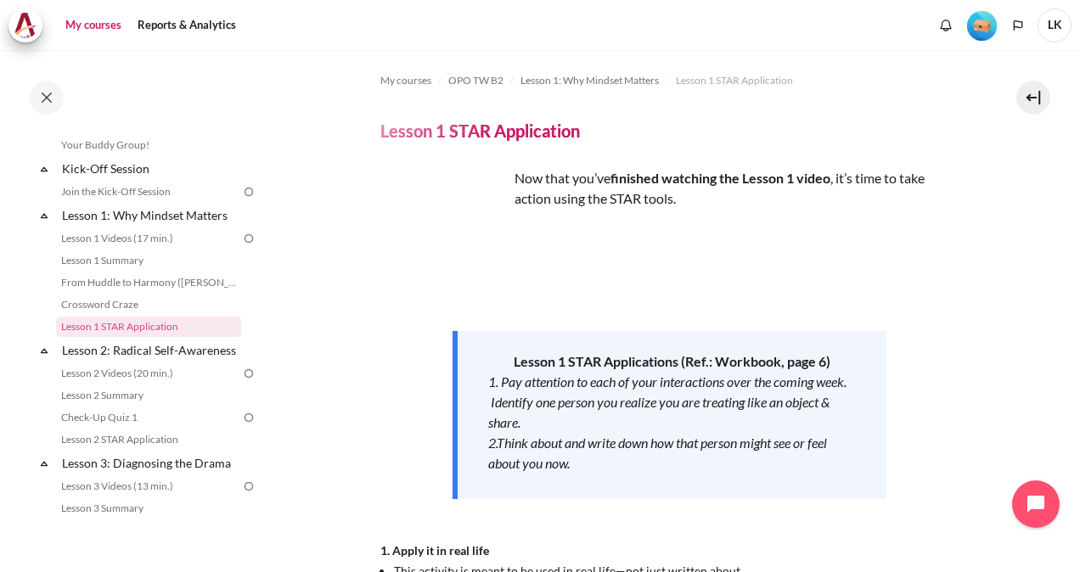
click at [95, 27] on link "My courses" at bounding box center [93, 25] width 68 height 34
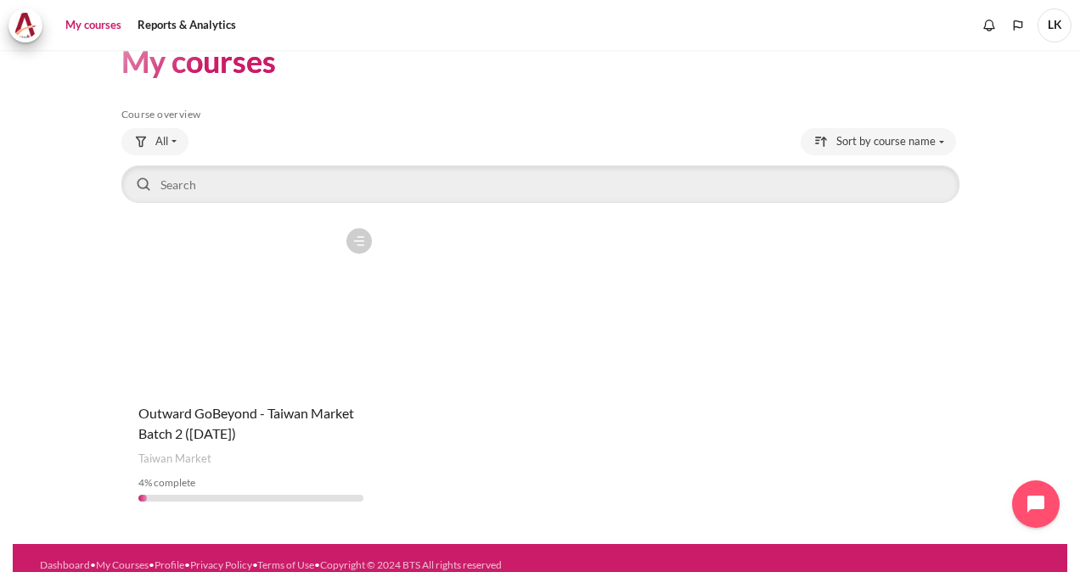
scroll to position [48, 0]
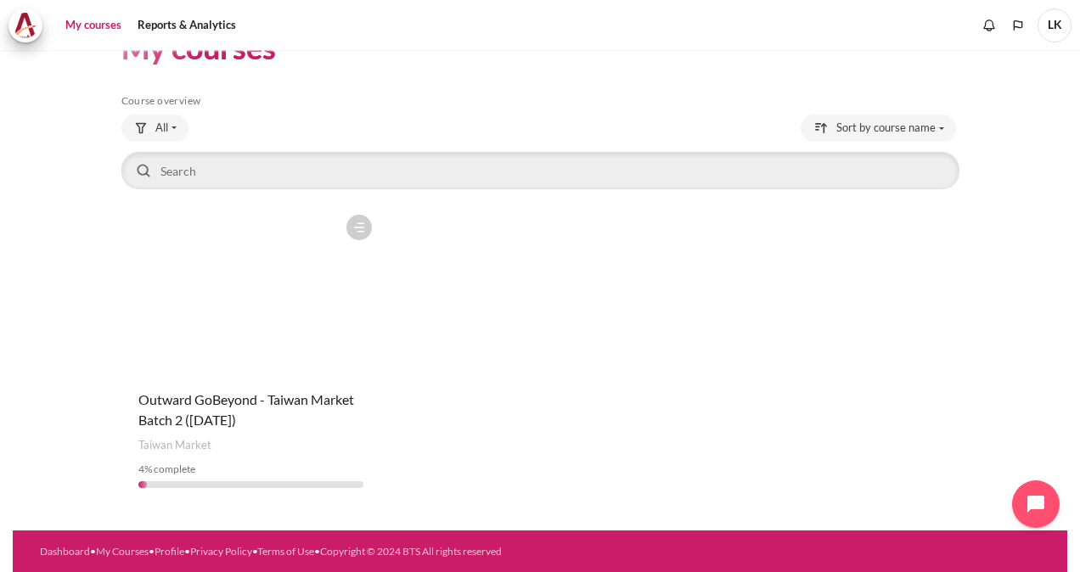
drag, startPoint x: 1053, startPoint y: 25, endPoint x: 570, endPoint y: 83, distance: 486.5
click at [571, 80] on div "My courses Skip Course overview Course overview All All 4" at bounding box center [540, 267] width 838 height 528
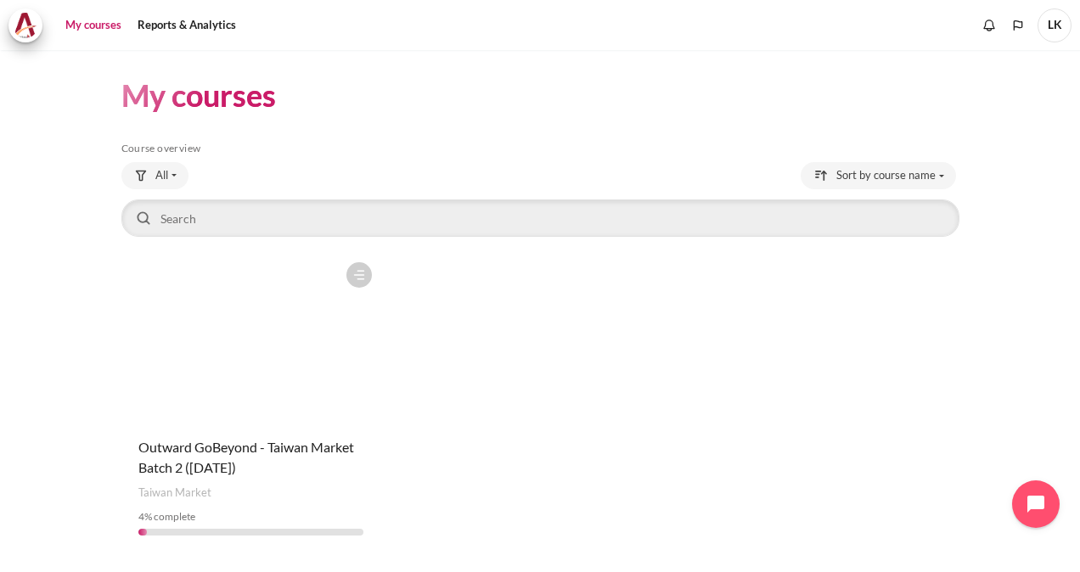
click at [241, 372] on figure "Content" at bounding box center [250, 339] width 259 height 170
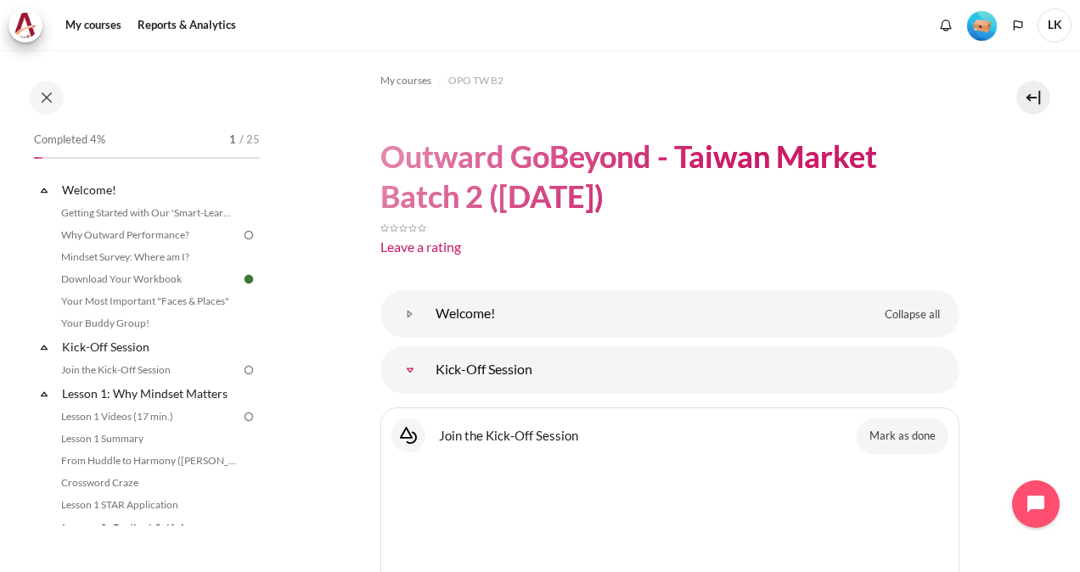
drag, startPoint x: 804, startPoint y: 0, endPoint x: 737, endPoint y: 72, distance: 98.5
click at [737, 72] on ol "My courses OPO TW B2" at bounding box center [669, 80] width 579 height 27
drag, startPoint x: 990, startPoint y: 3, endPoint x: 531, endPoint y: 76, distance: 464.3
click at [531, 76] on ol "My courses OPO TW B2" at bounding box center [669, 80] width 579 height 27
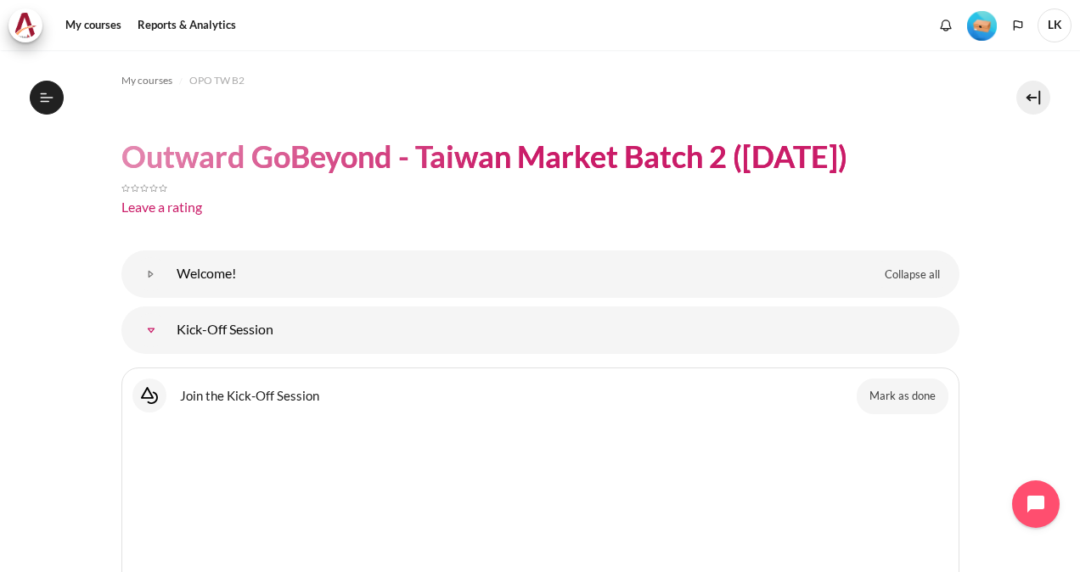
click at [1051, 24] on span "LK" at bounding box center [1054, 25] width 34 height 34
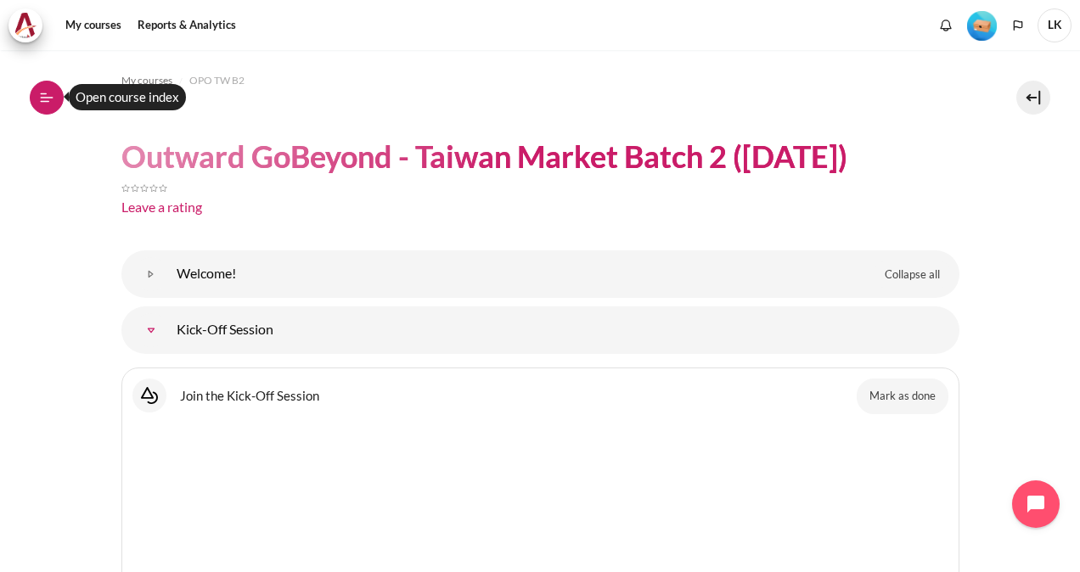
click at [46, 102] on icon at bounding box center [45, 101] width 9 height 1
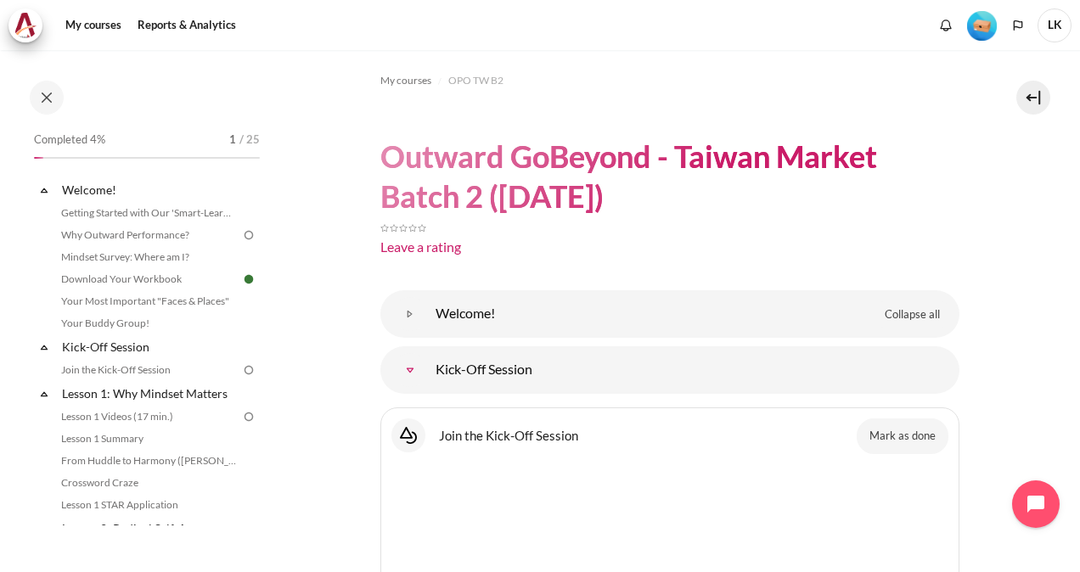
click at [43, 96] on button at bounding box center [47, 98] width 34 height 34
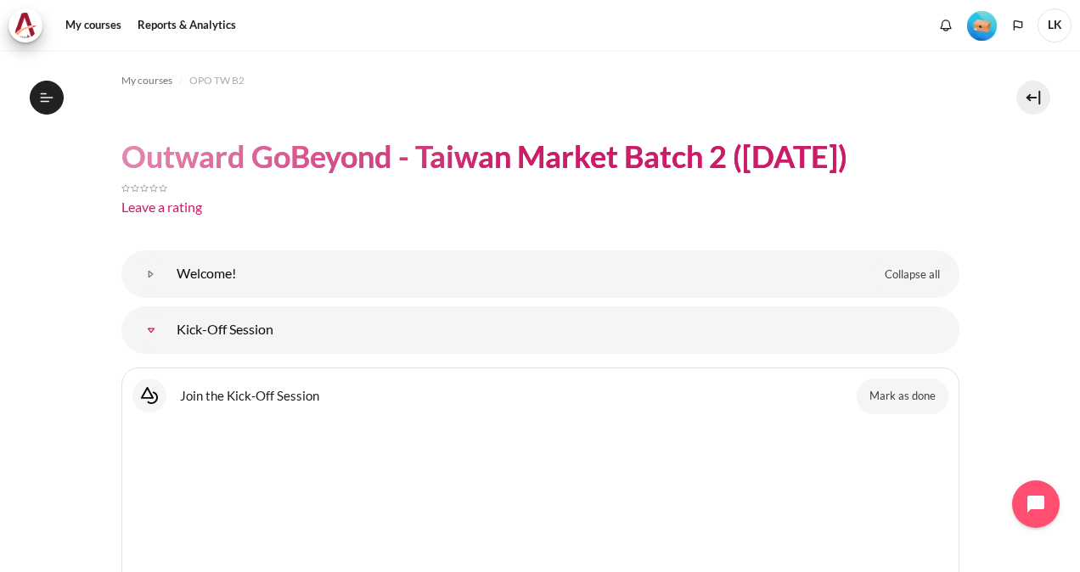
click at [828, 71] on ol "My courses OPO TW B2" at bounding box center [540, 80] width 838 height 27
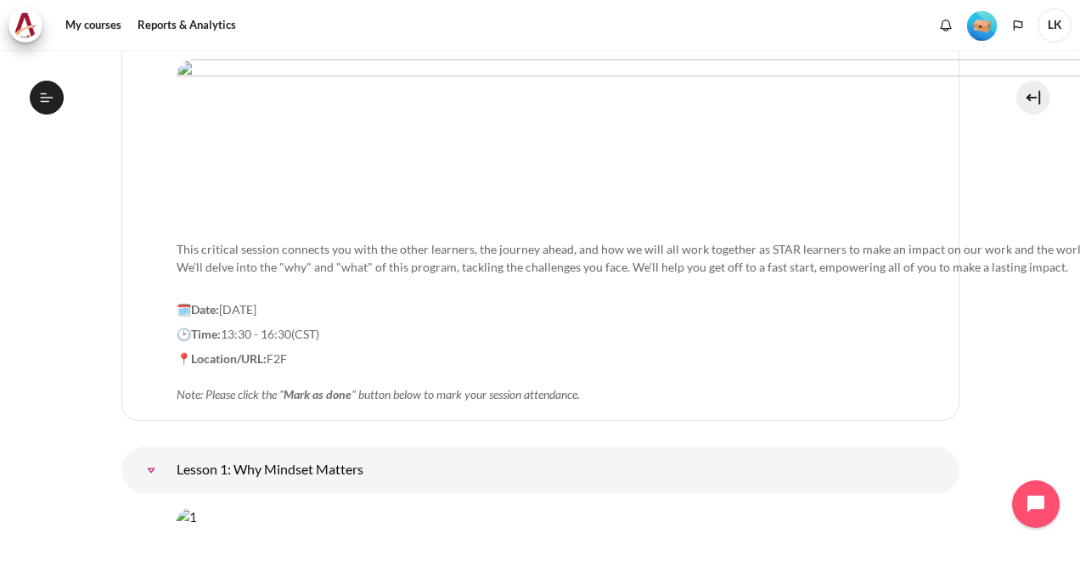
scroll to position [170, 0]
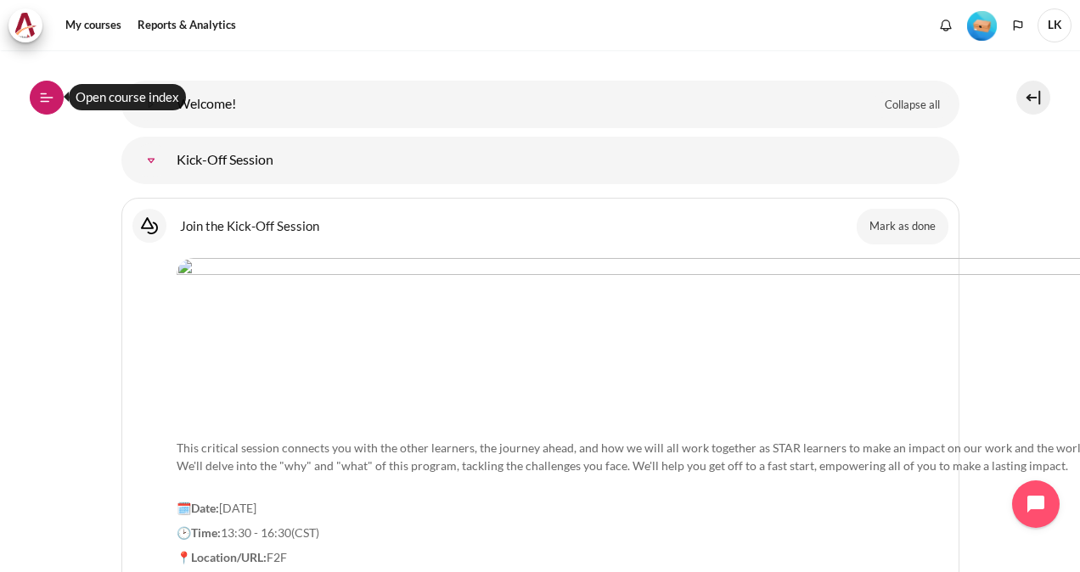
click at [38, 104] on button "Open course index" at bounding box center [47, 98] width 34 height 34
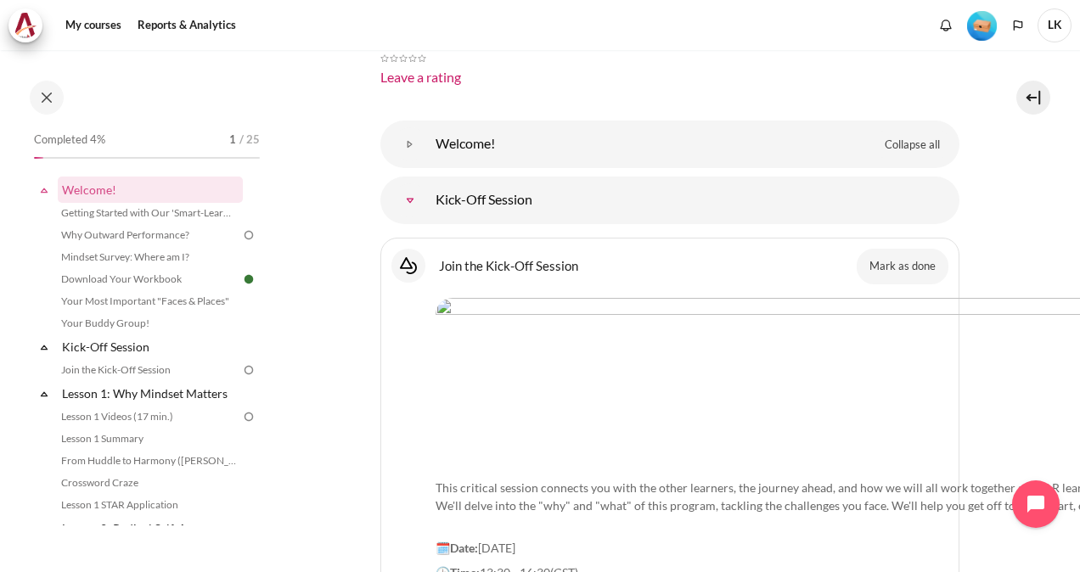
drag, startPoint x: 838, startPoint y: 0, endPoint x: 637, endPoint y: 83, distance: 217.7
click at [635, 83] on div "Leave a rating" at bounding box center [669, 77] width 579 height 20
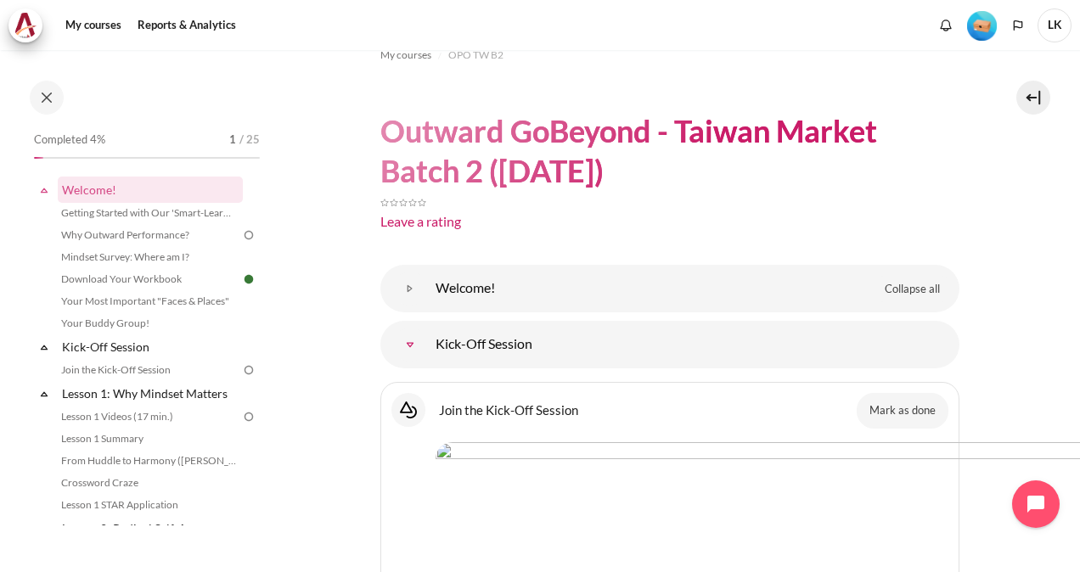
scroll to position [0, 0]
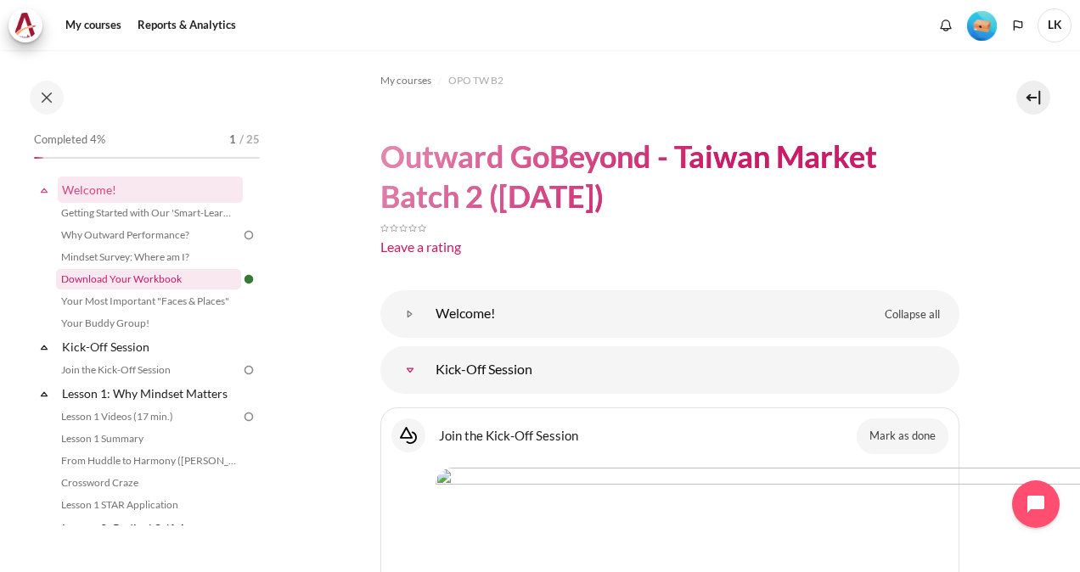
click at [139, 278] on link "Download Your Workbook" at bounding box center [148, 279] width 185 height 20
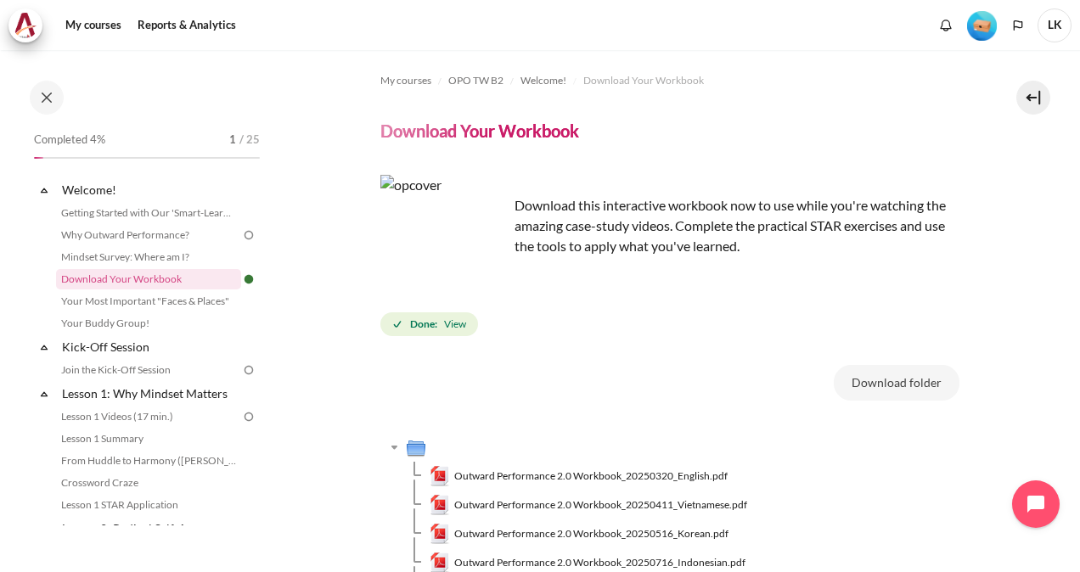
scroll to position [85, 0]
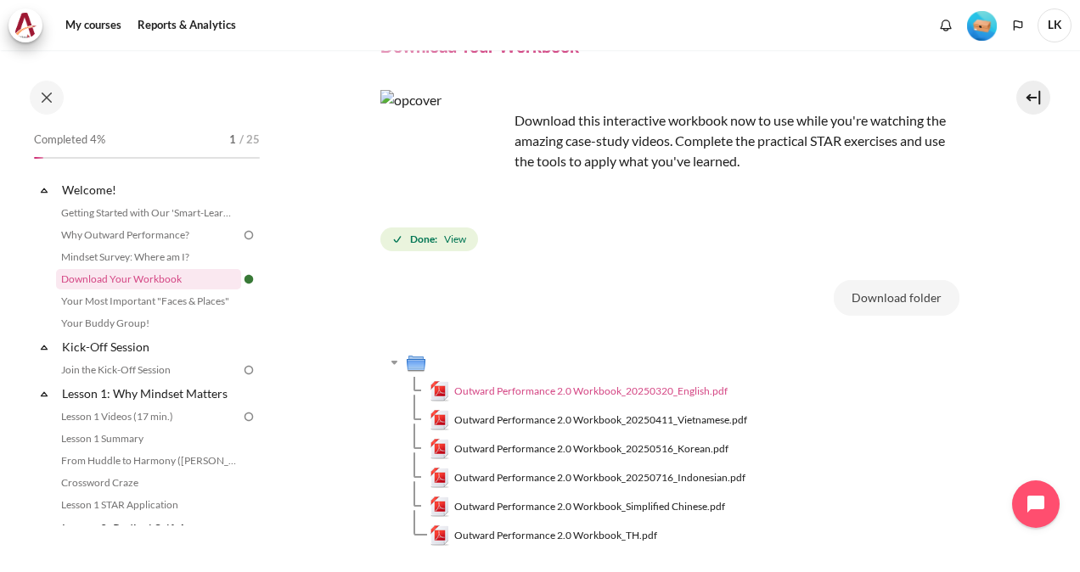
click at [686, 392] on span "Outward Performance 2.0 Workbook_20250320_English.pdf" at bounding box center [590, 391] width 273 height 15
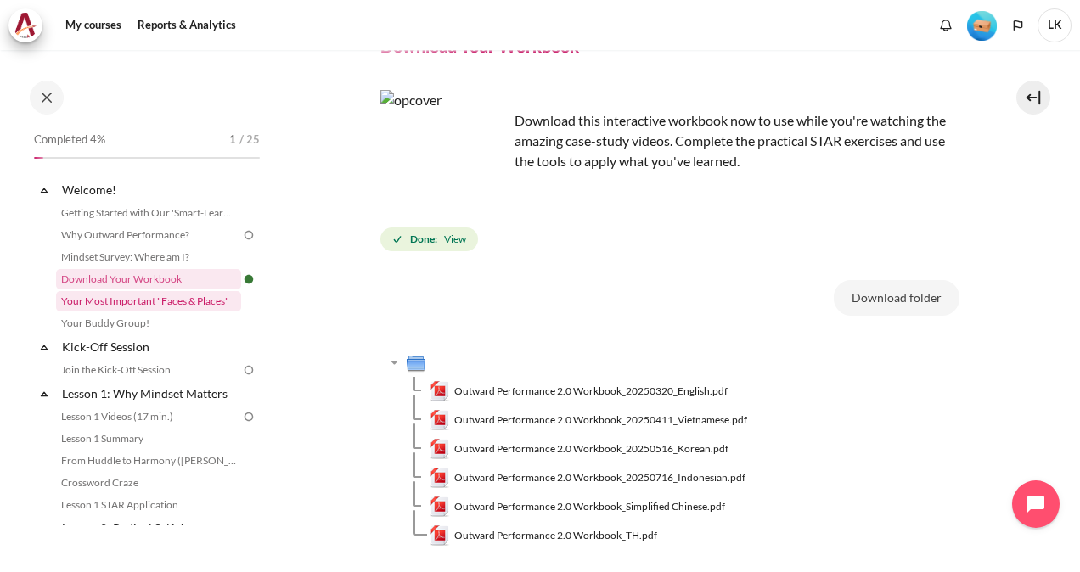
click at [138, 305] on link "Your Most Important "Faces & Places"" at bounding box center [148, 301] width 185 height 20
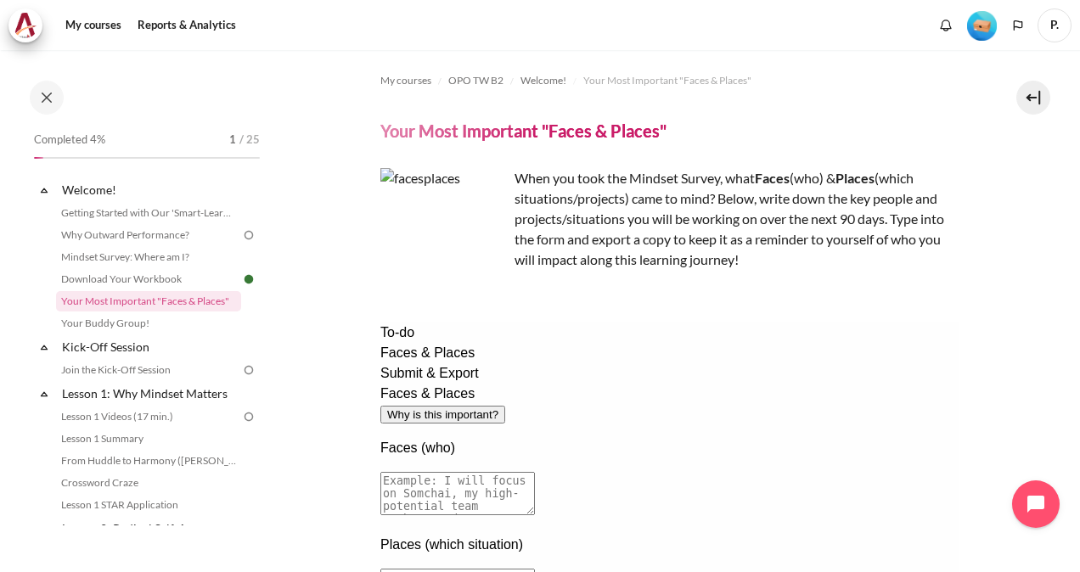
drag, startPoint x: 187, startPoint y: 2, endPoint x: 374, endPoint y: 160, distance: 245.2
click at [374, 160] on section "My courses OPO TW B2 Welcome! Your Most Important "Faces & Places" Your Most Im…" at bounding box center [669, 458] width 795 height 816
